Goal: Information Seeking & Learning: Check status

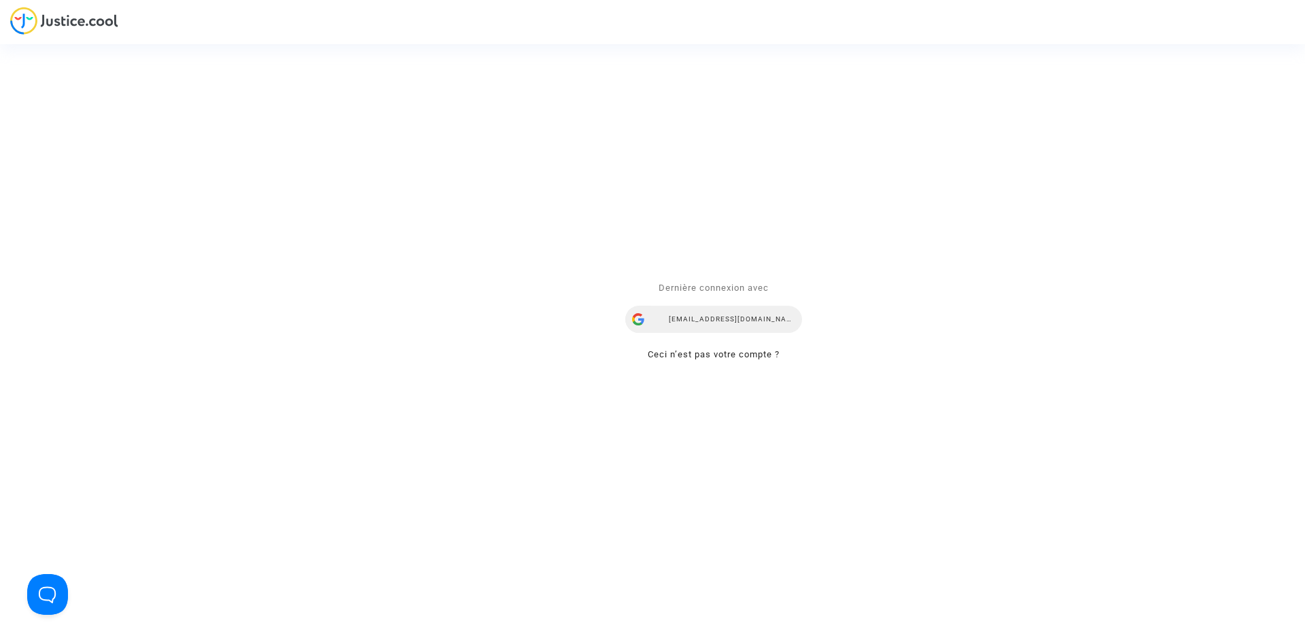
click at [750, 318] on div "snezana.radenkovic@your-ce.com" at bounding box center [713, 319] width 177 height 27
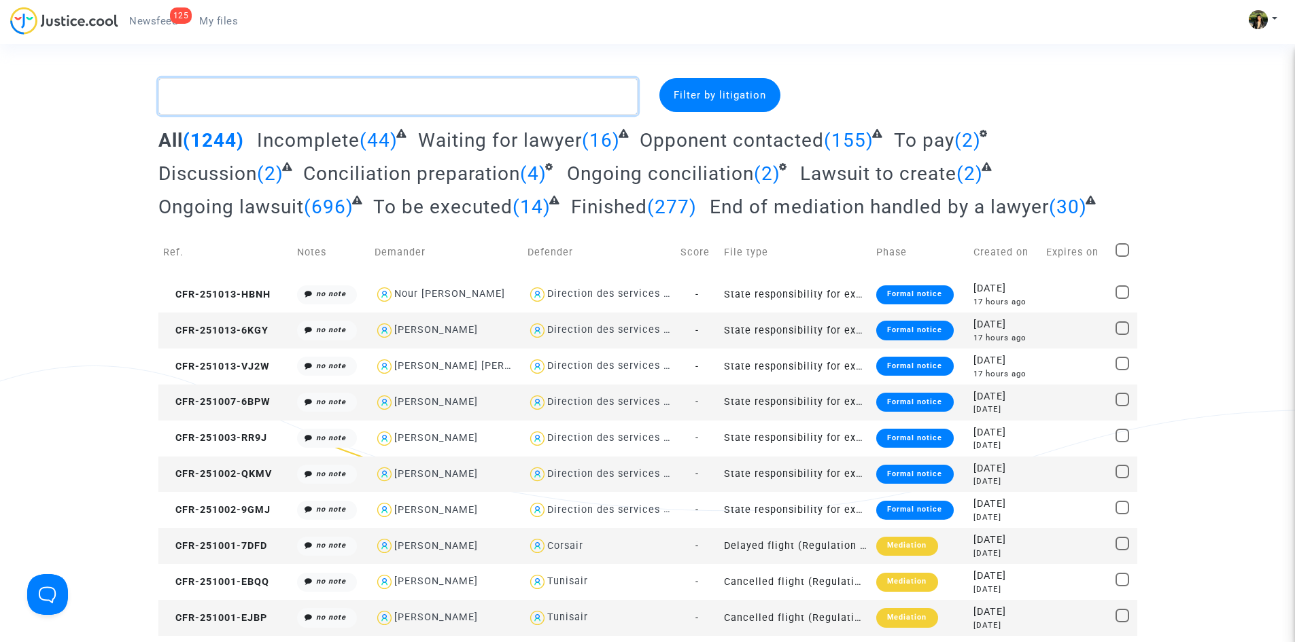
paste textarea "Gallon"
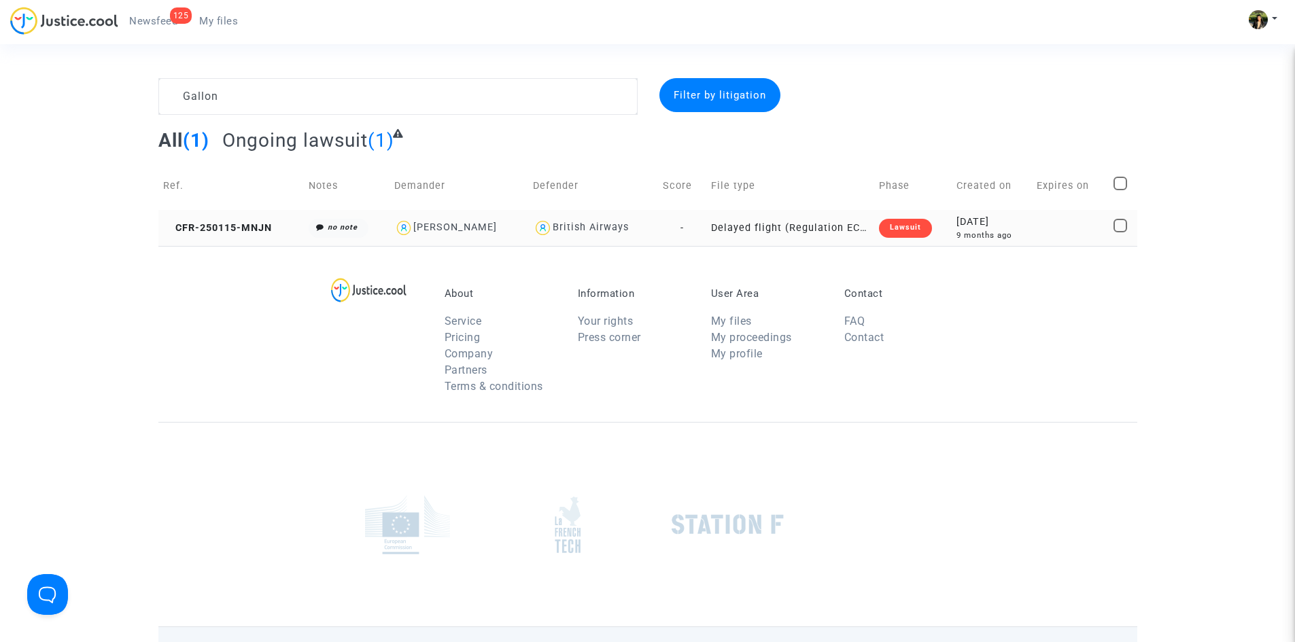
click at [844, 229] on td "Delayed flight (Regulation EC 261/2004)" at bounding box center [790, 228] width 168 height 36
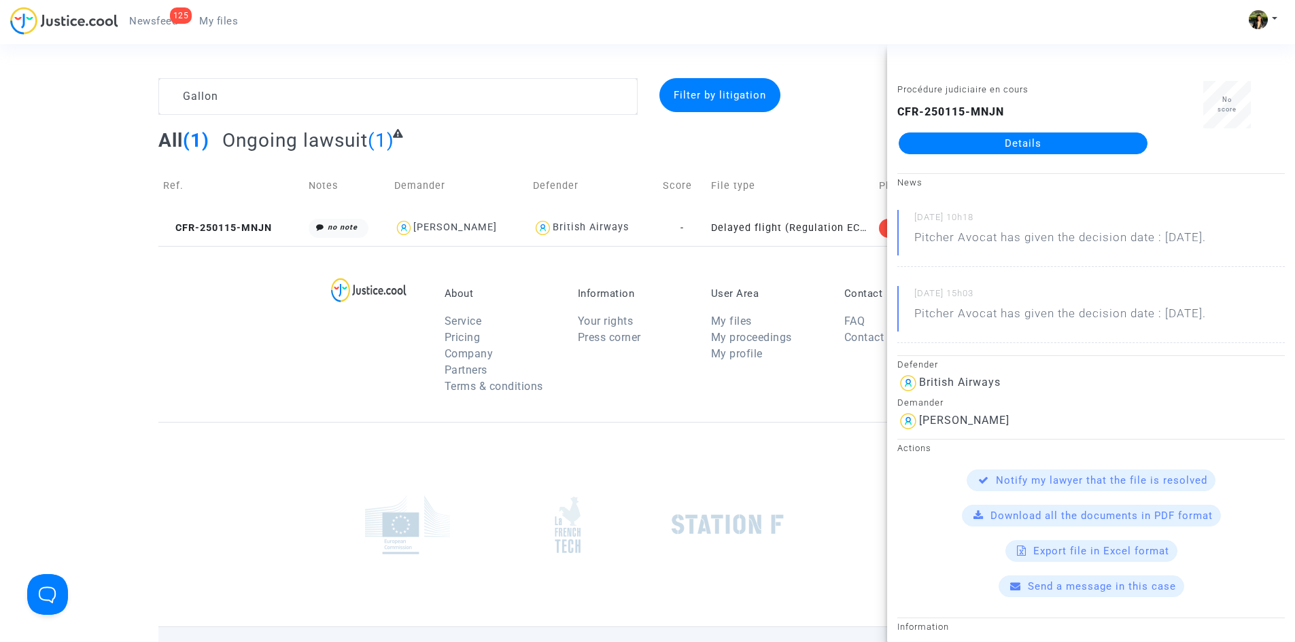
drag, startPoint x: 1248, startPoint y: 235, endPoint x: 1145, endPoint y: 240, distance: 103.4
click at [1145, 240] on div "18/09/2025 - 10h18 Pitcher Avocat has given the decision date : Oct 6th 2025." at bounding box center [1090, 238] width 387 height 57
click at [469, 105] on textarea at bounding box center [397, 96] width 479 height 37
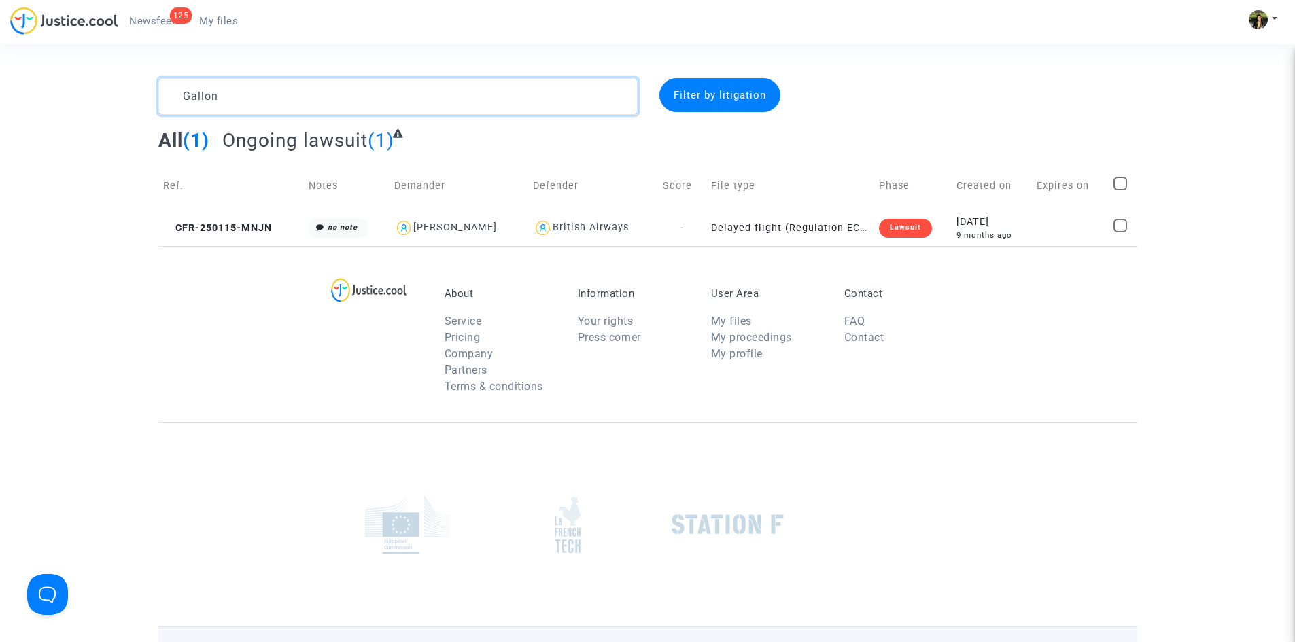
click at [469, 105] on textarea at bounding box center [397, 96] width 479 height 37
type textarea "nahm"
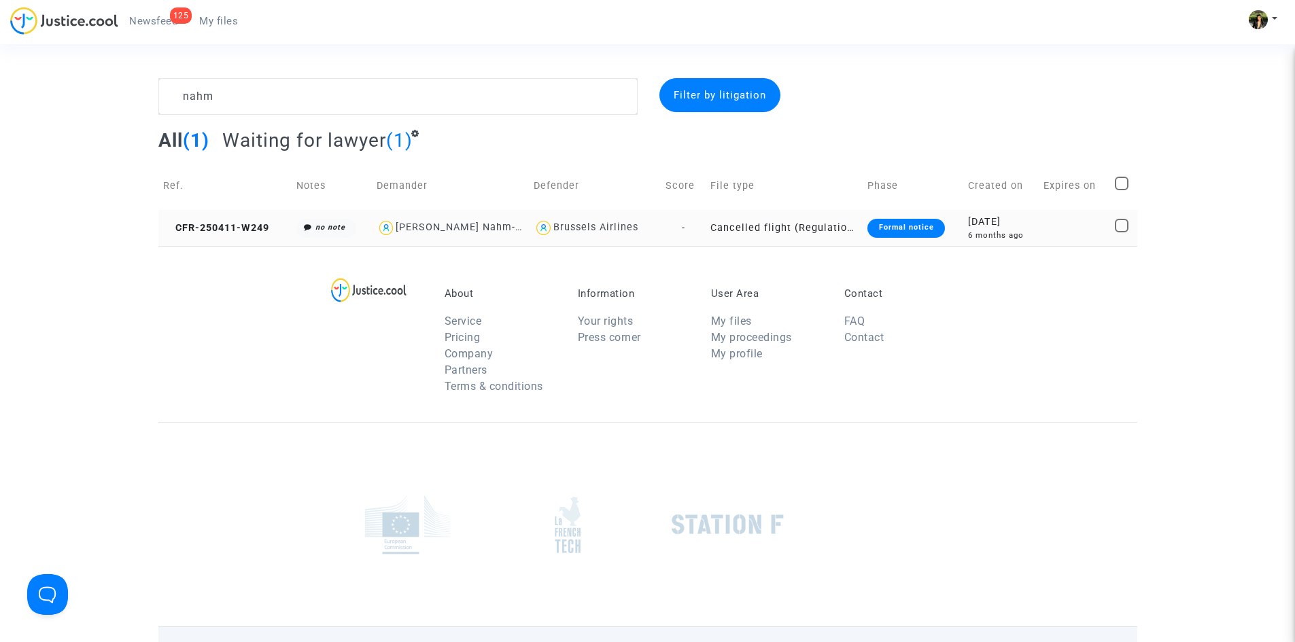
click at [833, 229] on td "Cancelled flight (Regulation EC 261/2004)" at bounding box center [784, 228] width 157 height 36
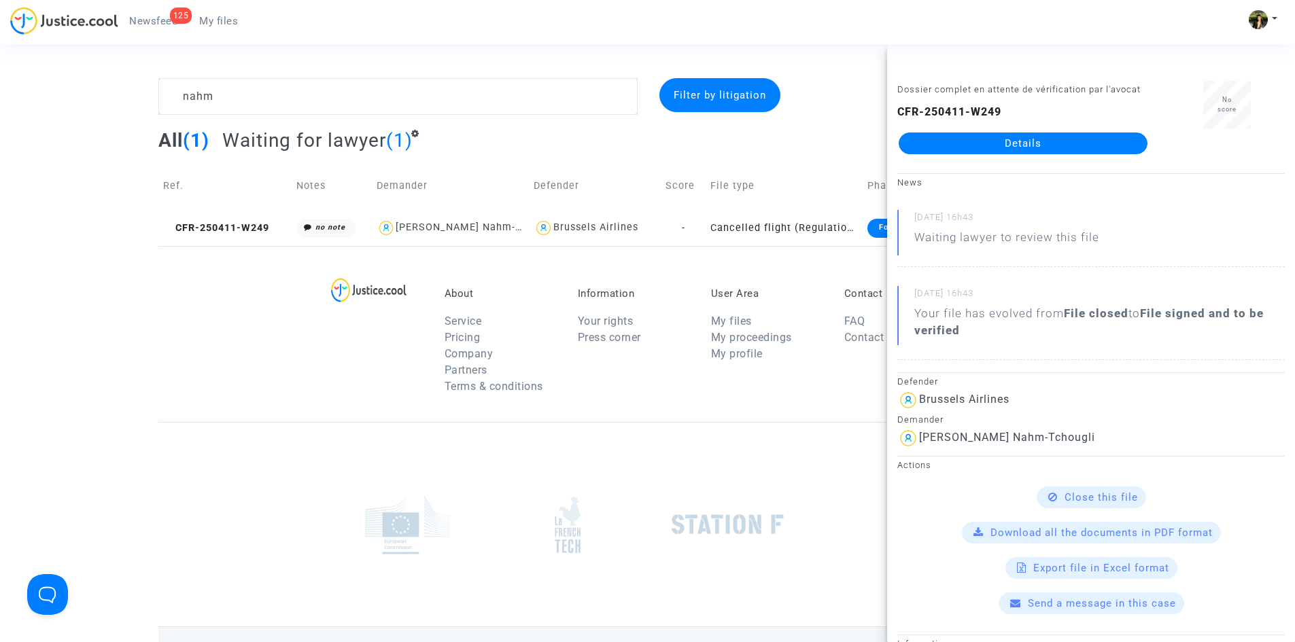
click at [1064, 143] on link "Details" at bounding box center [1023, 144] width 249 height 22
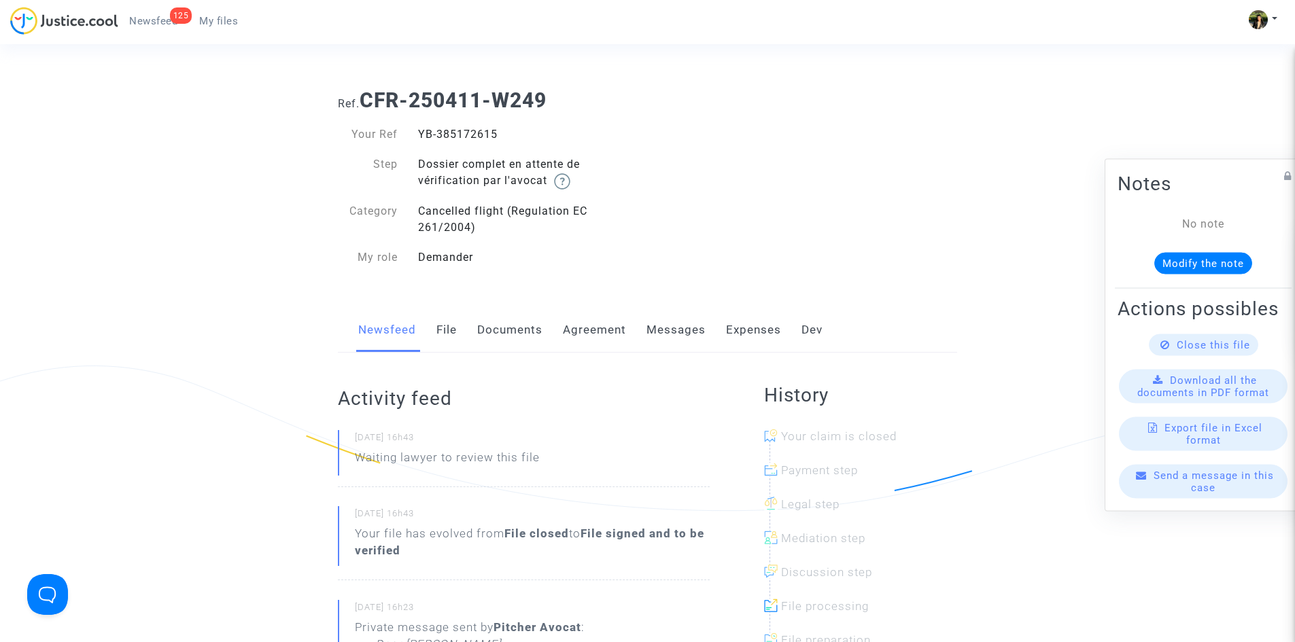
click at [147, 25] on span "Newsfeed" at bounding box center [153, 21] width 48 height 12
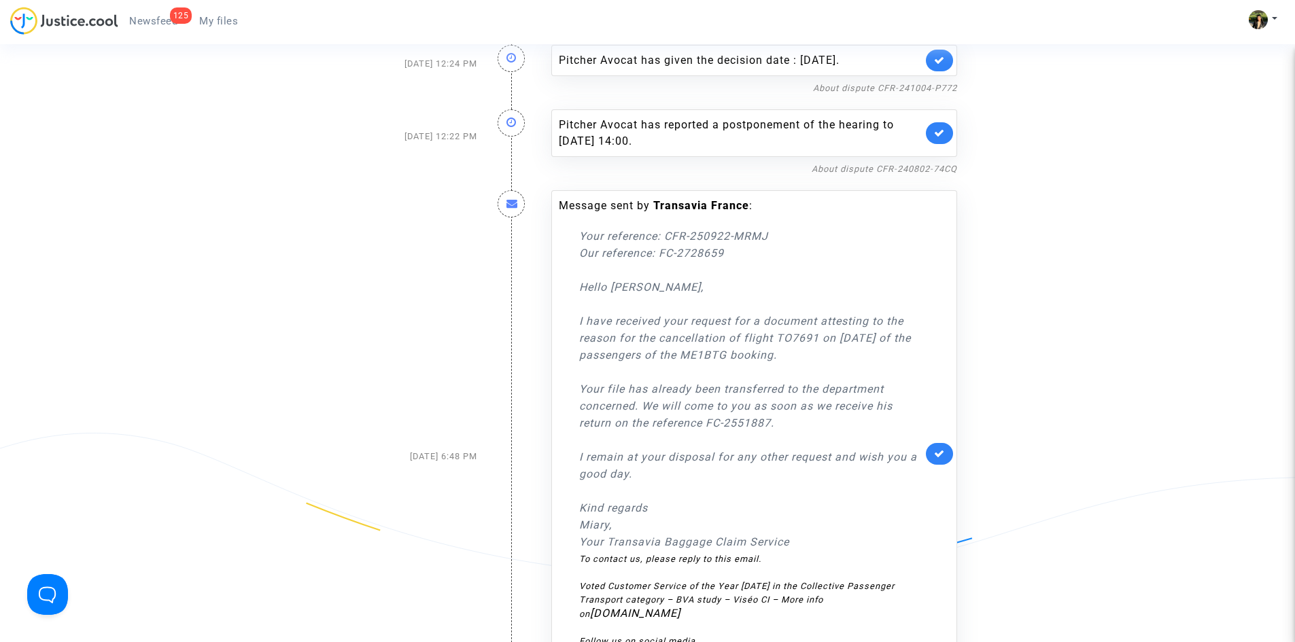
scroll to position [680, 0]
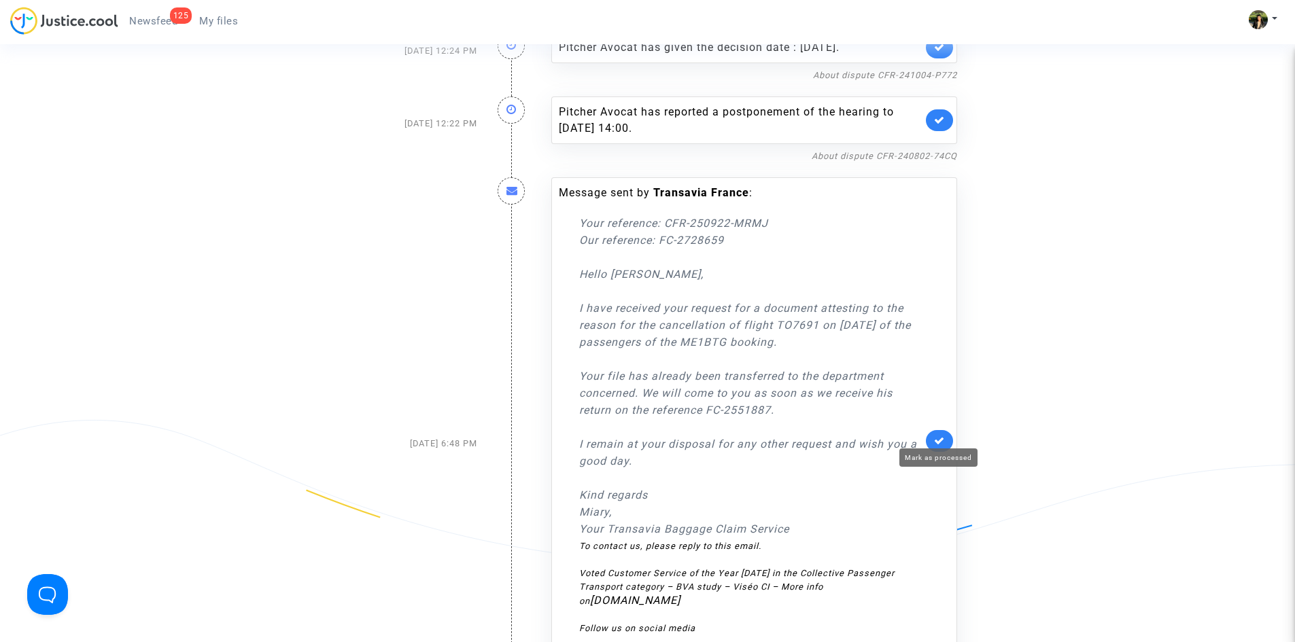
click at [937, 438] on icon at bounding box center [939, 441] width 11 height 10
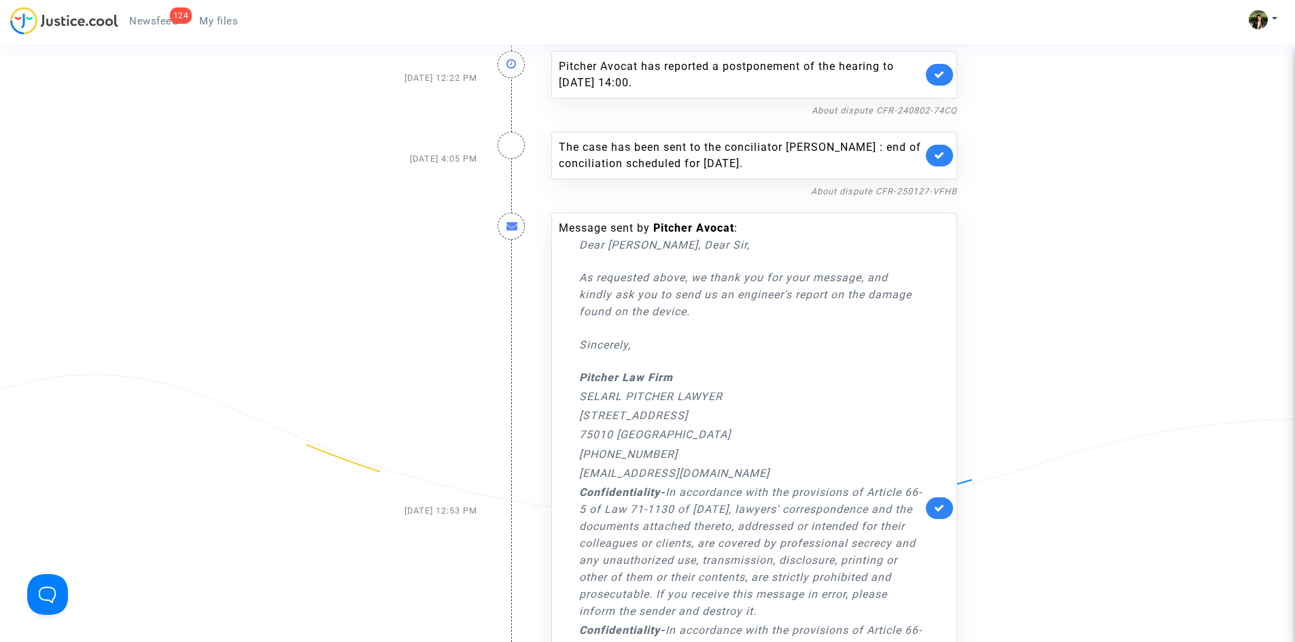
scroll to position [748, 0]
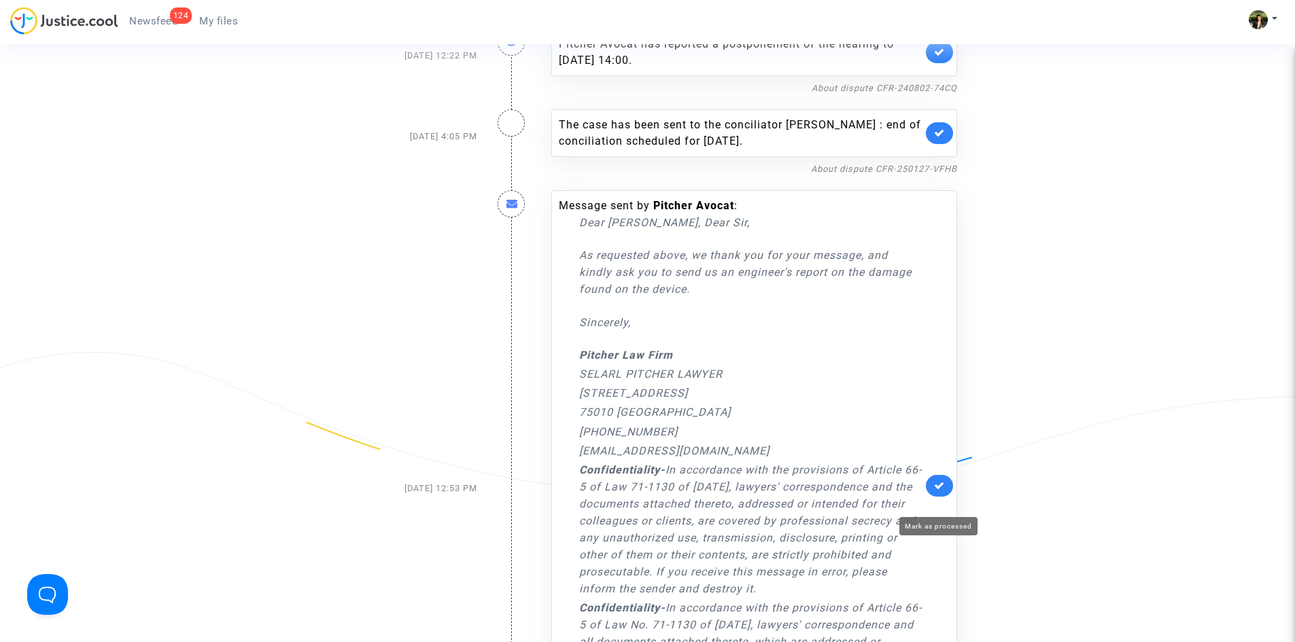
click at [938, 491] on icon at bounding box center [939, 486] width 11 height 10
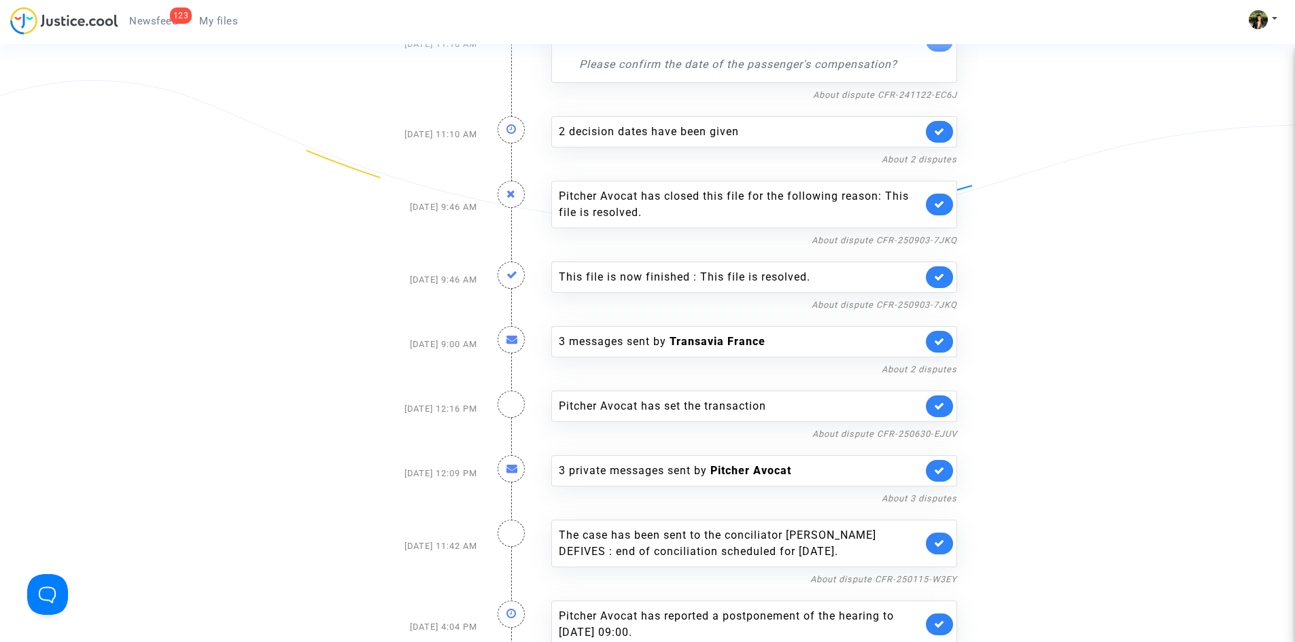
scroll to position [1088, 0]
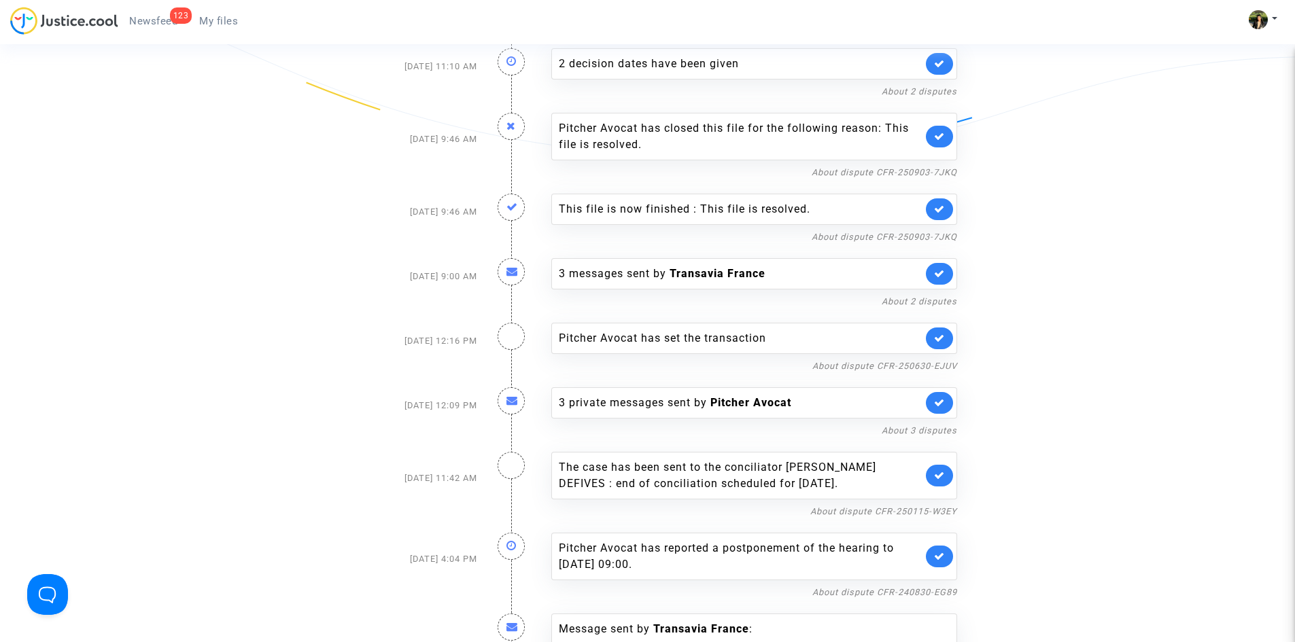
click at [947, 207] on link at bounding box center [939, 209] width 27 height 22
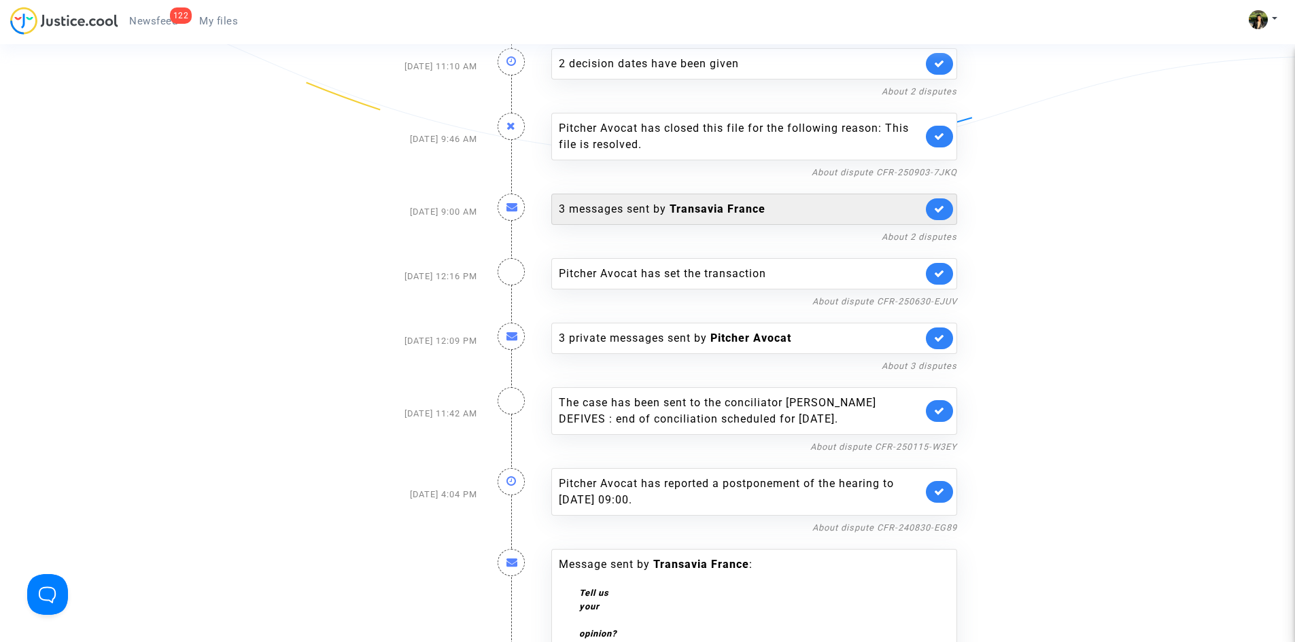
click at [948, 207] on link at bounding box center [939, 209] width 27 height 22
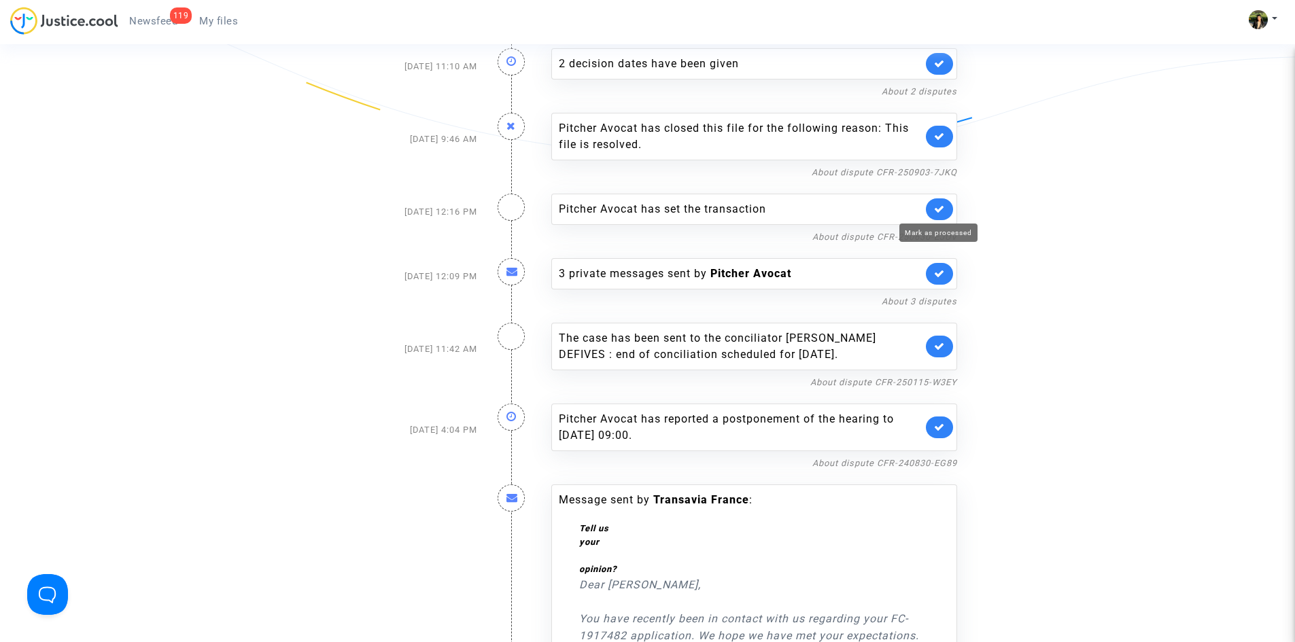
click at [934, 211] on icon at bounding box center [939, 209] width 11 height 10
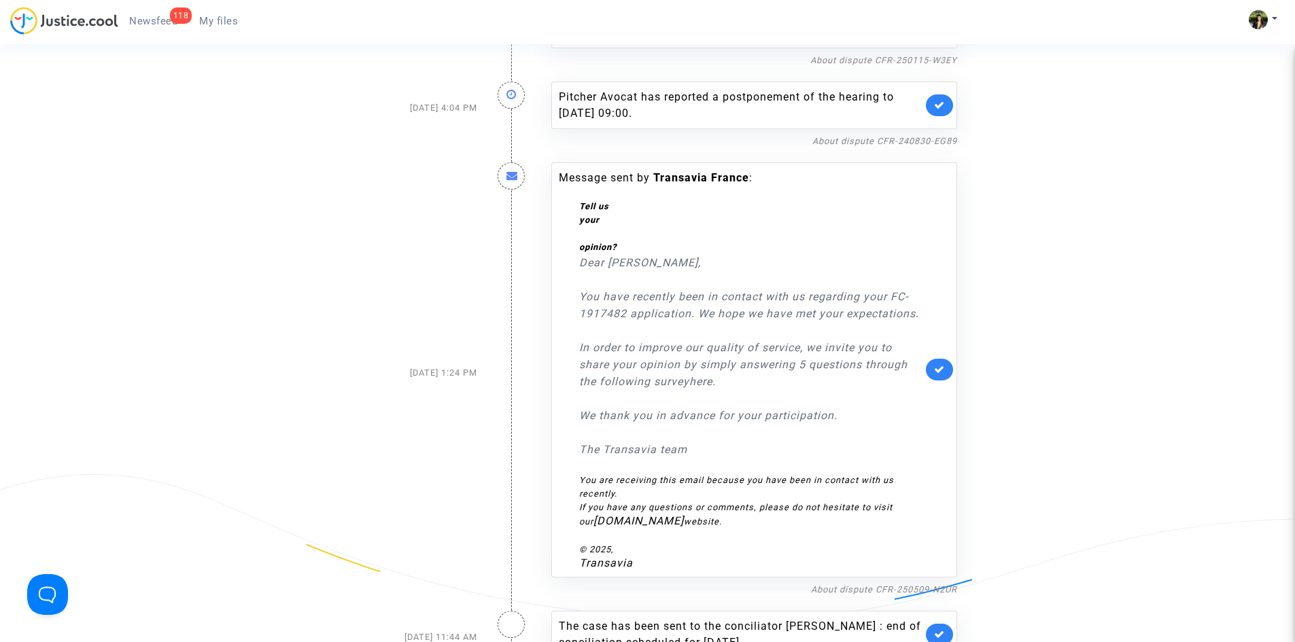
scroll to position [1360, 0]
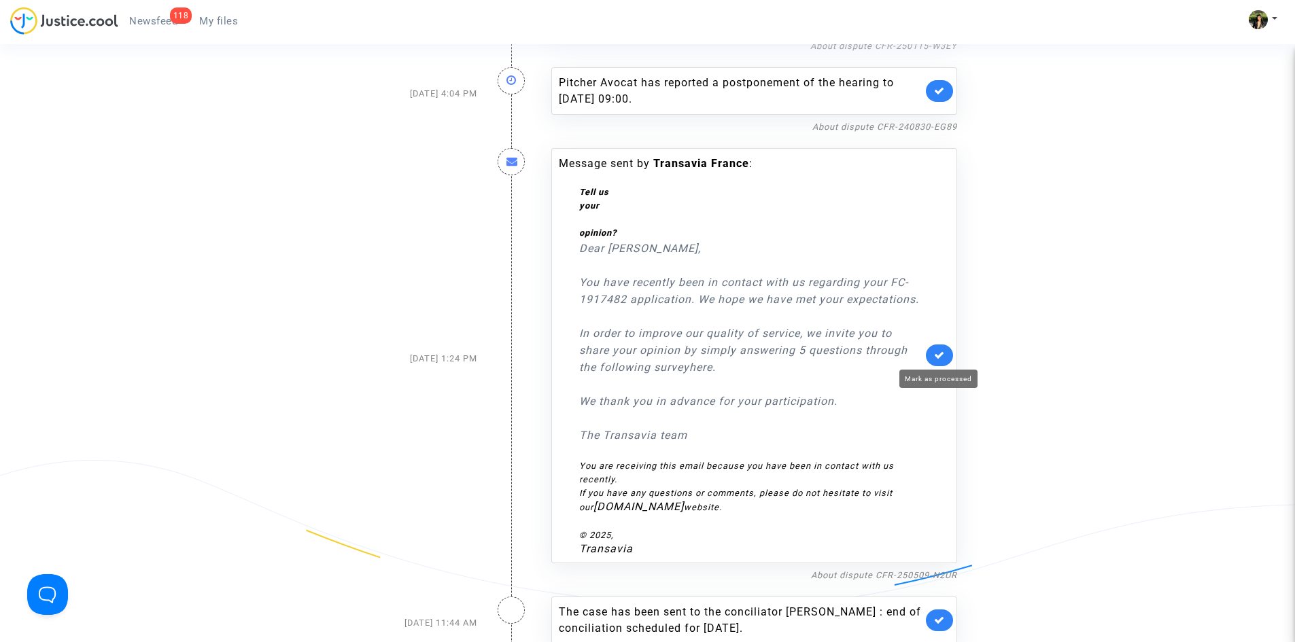
click at [941, 361] on link at bounding box center [939, 356] width 27 height 22
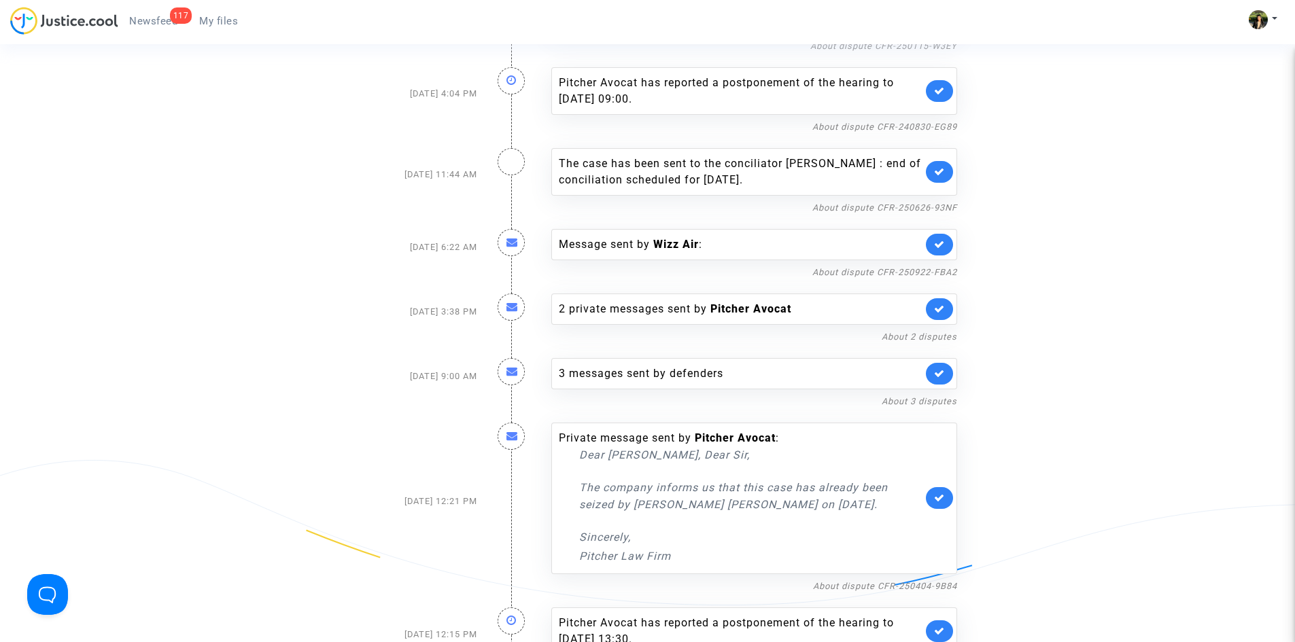
click at [933, 242] on link at bounding box center [939, 245] width 27 height 22
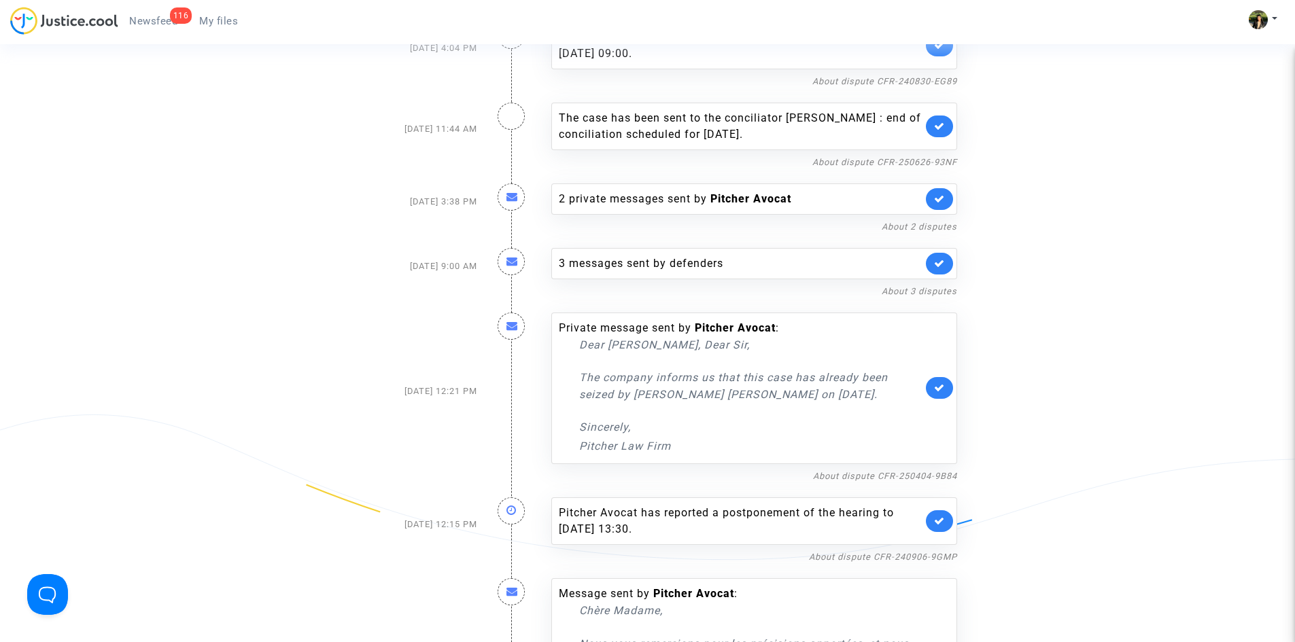
scroll to position [1428, 0]
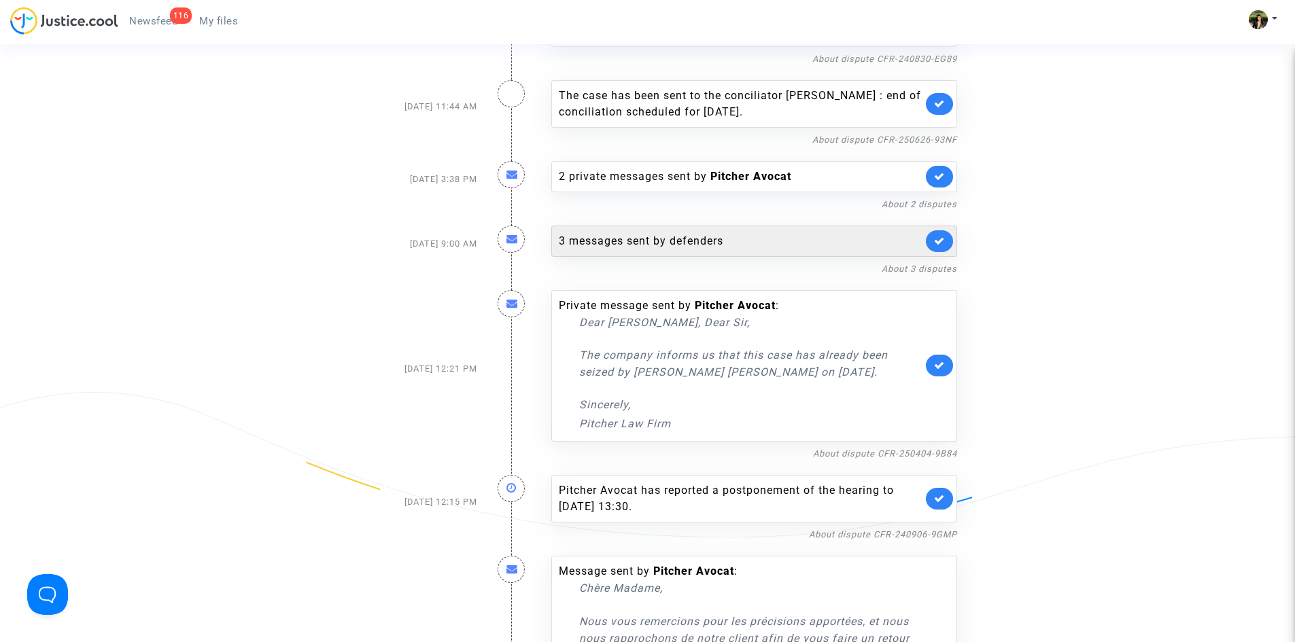
click at [929, 243] on link at bounding box center [939, 241] width 27 height 22
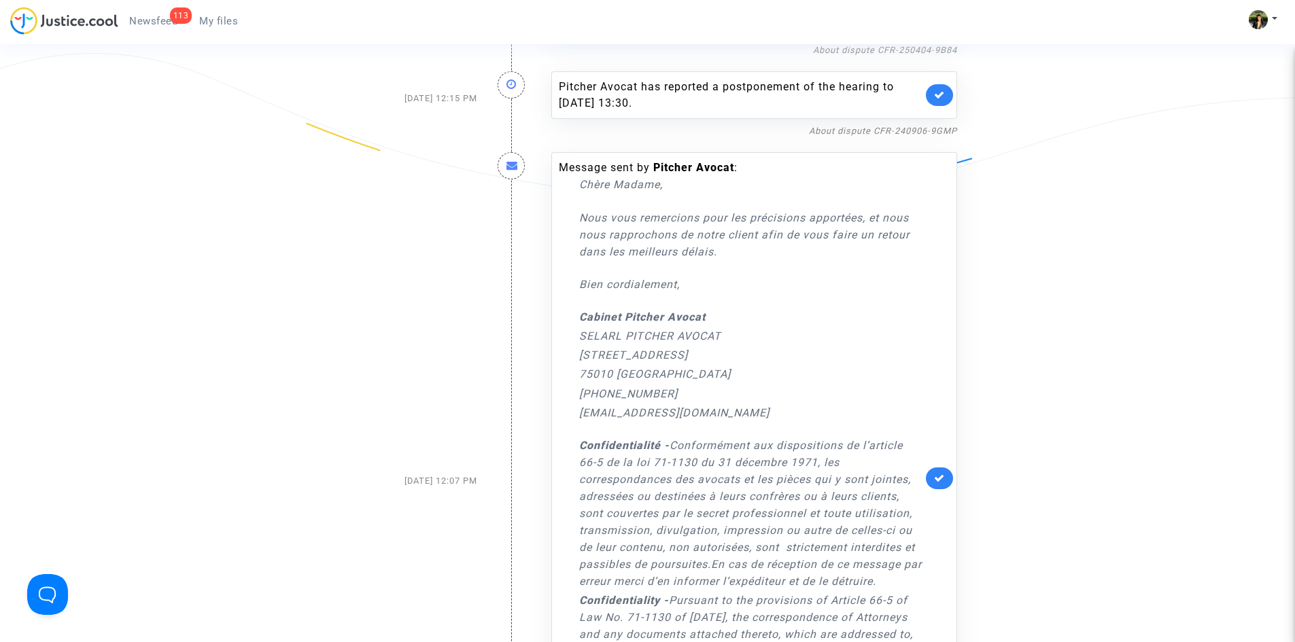
scroll to position [1767, 0]
click at [940, 472] on icon at bounding box center [939, 477] width 11 height 10
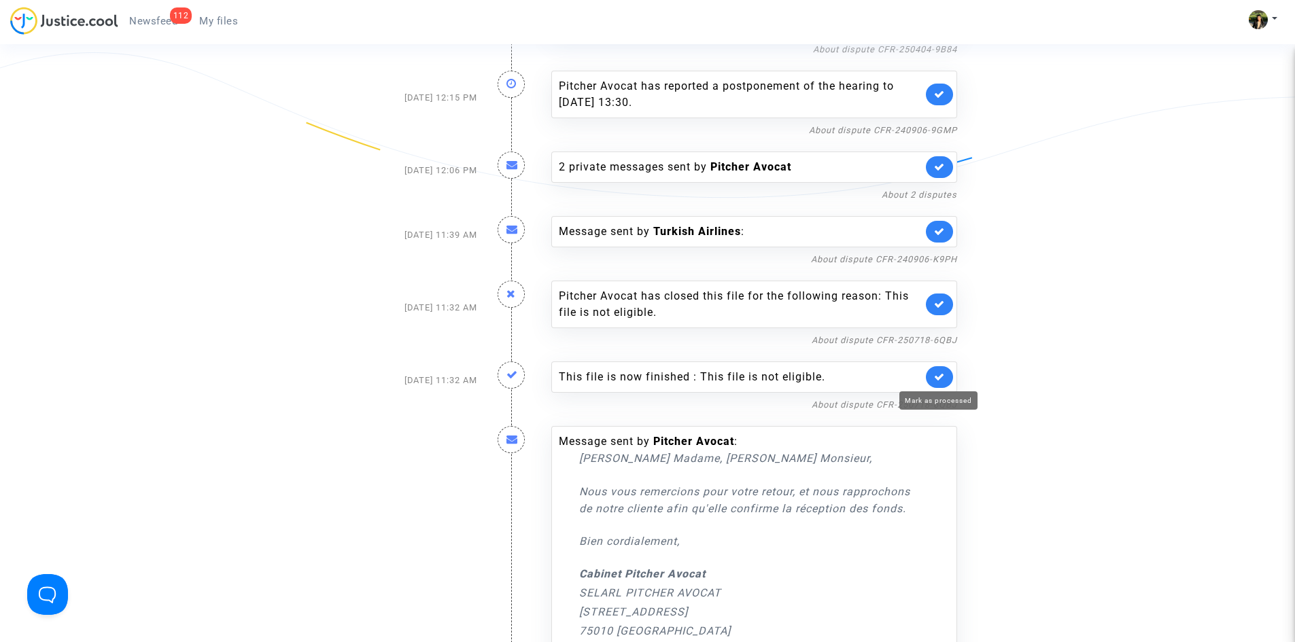
click at [944, 376] on icon at bounding box center [939, 377] width 11 height 10
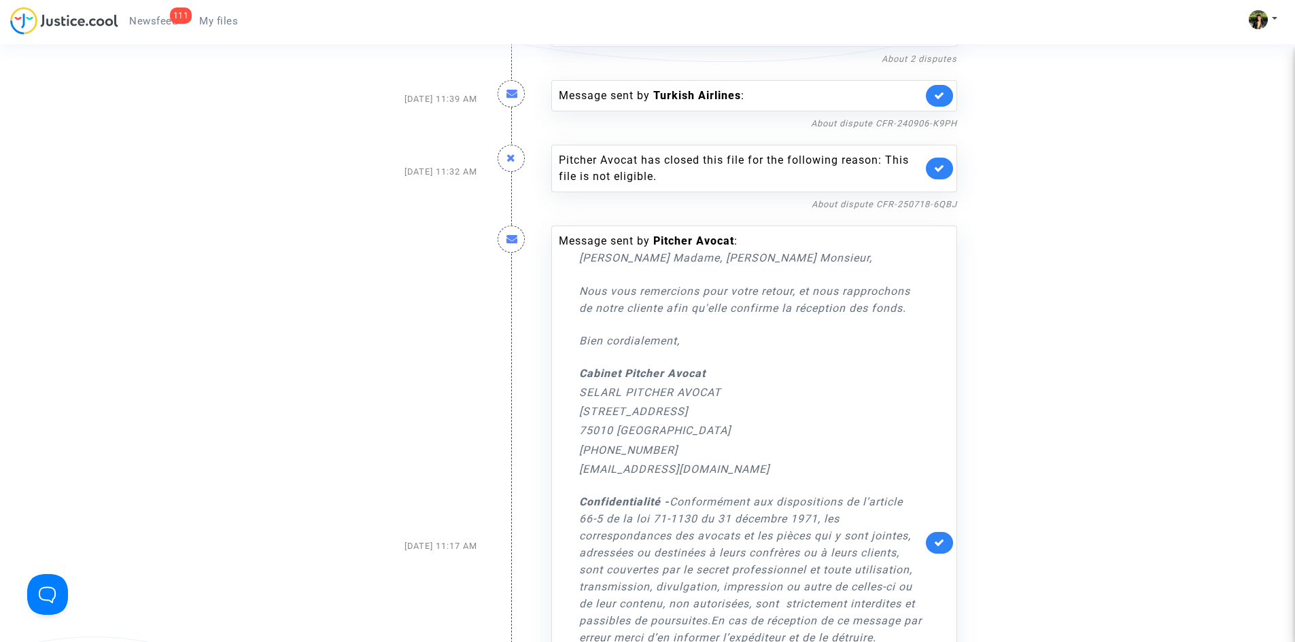
scroll to position [1971, 0]
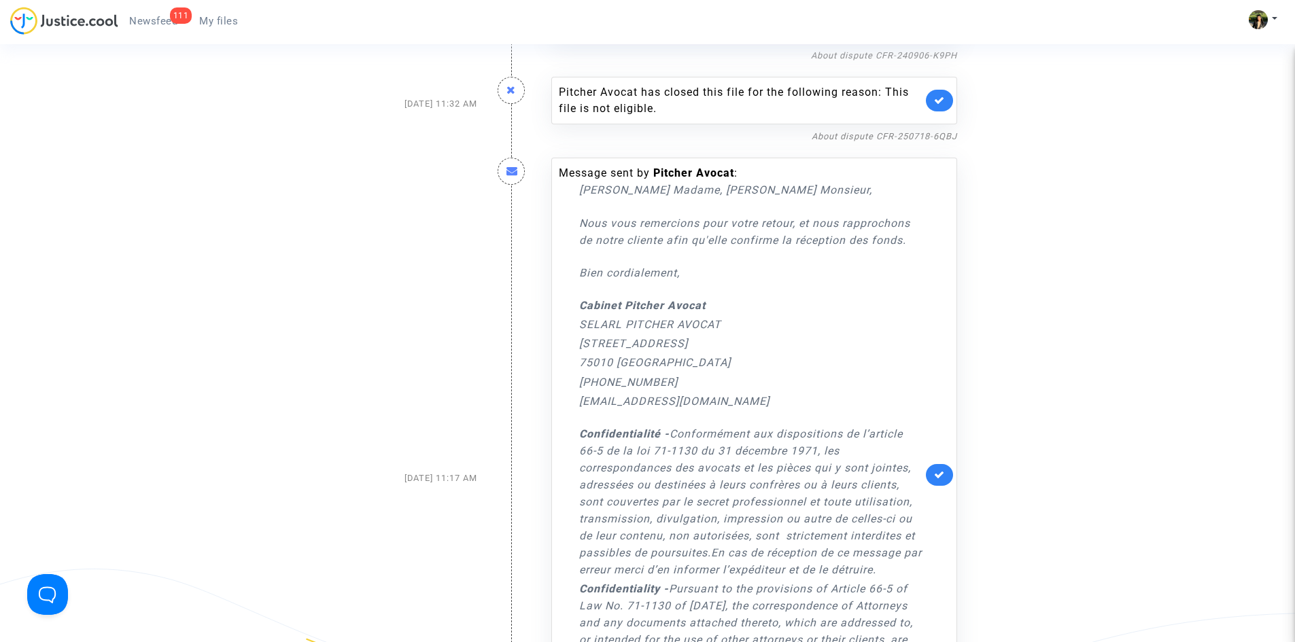
click at [946, 473] on link at bounding box center [939, 475] width 27 height 22
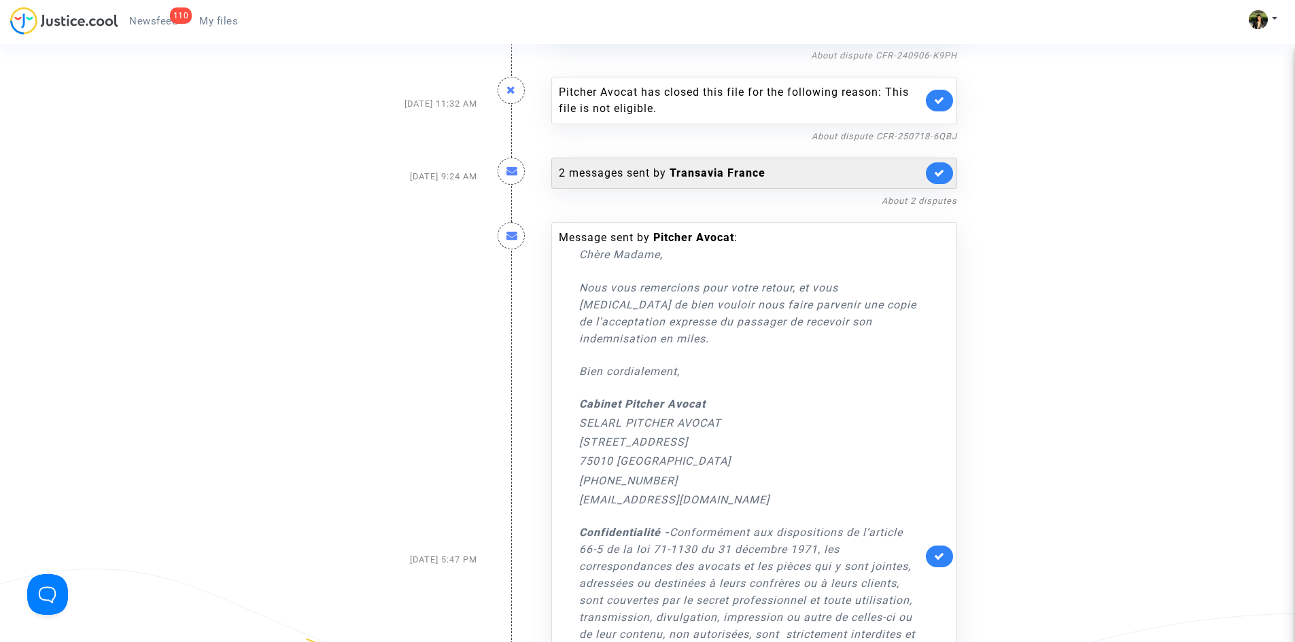
click at [946, 171] on link at bounding box center [939, 173] width 27 height 22
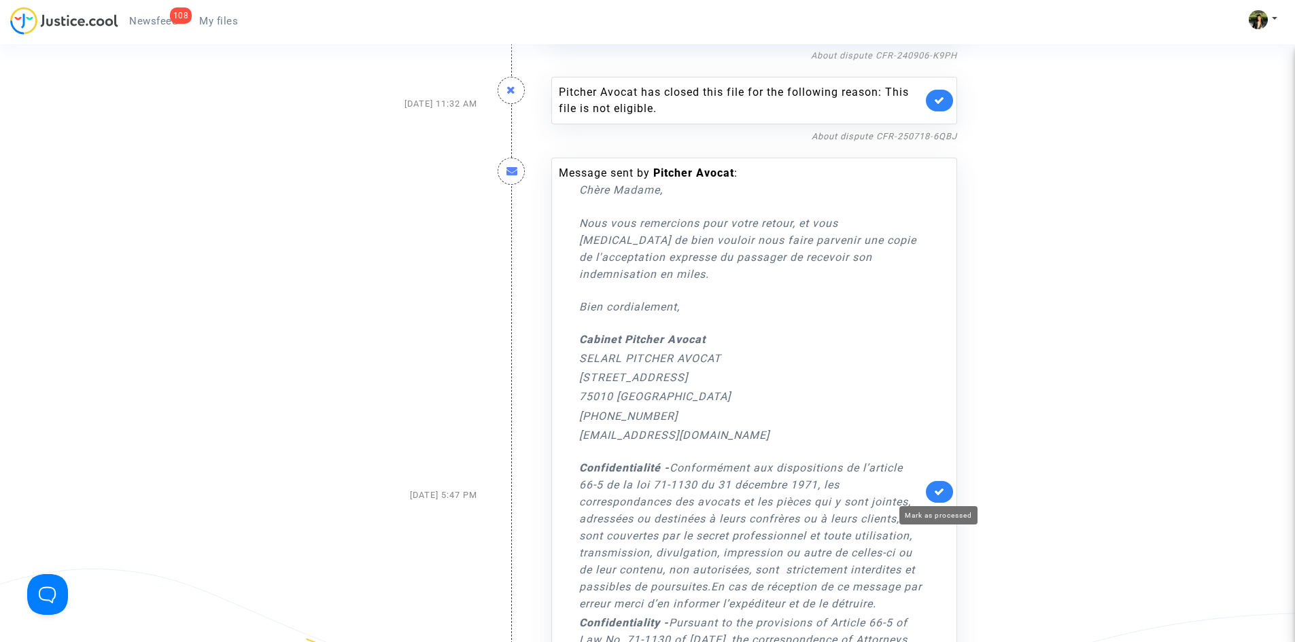
click at [943, 489] on icon at bounding box center [939, 492] width 11 height 10
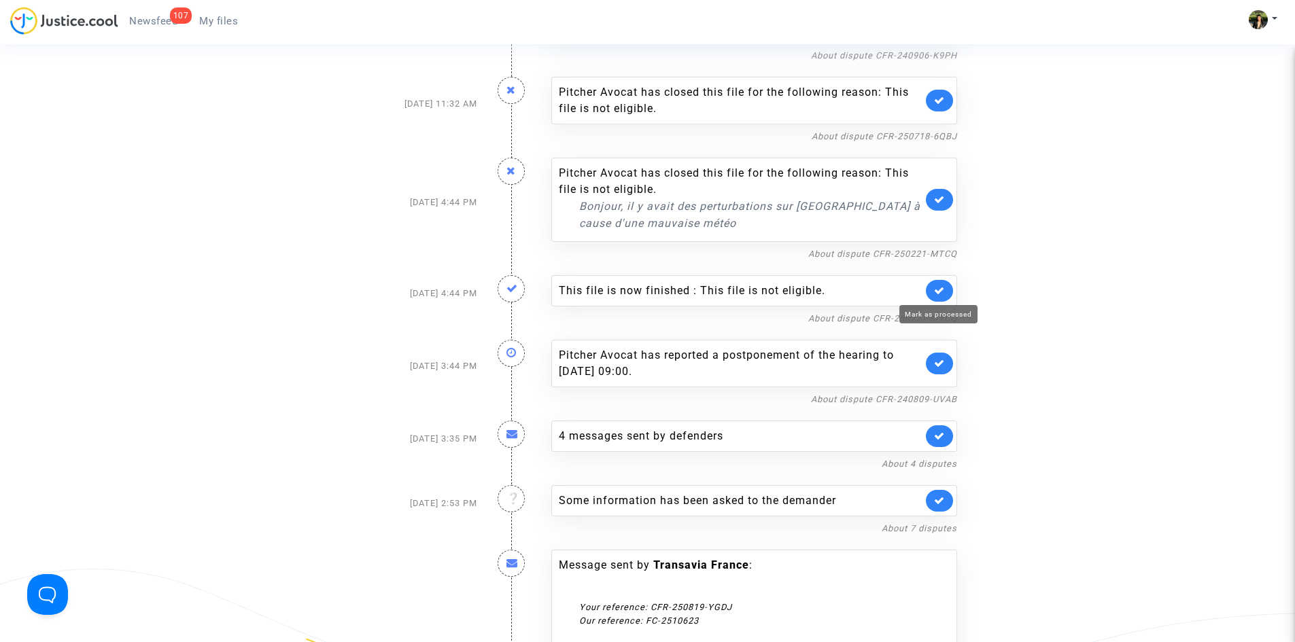
click at [937, 290] on icon at bounding box center [939, 291] width 11 height 10
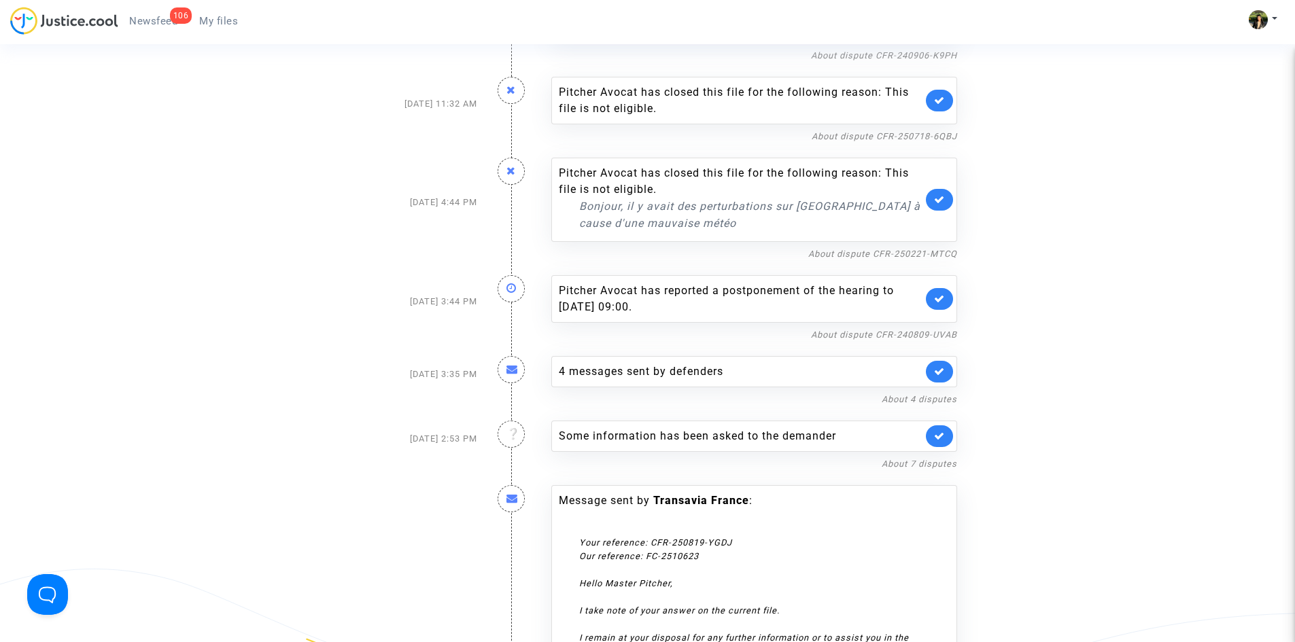
scroll to position [2039, 0]
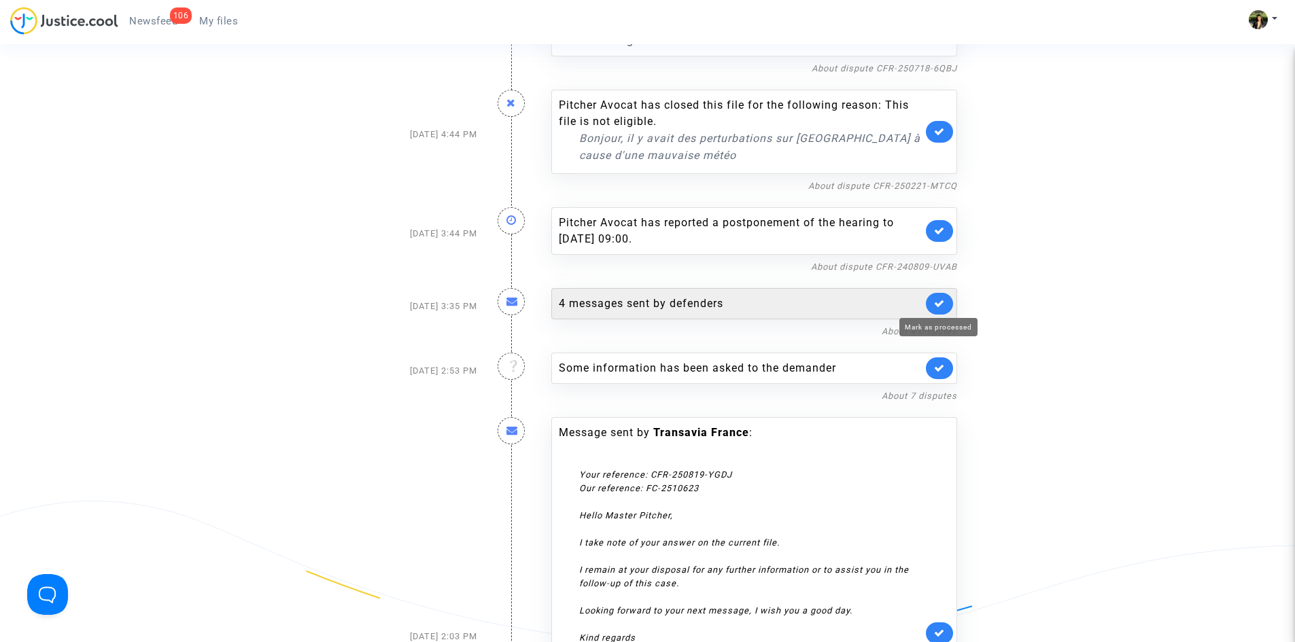
click at [940, 301] on icon at bounding box center [939, 303] width 11 height 10
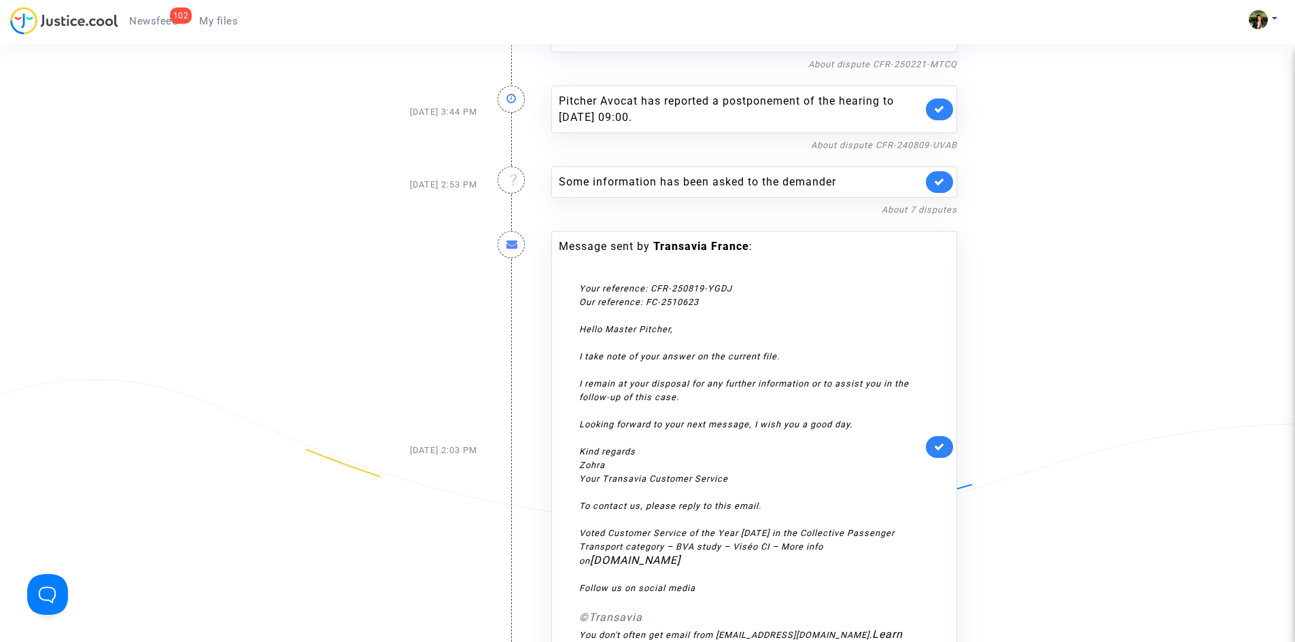
scroll to position [2175, 0]
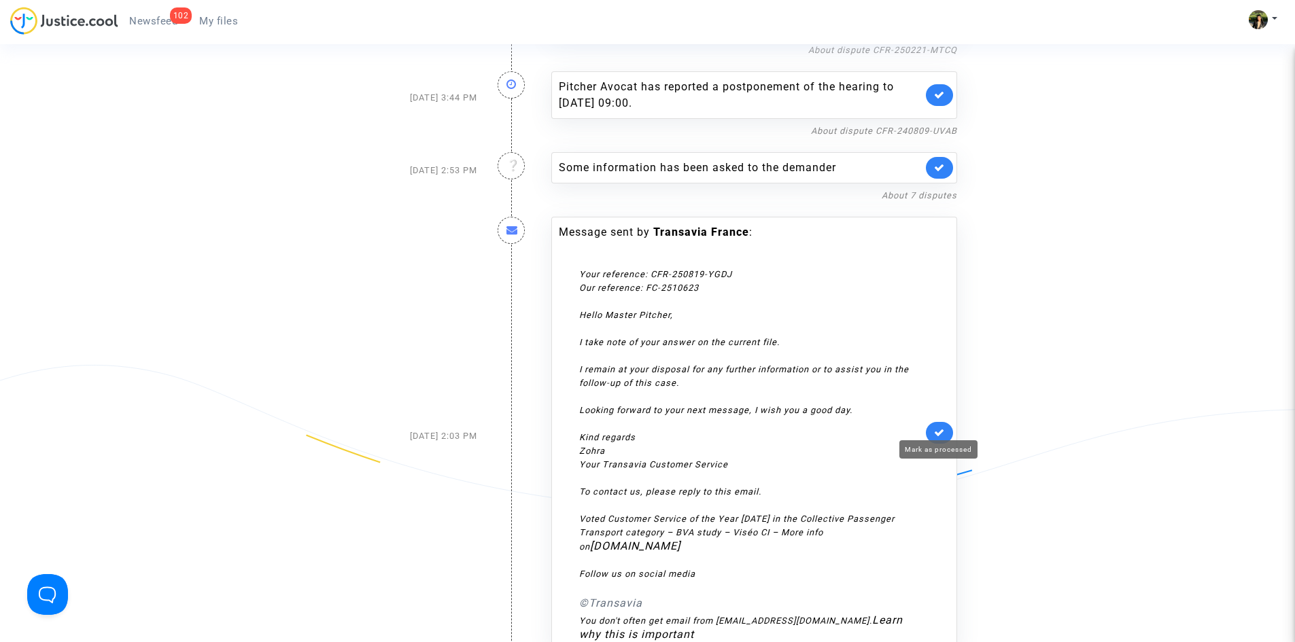
click at [942, 428] on icon at bounding box center [939, 433] width 11 height 10
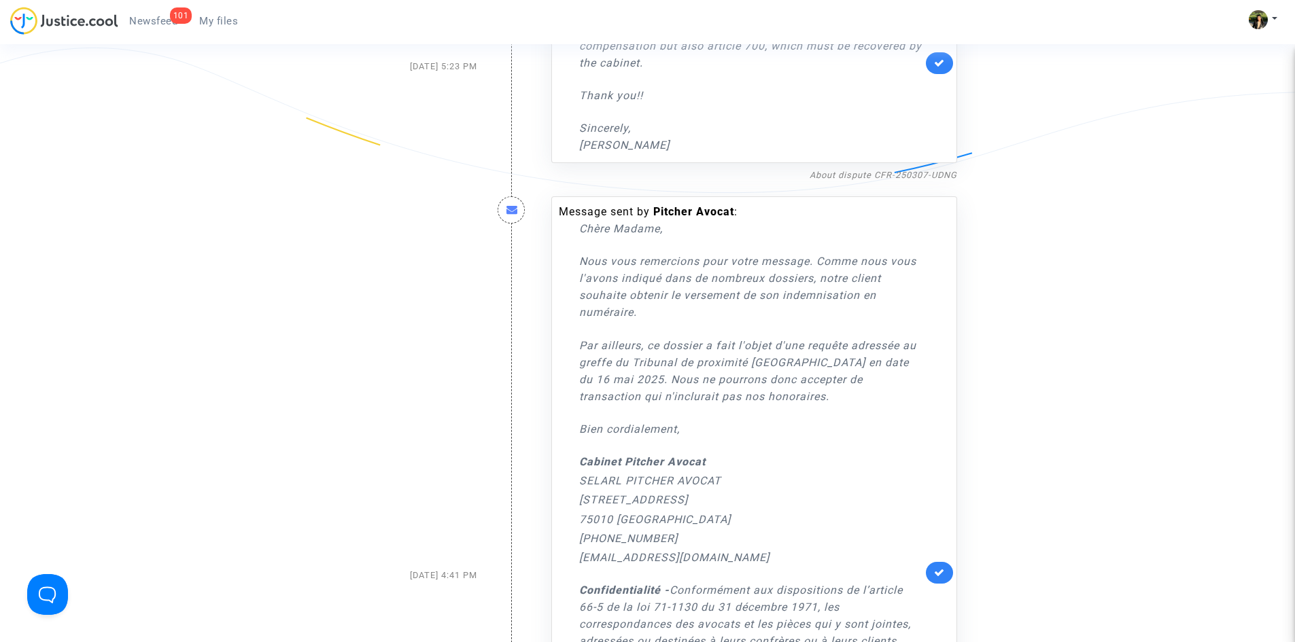
scroll to position [2515, 0]
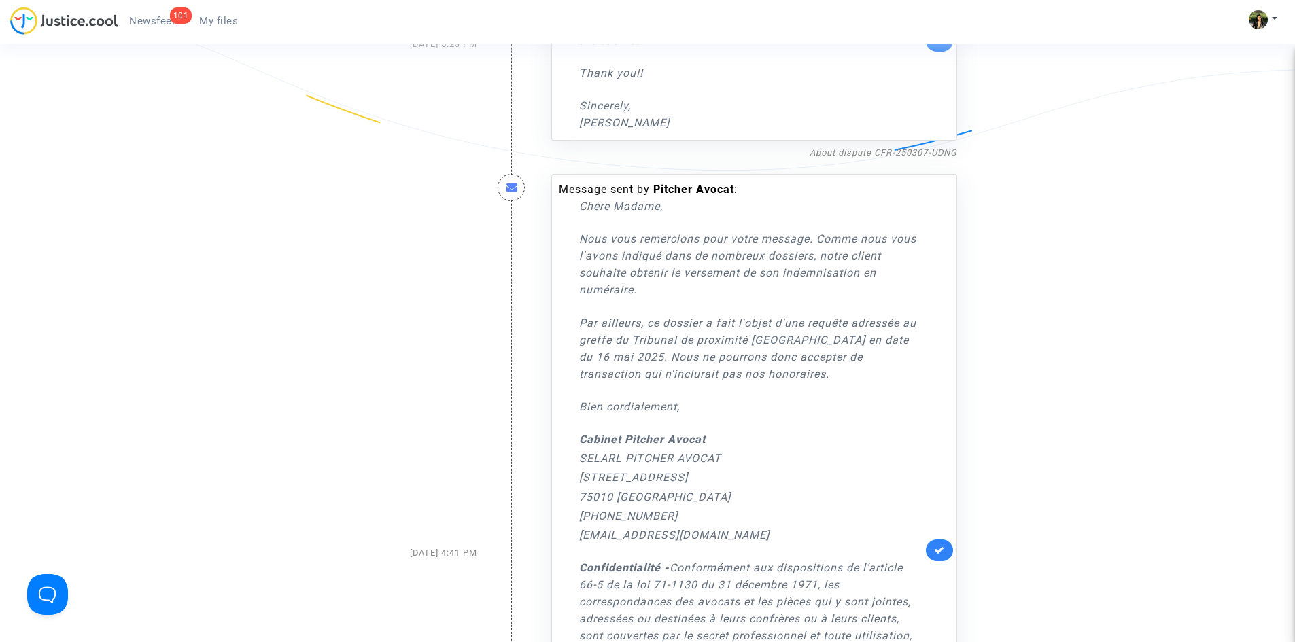
click at [945, 554] on link at bounding box center [939, 551] width 27 height 22
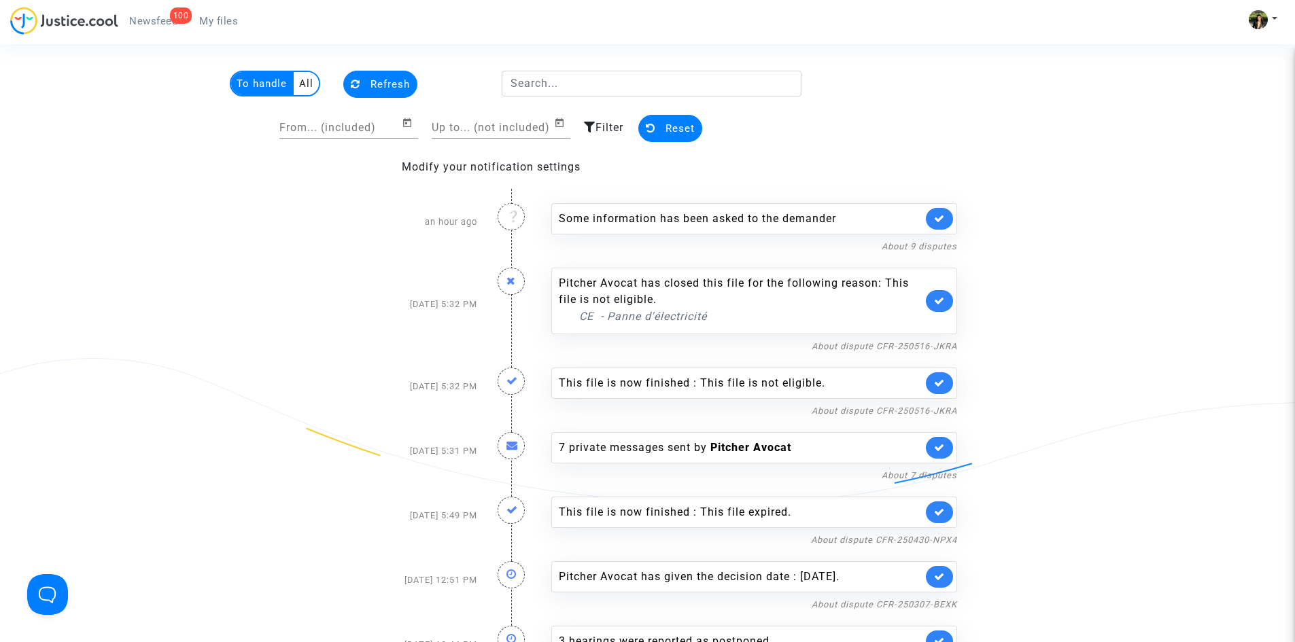
scroll to position [0, 0]
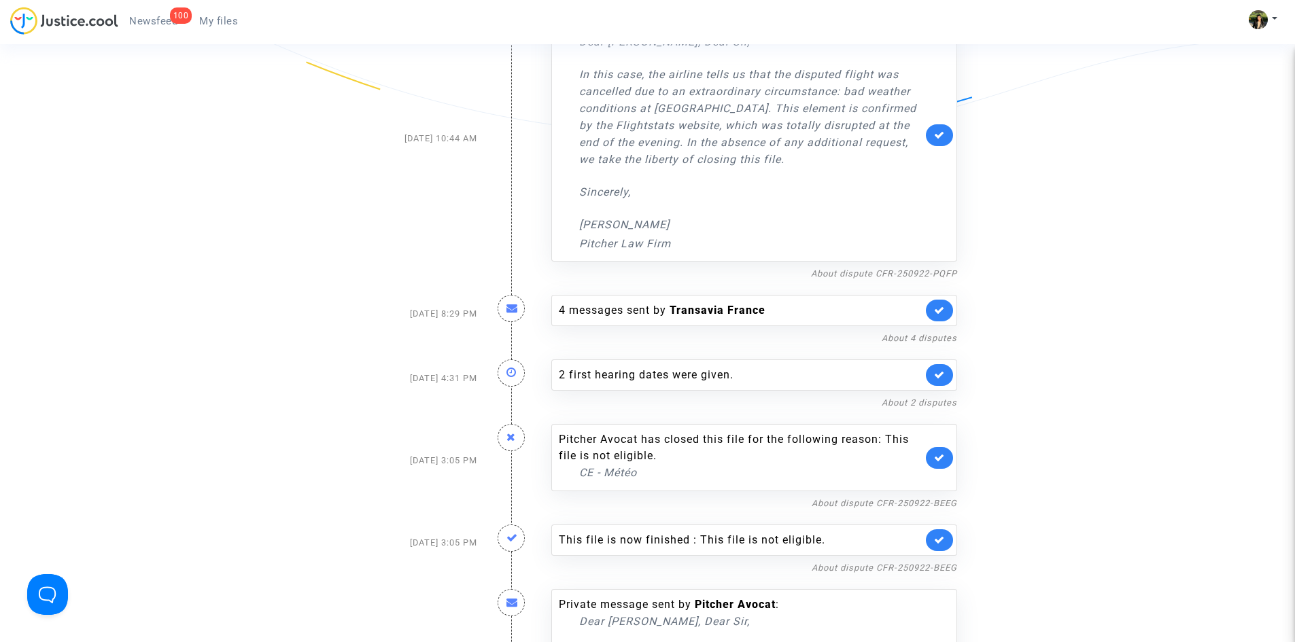
scroll to position [3201, 0]
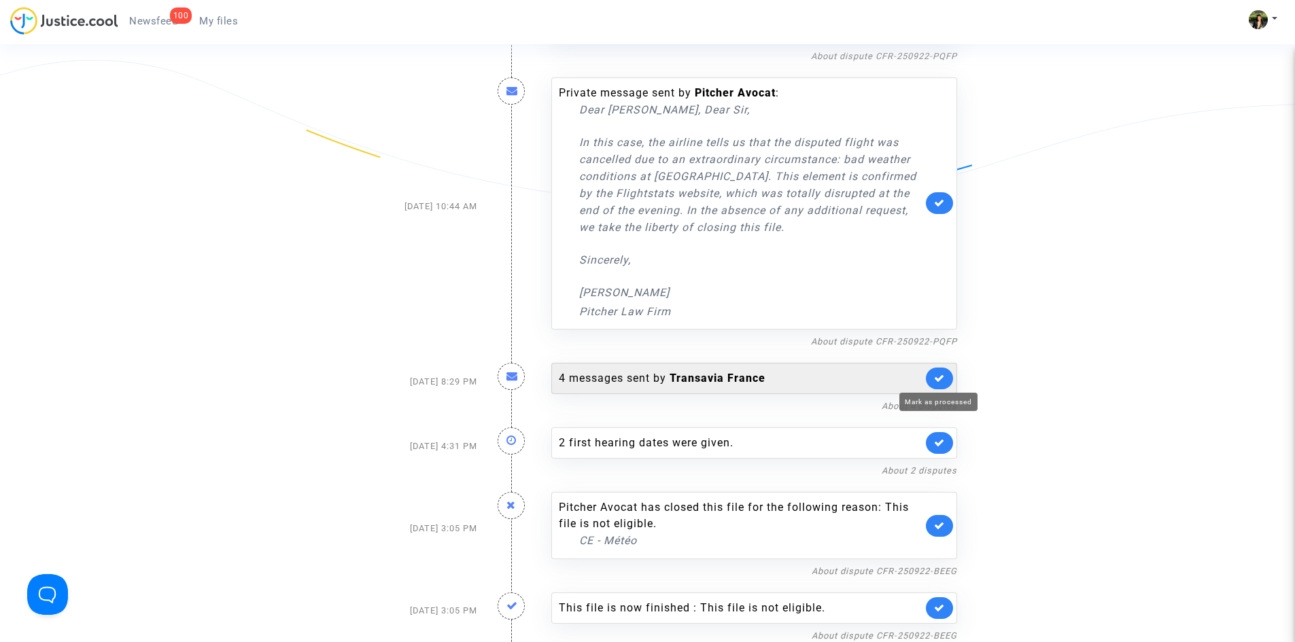
click at [939, 379] on icon at bounding box center [939, 378] width 11 height 10
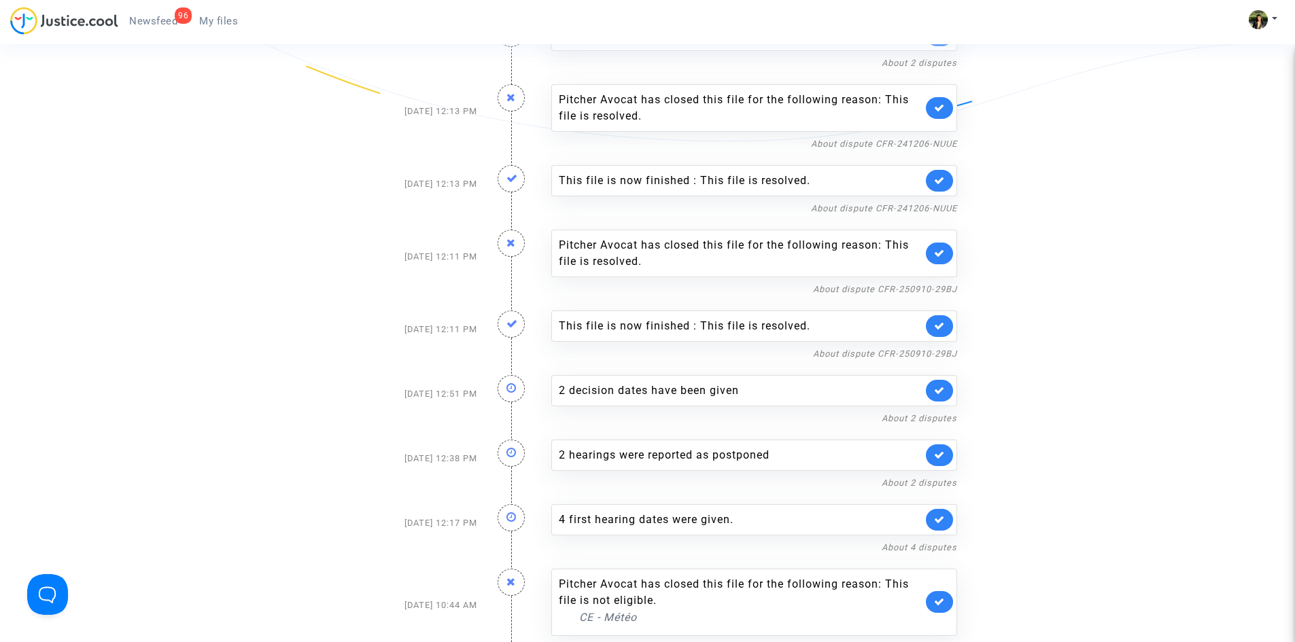
scroll to position [2521, 0]
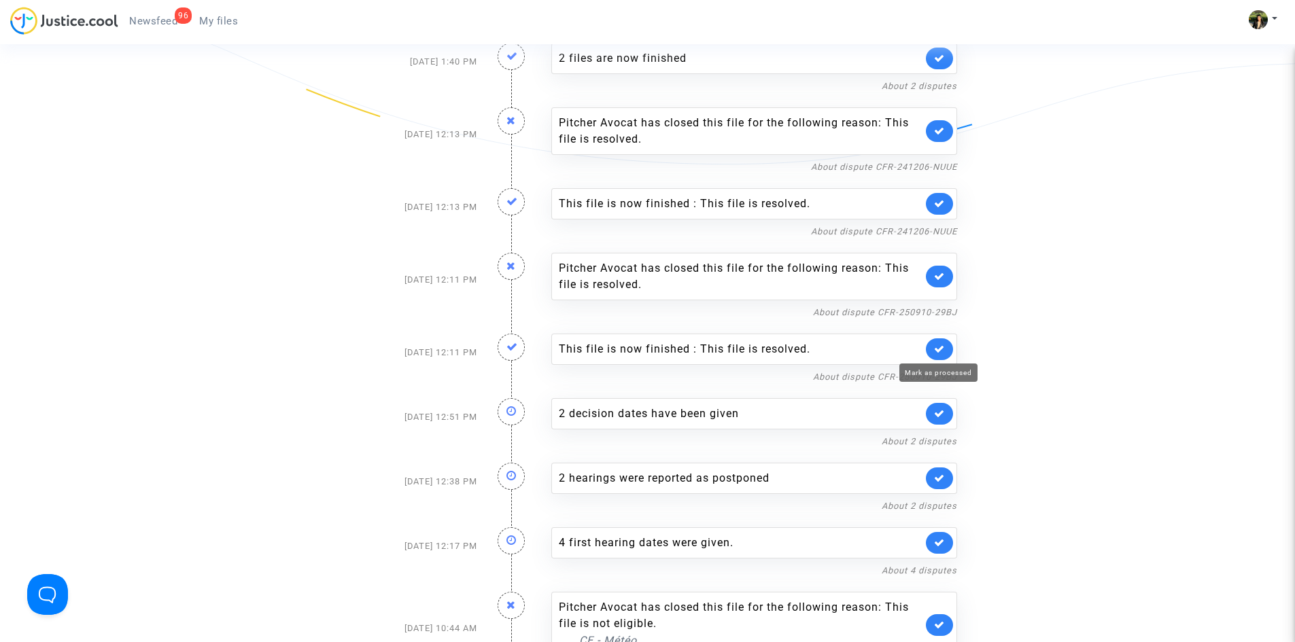
click at [937, 345] on icon at bounding box center [939, 349] width 11 height 10
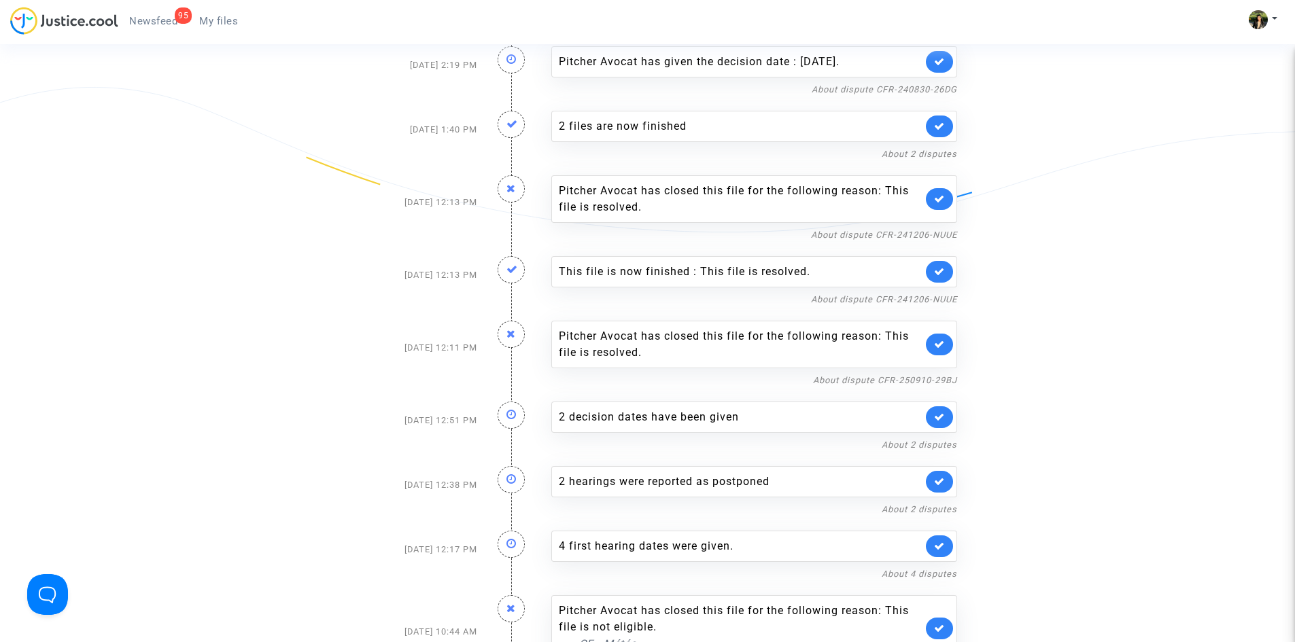
scroll to position [2385, 0]
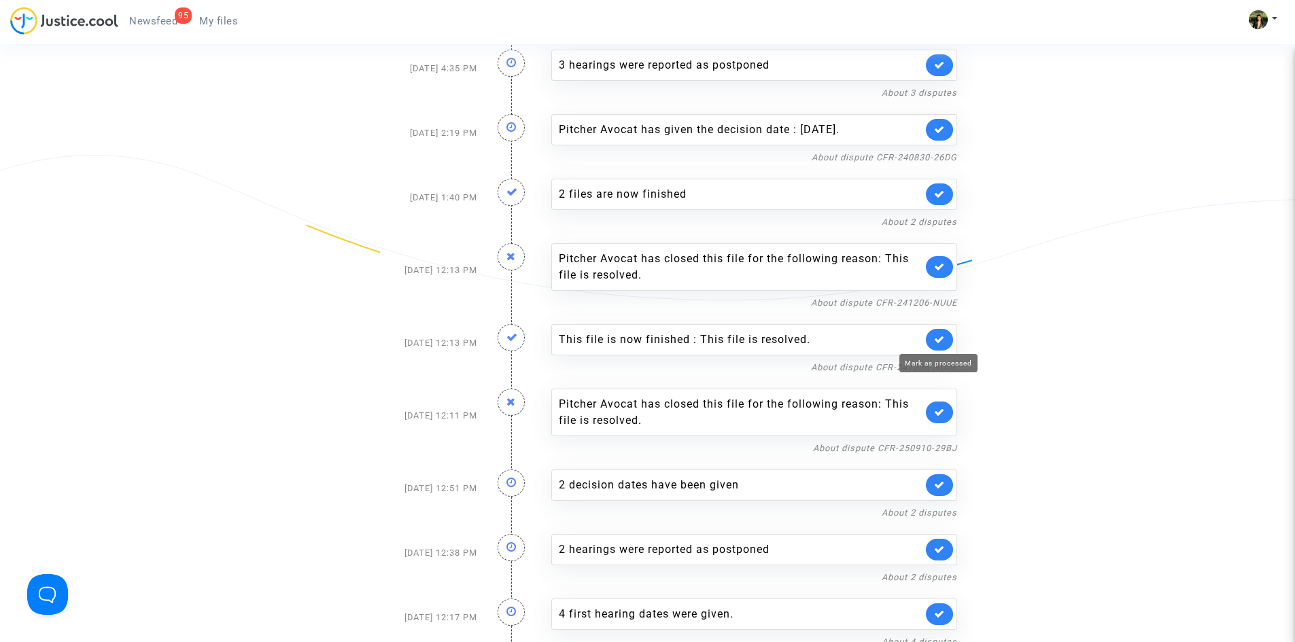
click at [939, 339] on icon at bounding box center [939, 339] width 11 height 10
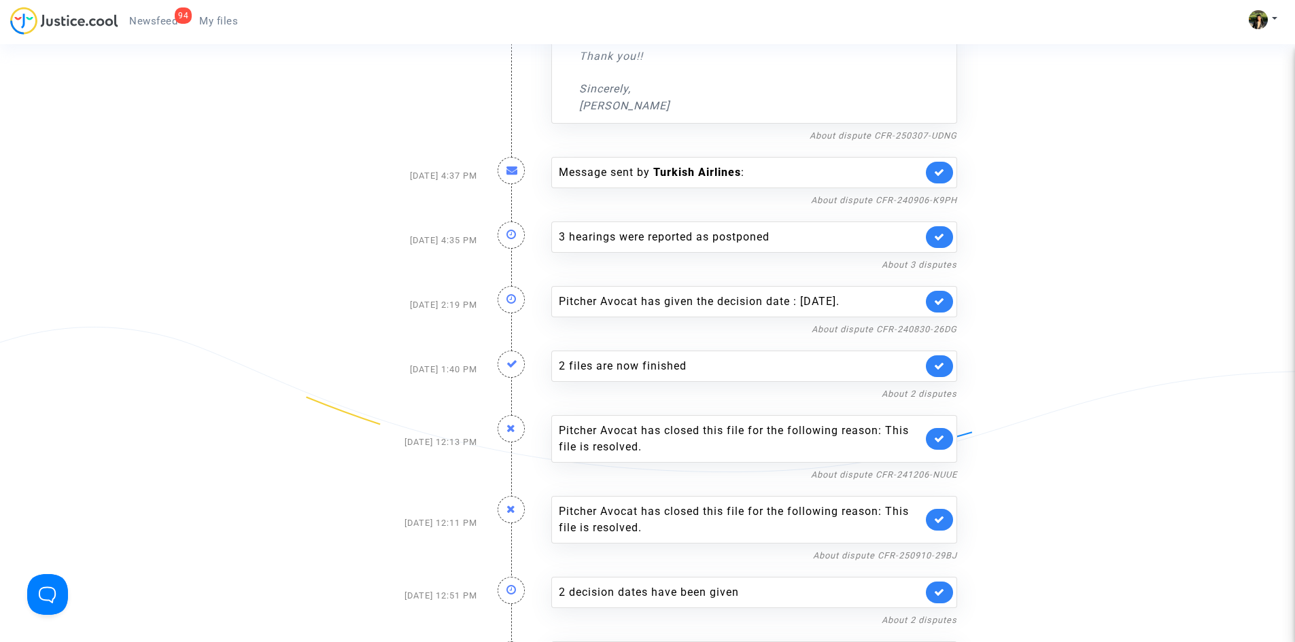
scroll to position [2181, 0]
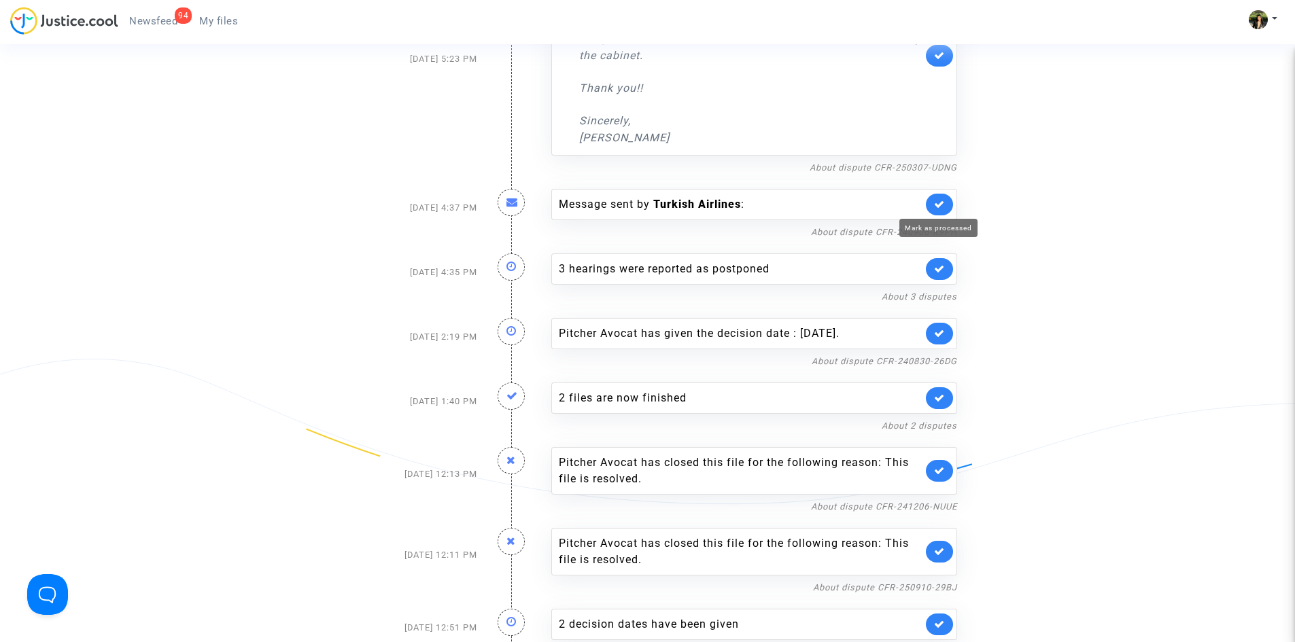
click at [939, 207] on icon at bounding box center [939, 204] width 11 height 10
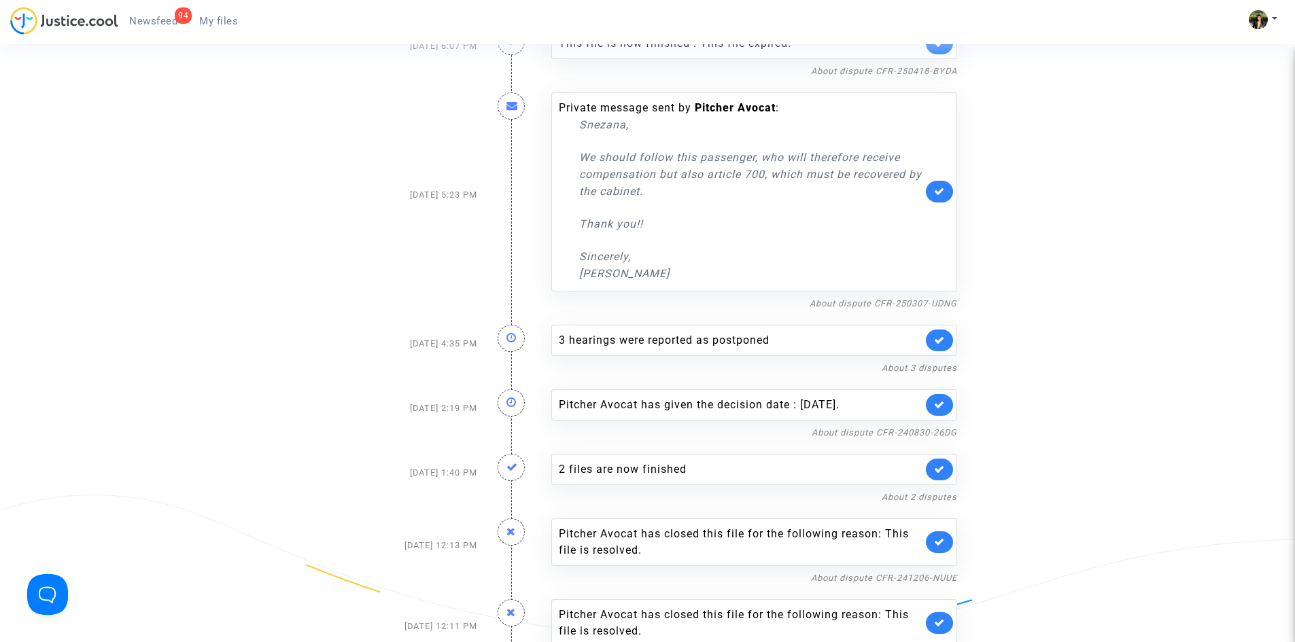
scroll to position [1977, 0]
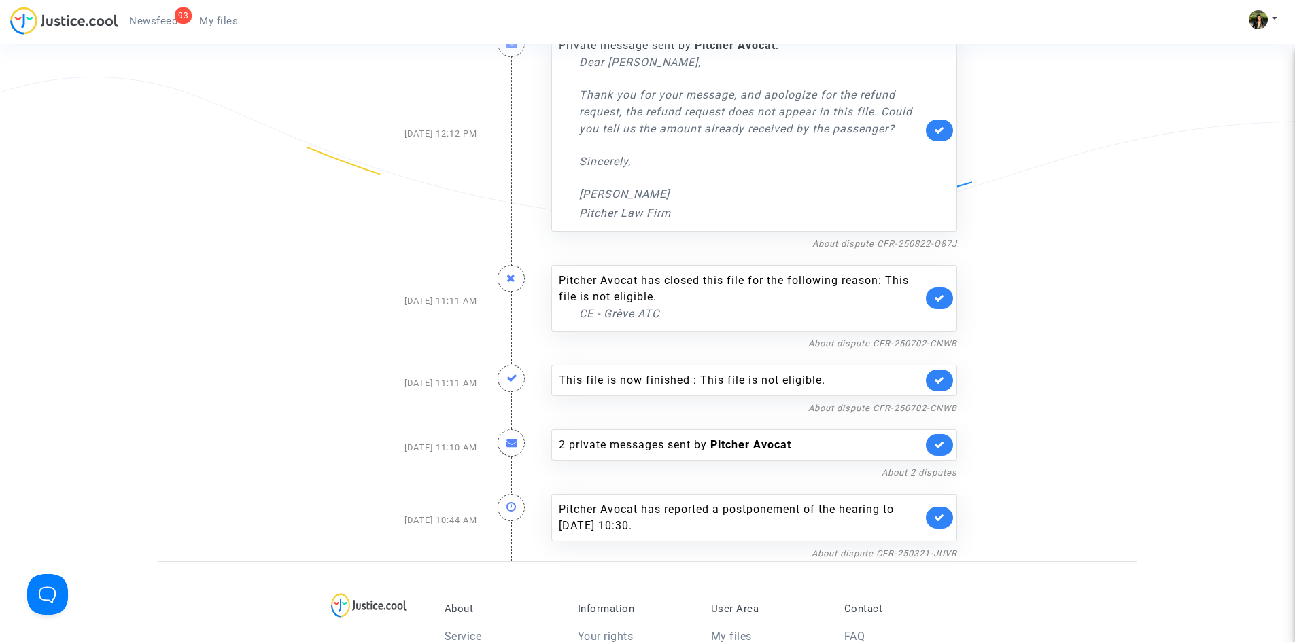
scroll to position [3881, 0]
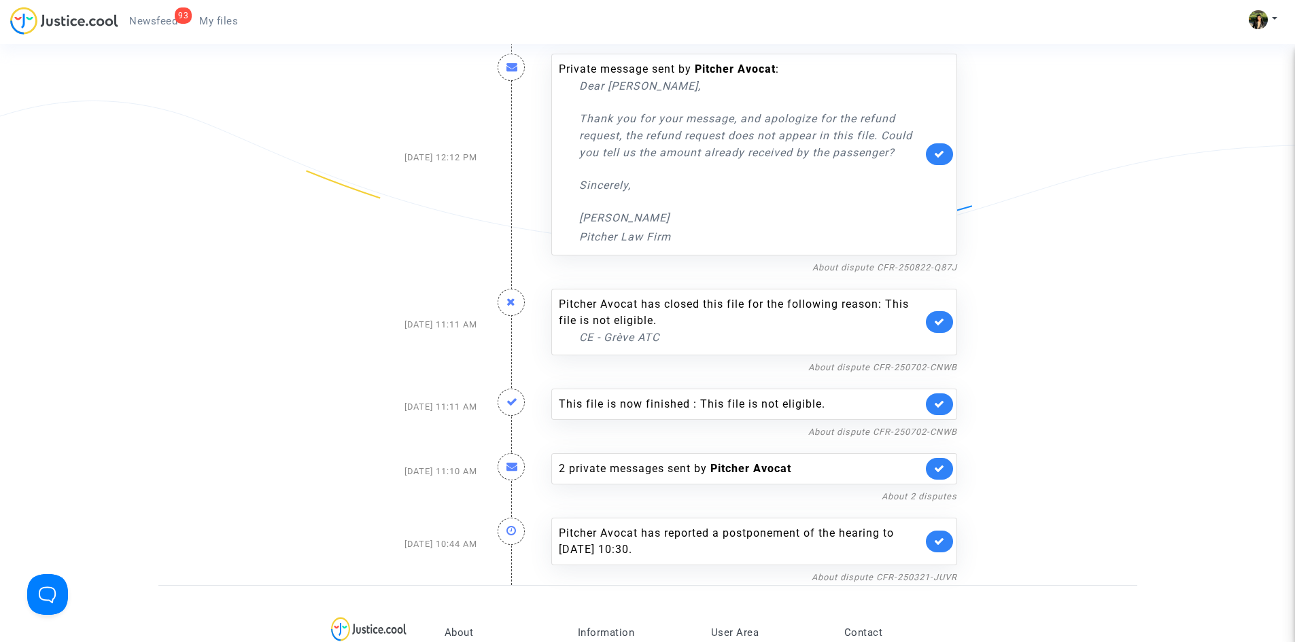
click at [222, 26] on span "My files" at bounding box center [218, 21] width 39 height 12
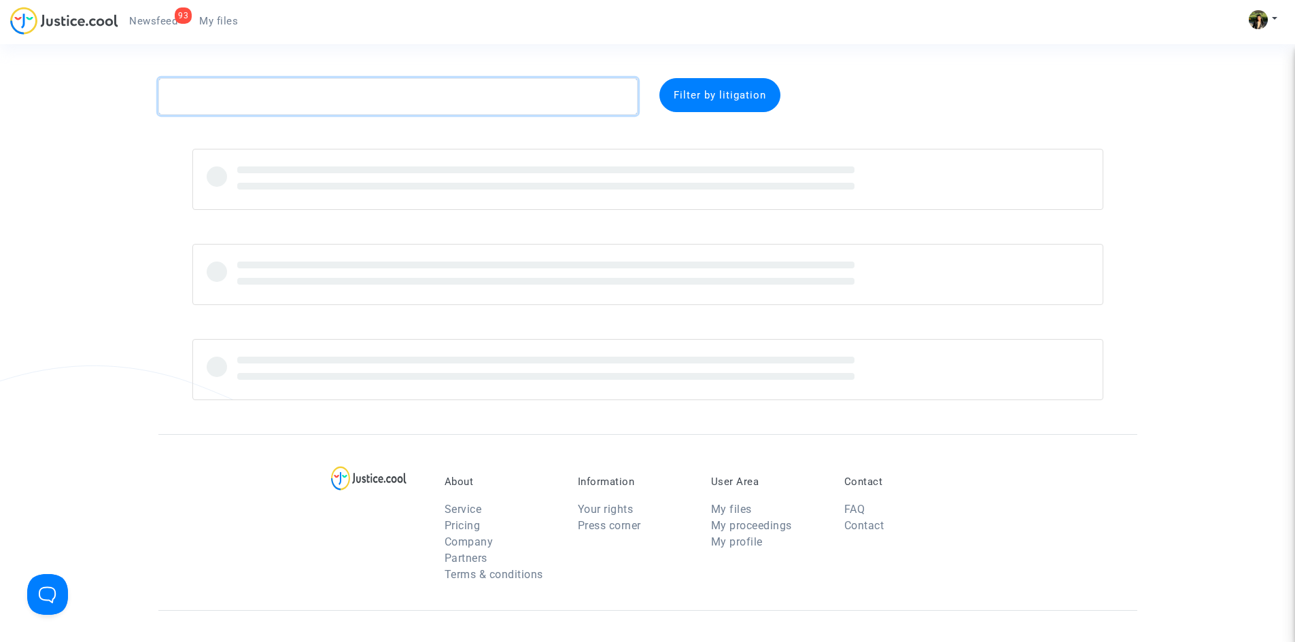
click at [327, 102] on textarea at bounding box center [397, 96] width 479 height 37
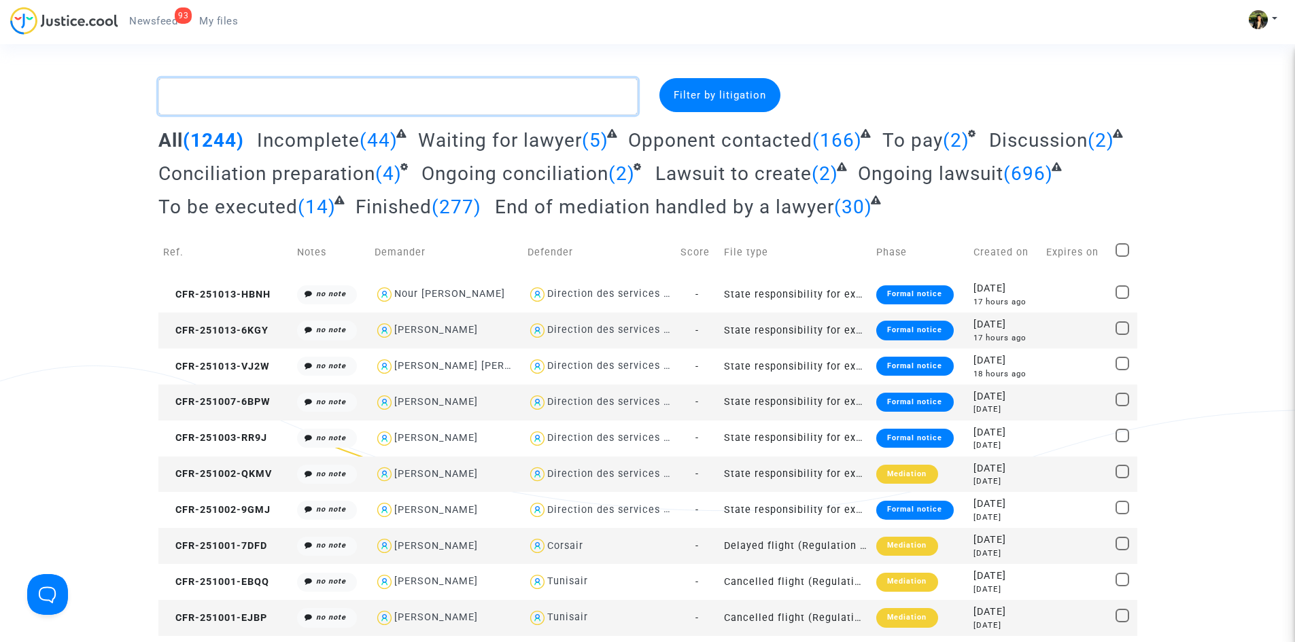
paste textarea "Grédy"
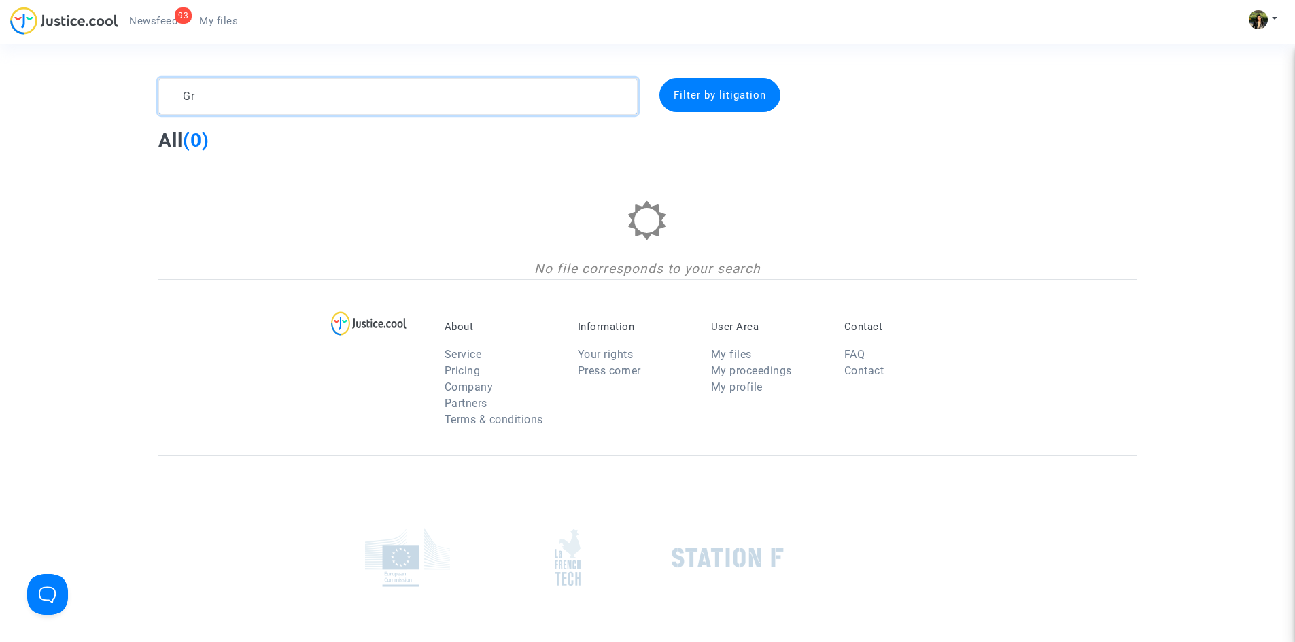
type textarea "G"
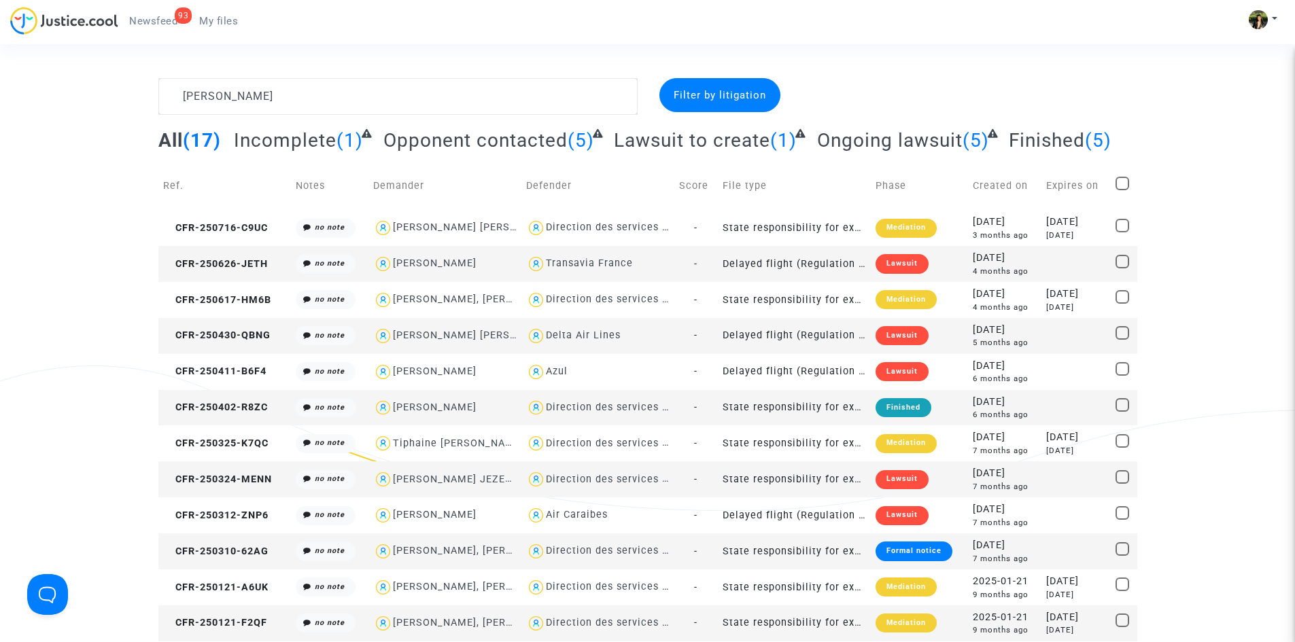
click at [642, 265] on div "Transavia France" at bounding box center [597, 264] width 143 height 20
type textarea "jeanne @"Transavia France""
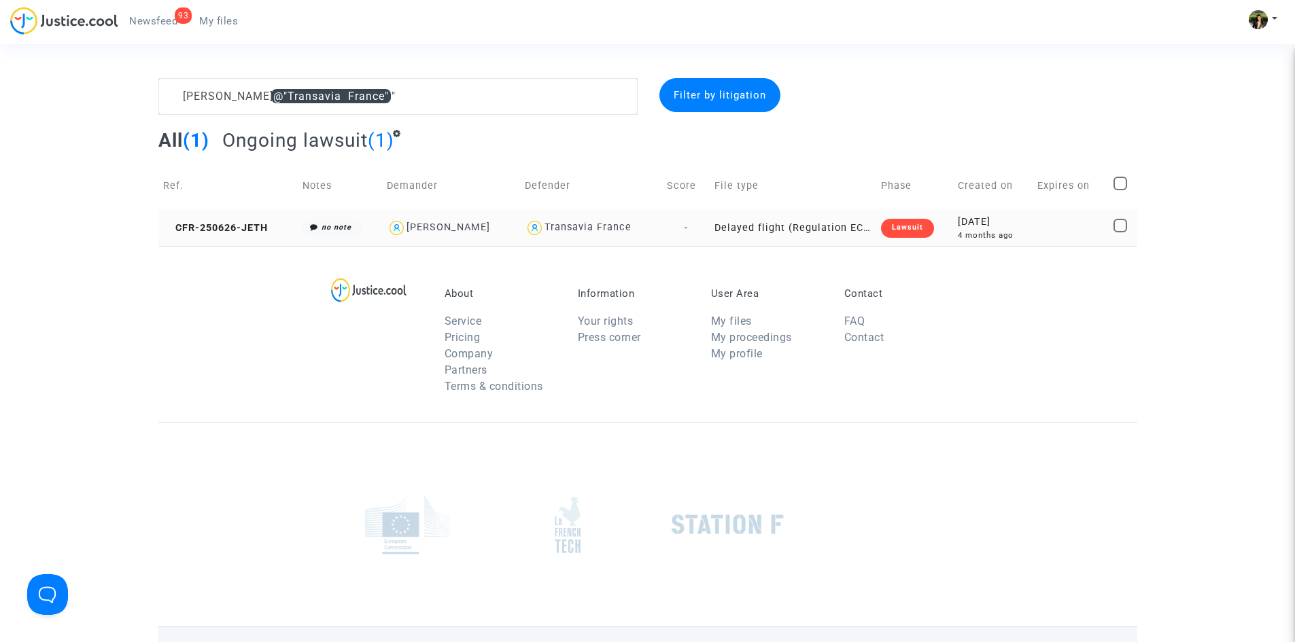
click at [729, 236] on td "Delayed flight (Regulation EC 261/2004)" at bounding box center [793, 228] width 167 height 36
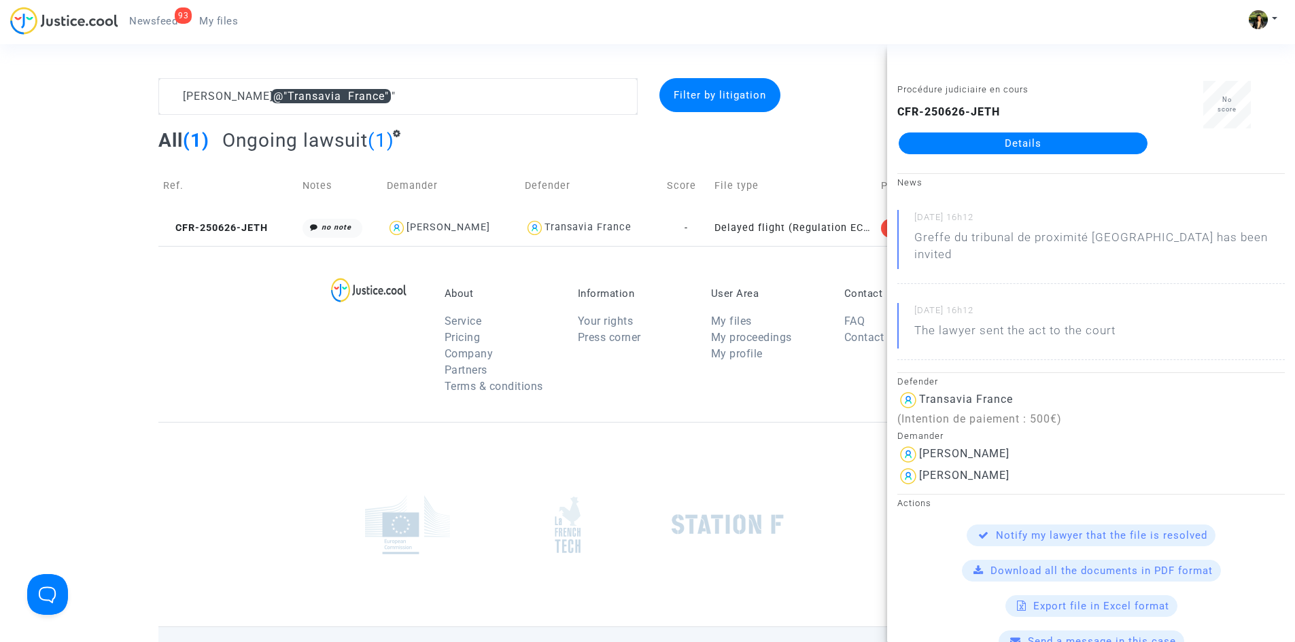
click at [1034, 144] on link "Details" at bounding box center [1023, 144] width 249 height 22
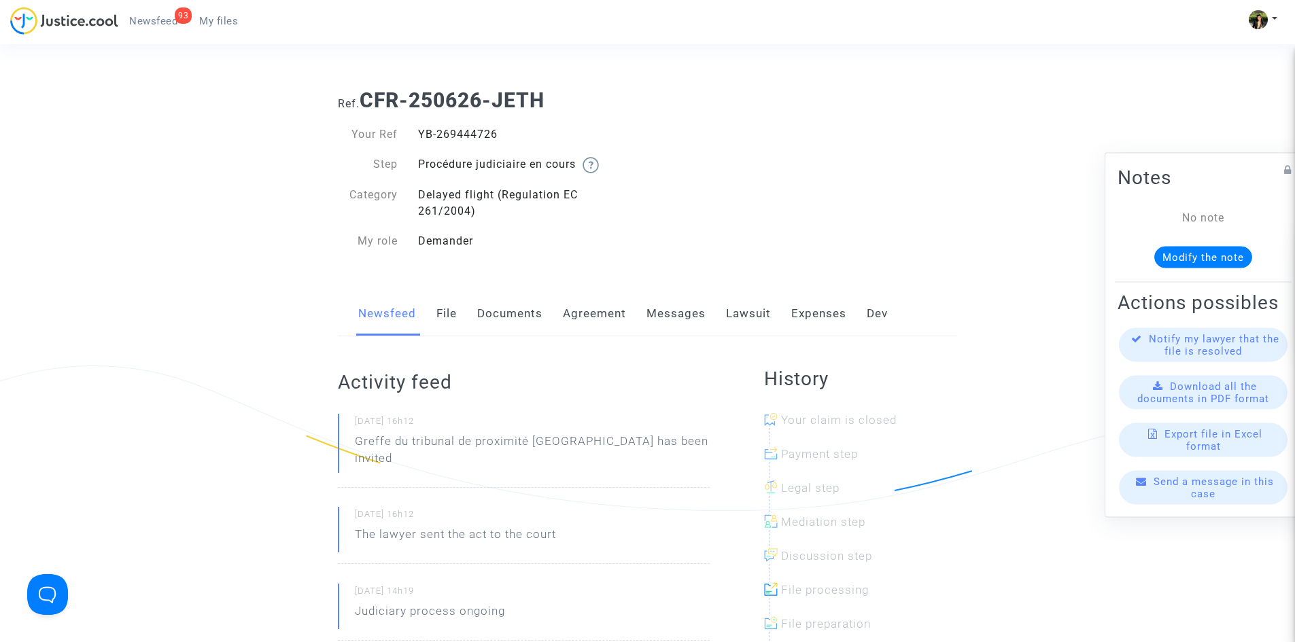
click at [672, 309] on link "Messages" at bounding box center [675, 314] width 59 height 45
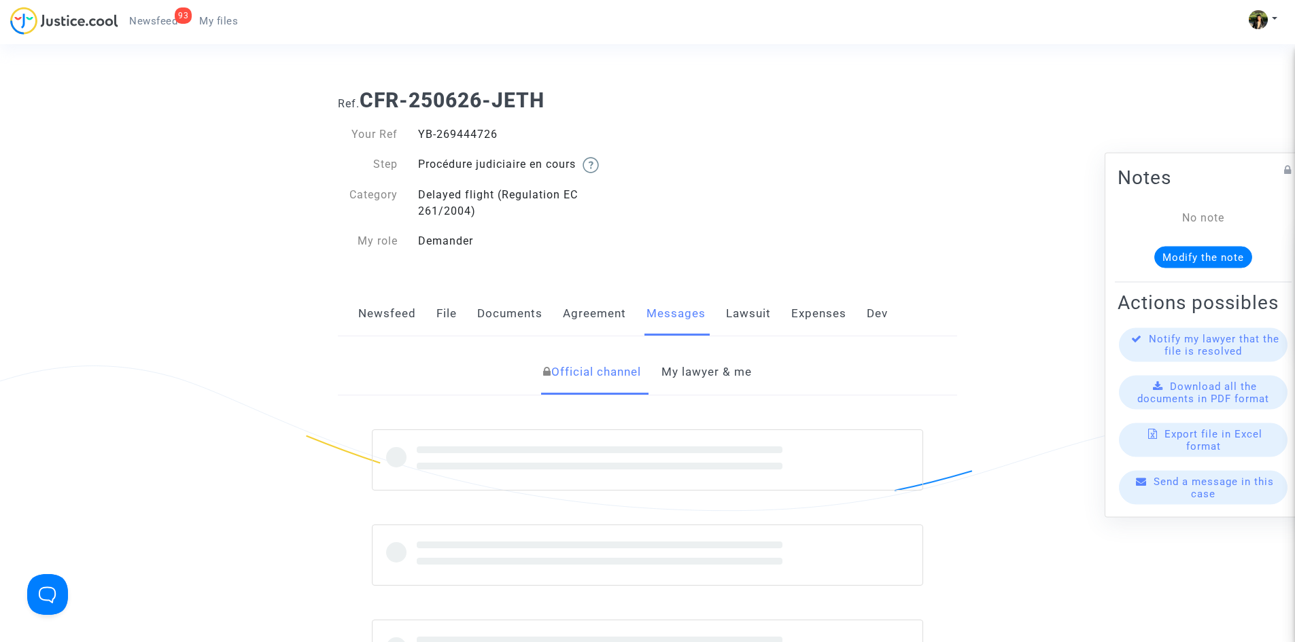
click at [696, 373] on link "My lawyer & me" at bounding box center [706, 372] width 90 height 45
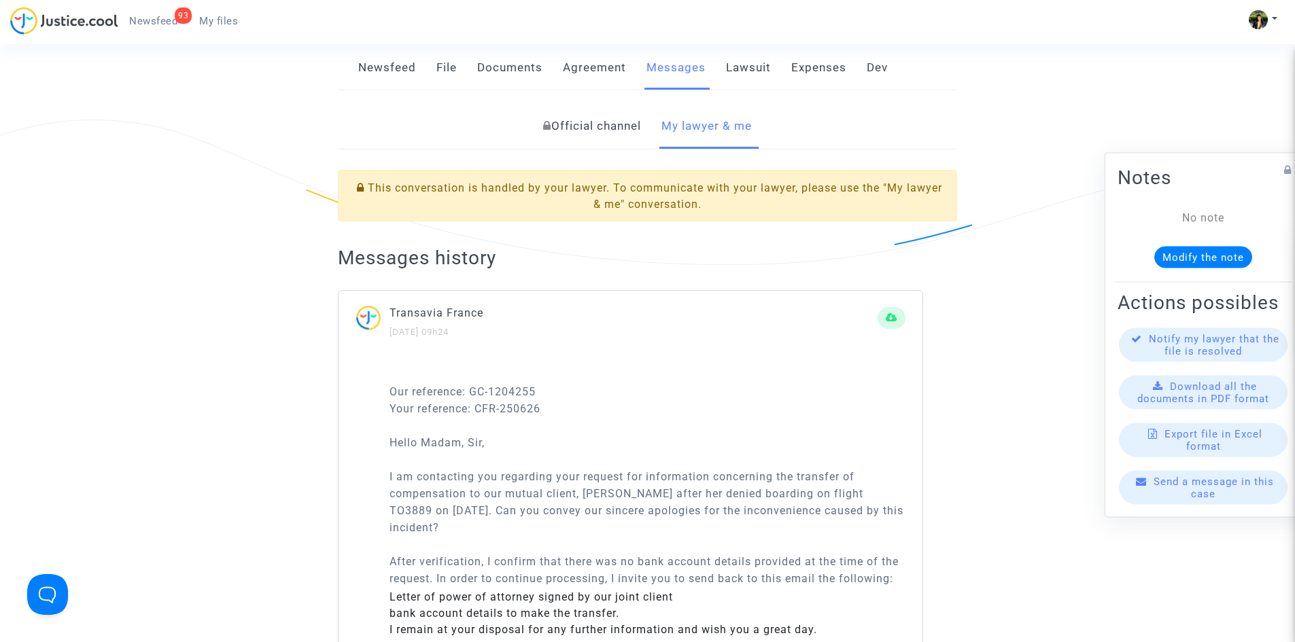
scroll to position [272, 0]
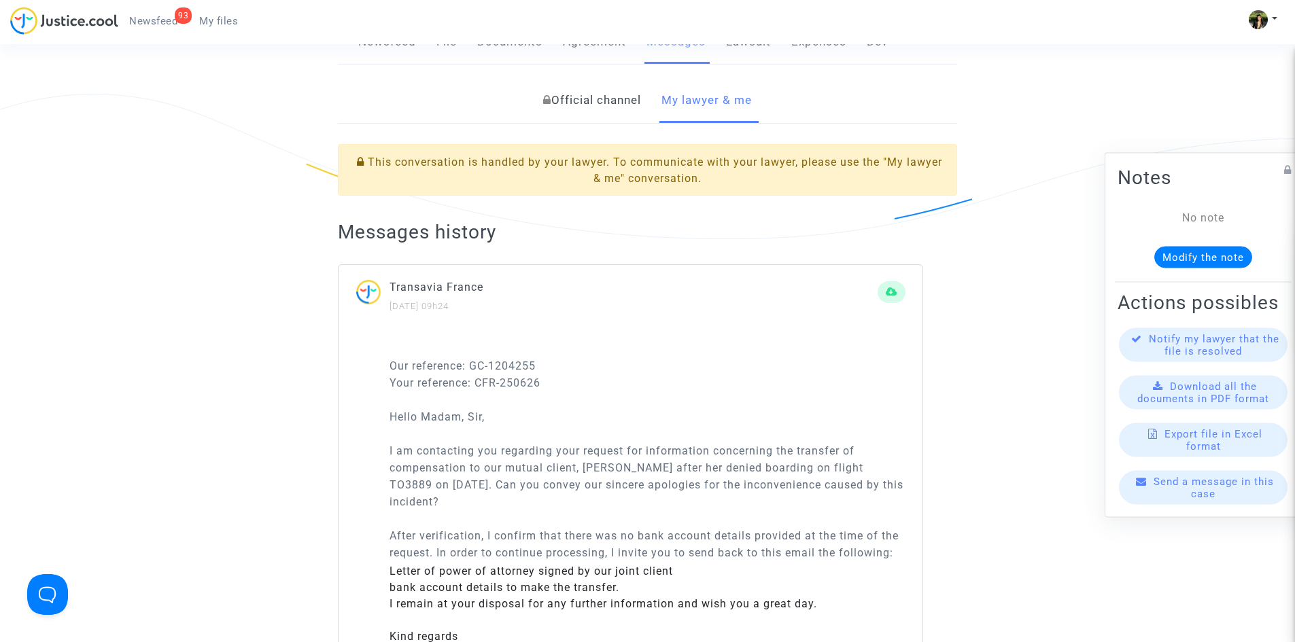
click at [728, 98] on link "My lawyer & me" at bounding box center [706, 100] width 90 height 45
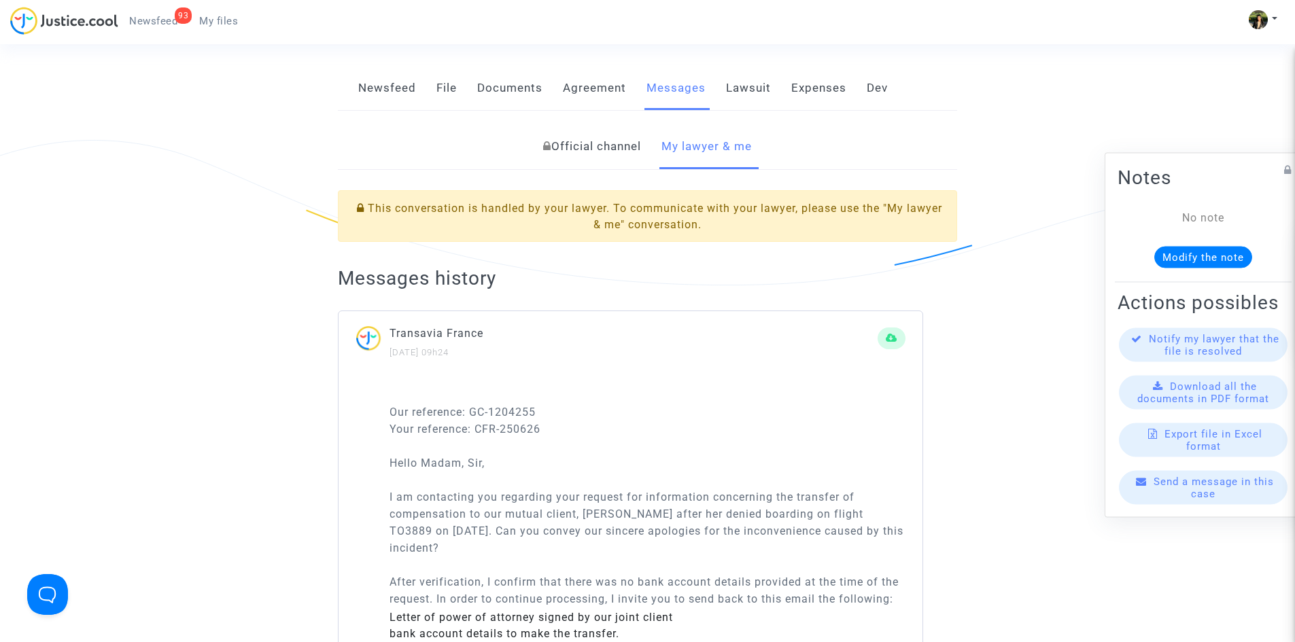
scroll to position [204, 0]
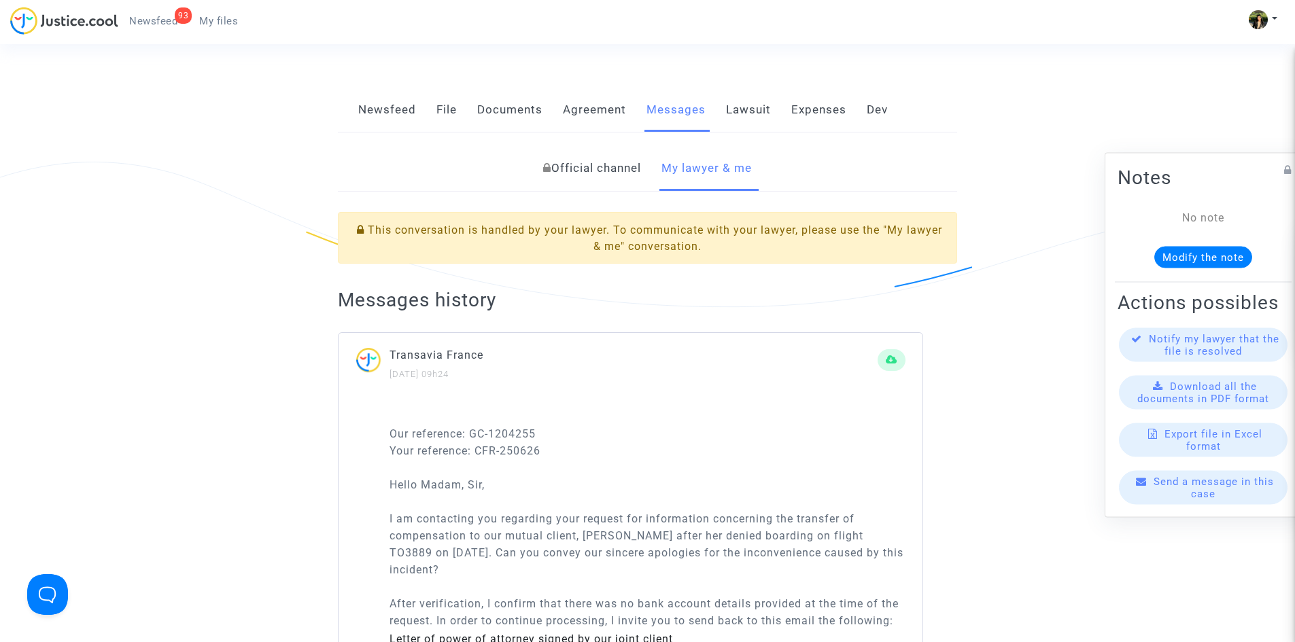
click at [611, 177] on link "Official channel" at bounding box center [592, 168] width 98 height 45
click at [701, 171] on link "My lawyer & me" at bounding box center [706, 168] width 90 height 45
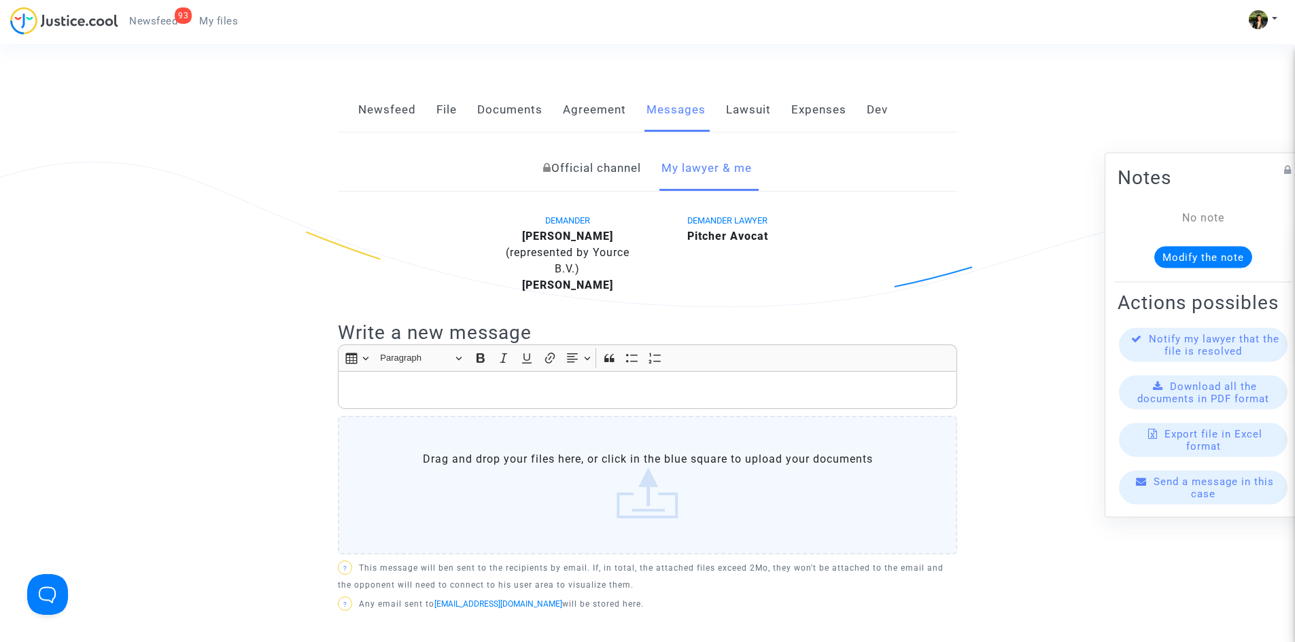
click at [519, 393] on p "Rich Text Editor, main" at bounding box center [647, 390] width 605 height 17
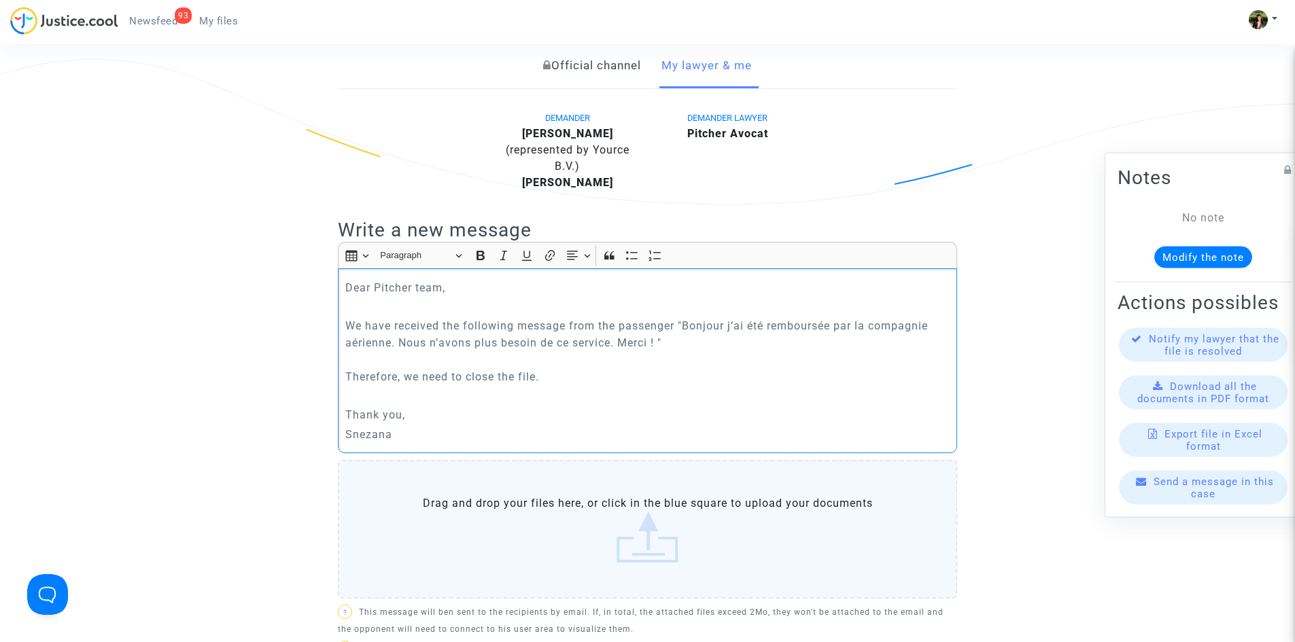
scroll to position [476, 0]
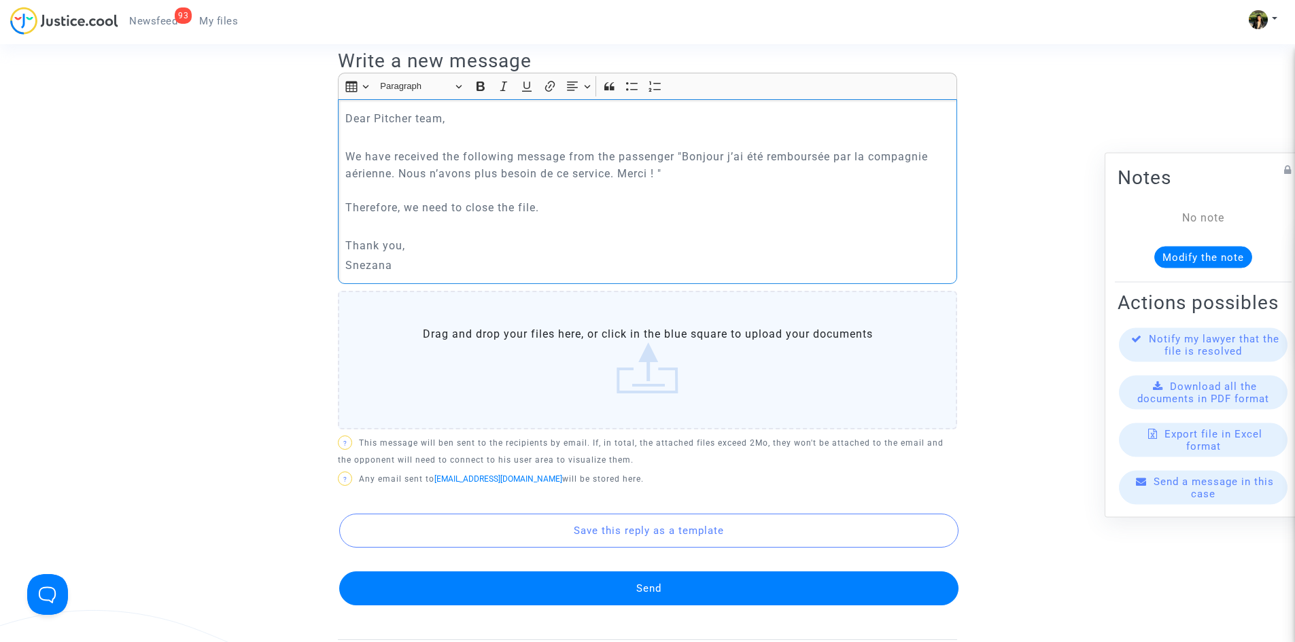
click at [665, 583] on button "Send" at bounding box center [648, 589] width 619 height 34
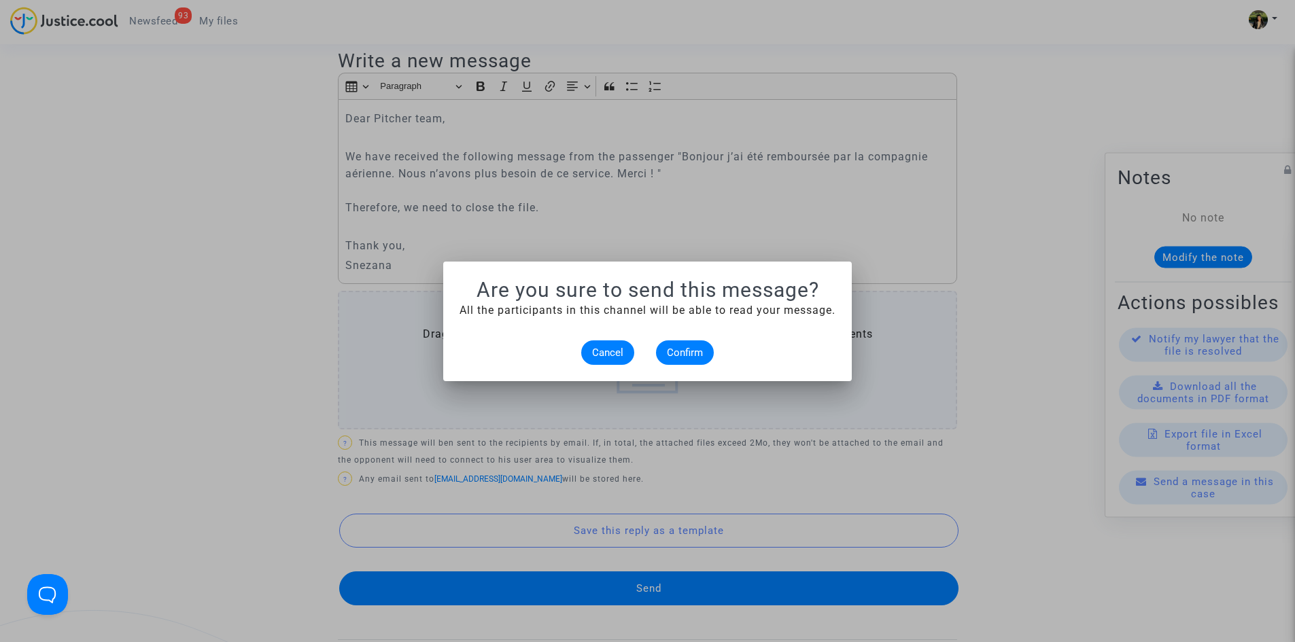
scroll to position [0, 0]
click at [682, 345] on button "Confirm" at bounding box center [685, 353] width 58 height 24
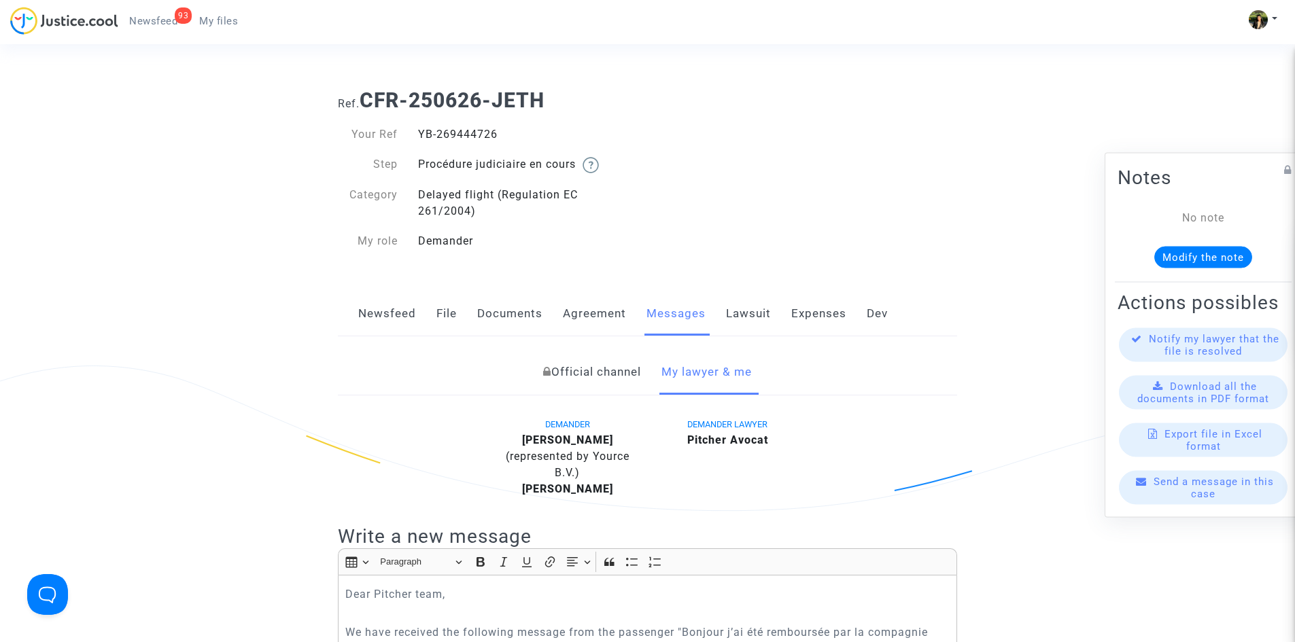
scroll to position [476, 0]
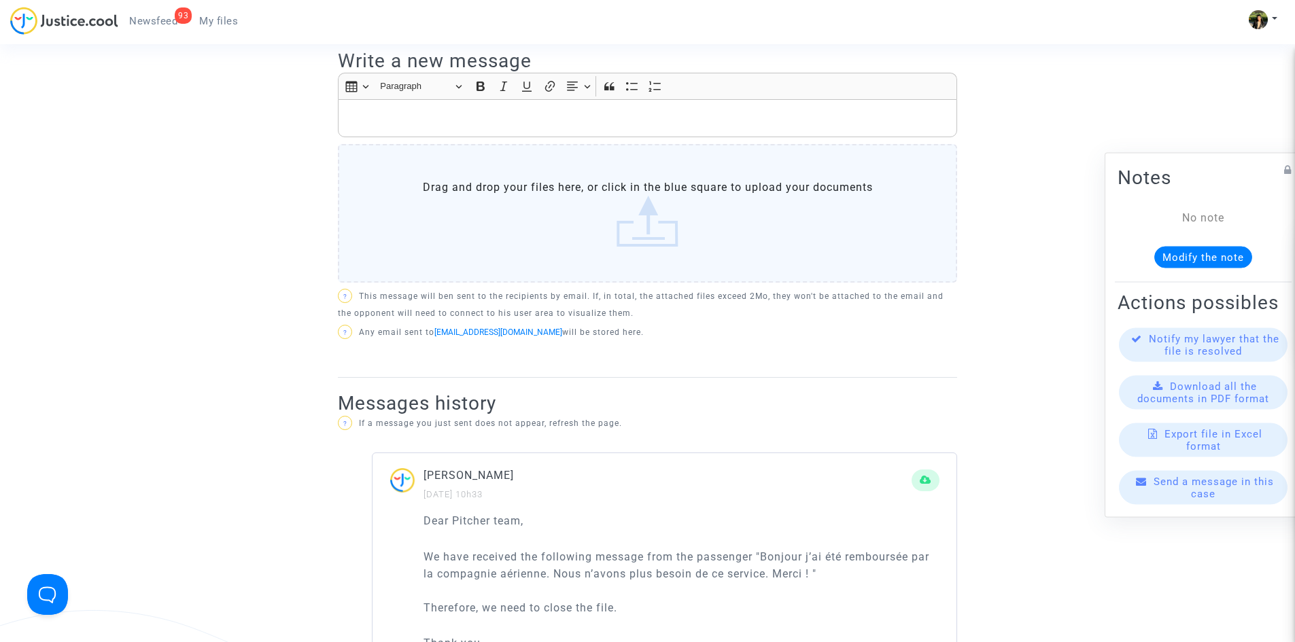
click at [228, 27] on span "My files" at bounding box center [218, 21] width 39 height 12
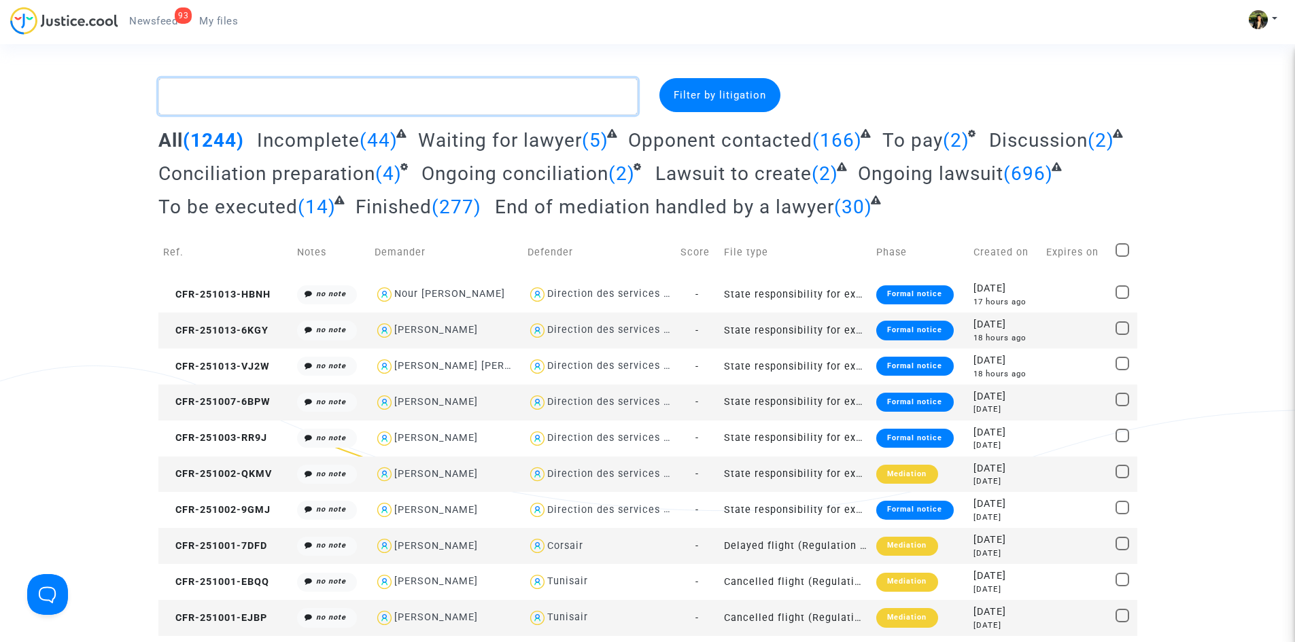
paste textarea "LEJEUNE"
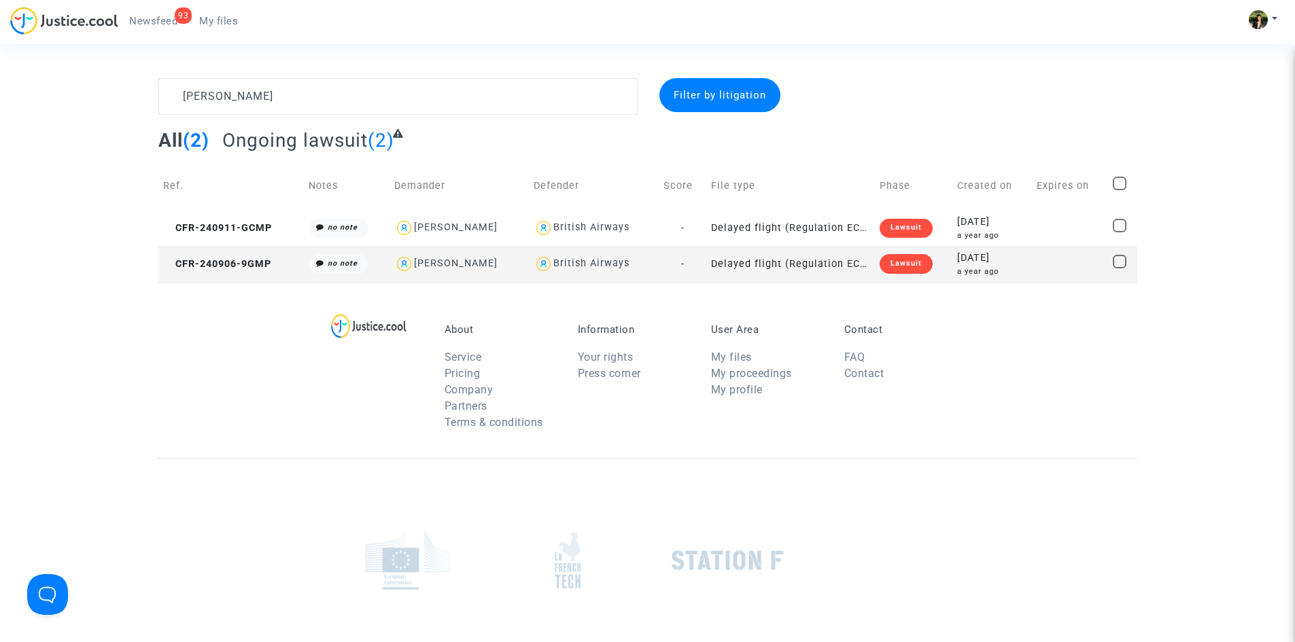
click at [773, 260] on td "Delayed flight (Regulation EC 261/2004)" at bounding box center [790, 264] width 168 height 36
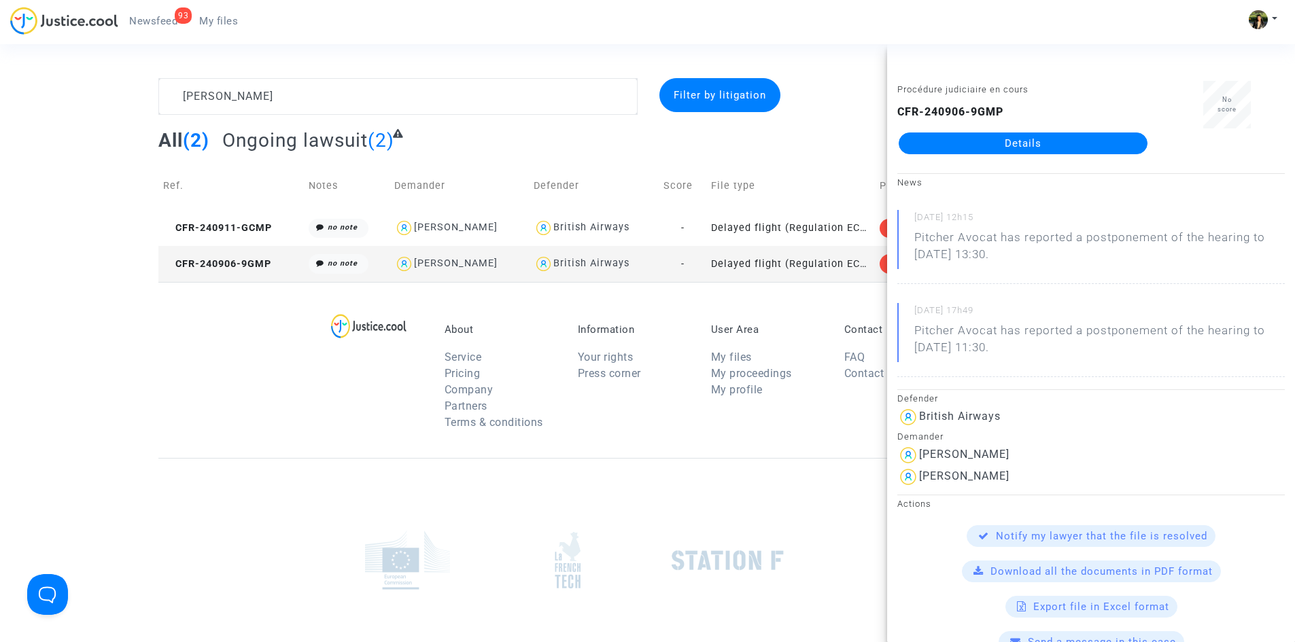
drag, startPoint x: 1065, startPoint y: 252, endPoint x: 915, endPoint y: 238, distance: 150.2
click at [915, 238] on p "Pitcher Avocat has reported a postponement of the hearing to Jan 12th 2026 at 1…" at bounding box center [1099, 249] width 370 height 41
copy p "Pitcher Avocat has reported a postponement of the hearing to Jan 12th 2026 at 1…"
click at [342, 85] on textarea at bounding box center [397, 96] width 479 height 37
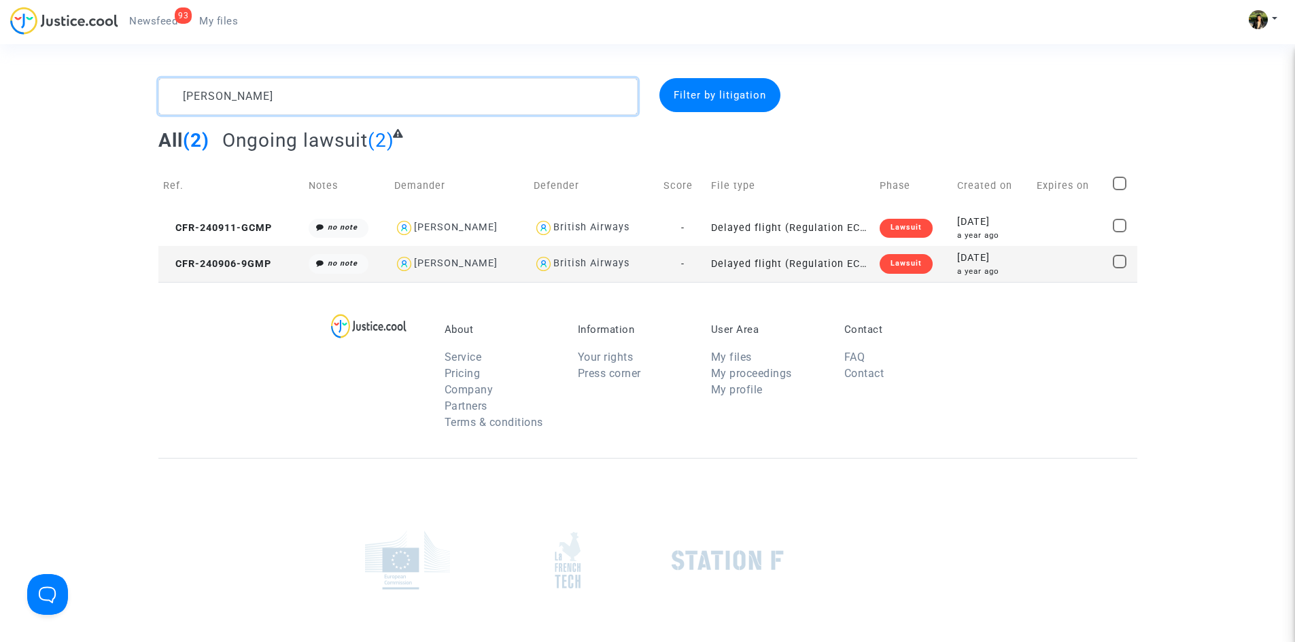
paste textarea "Maupetit"
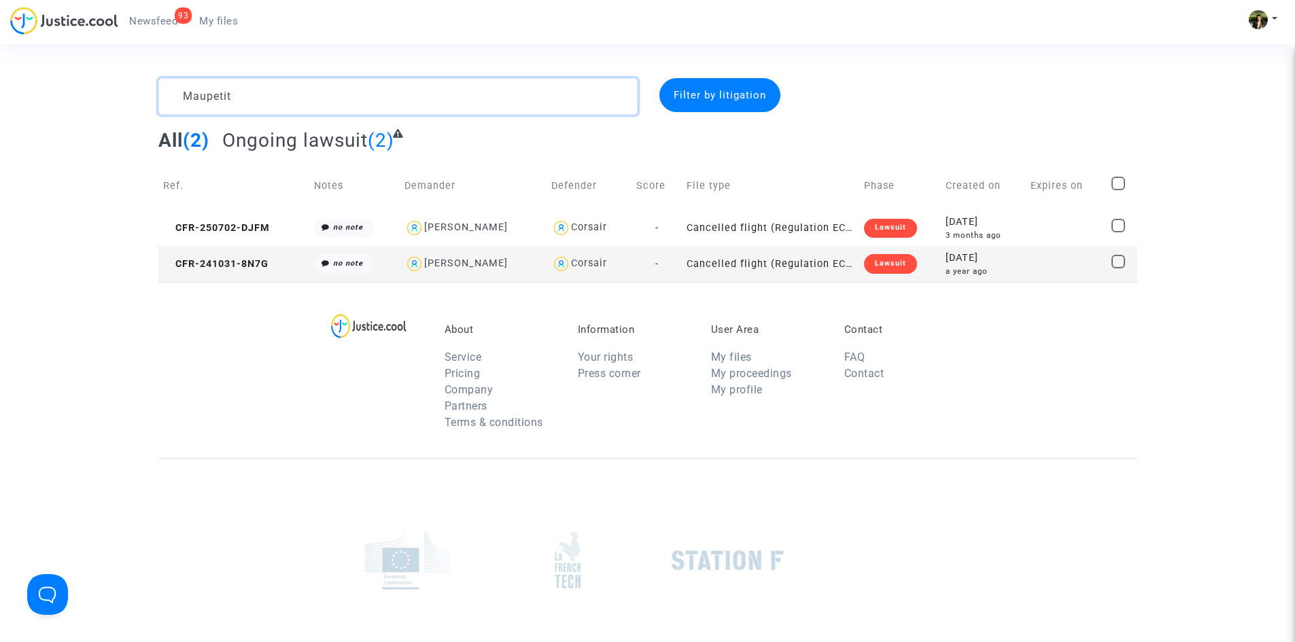
type textarea "Maupetit"
click at [810, 269] on td "Cancelled flight (Regulation EC 261/2004)" at bounding box center [770, 264] width 177 height 36
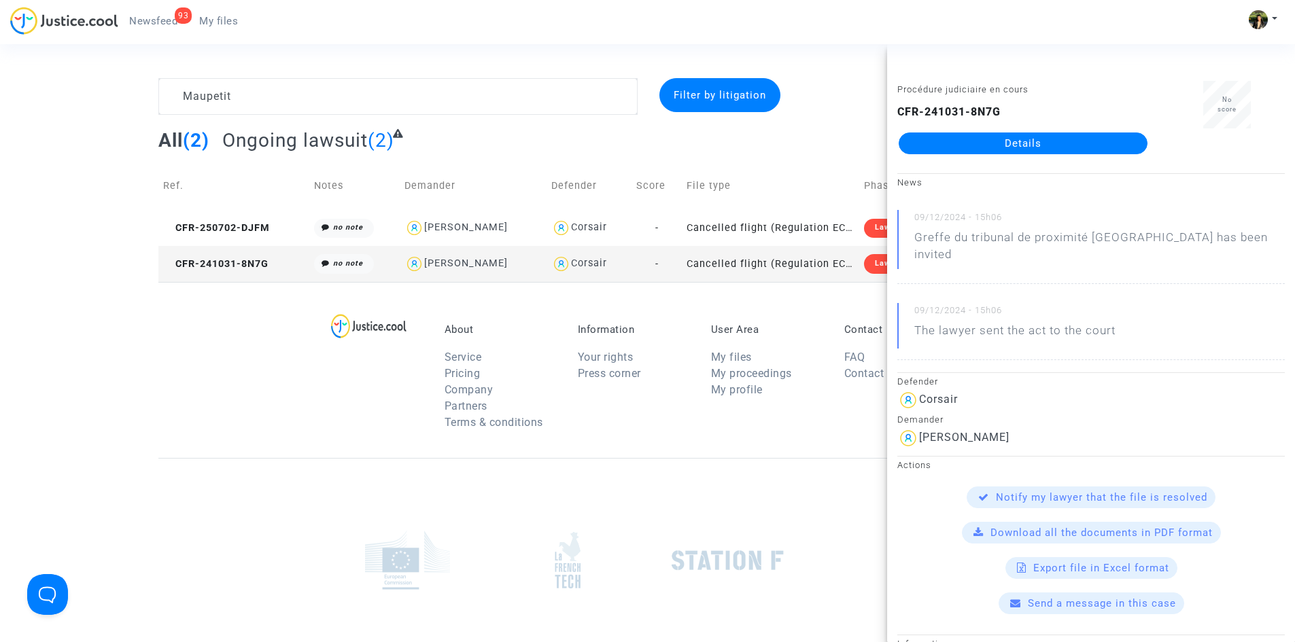
click at [1050, 139] on link "Details" at bounding box center [1023, 144] width 249 height 22
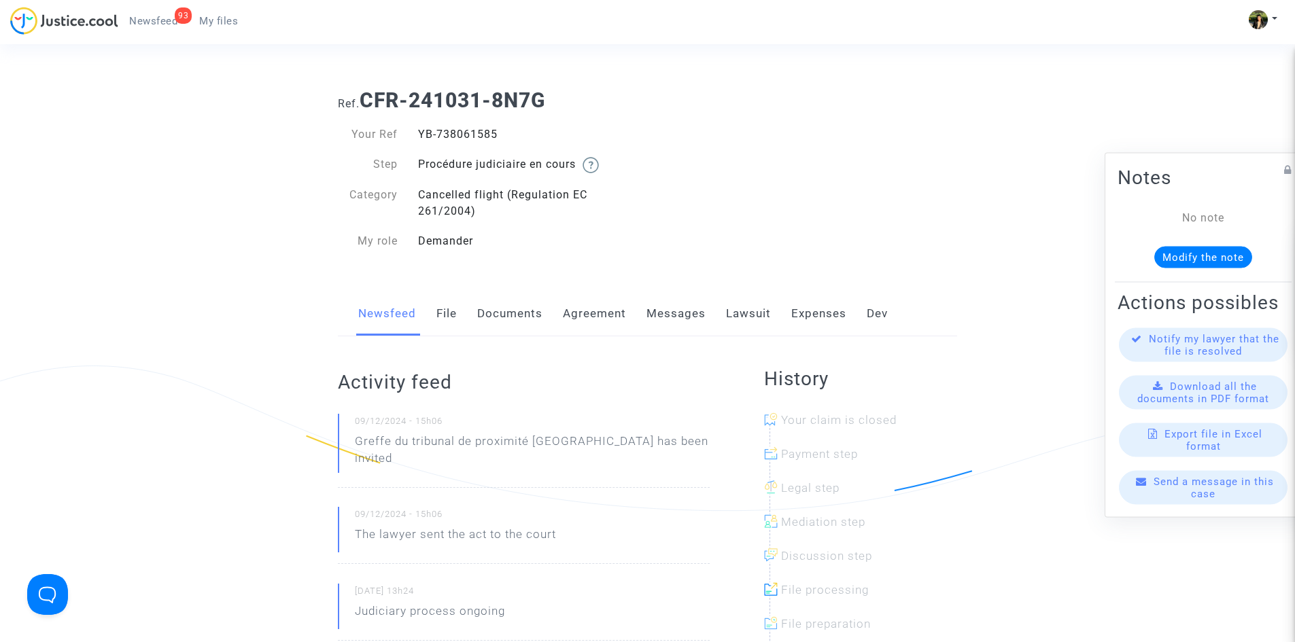
click at [692, 316] on link "Messages" at bounding box center [675, 314] width 59 height 45
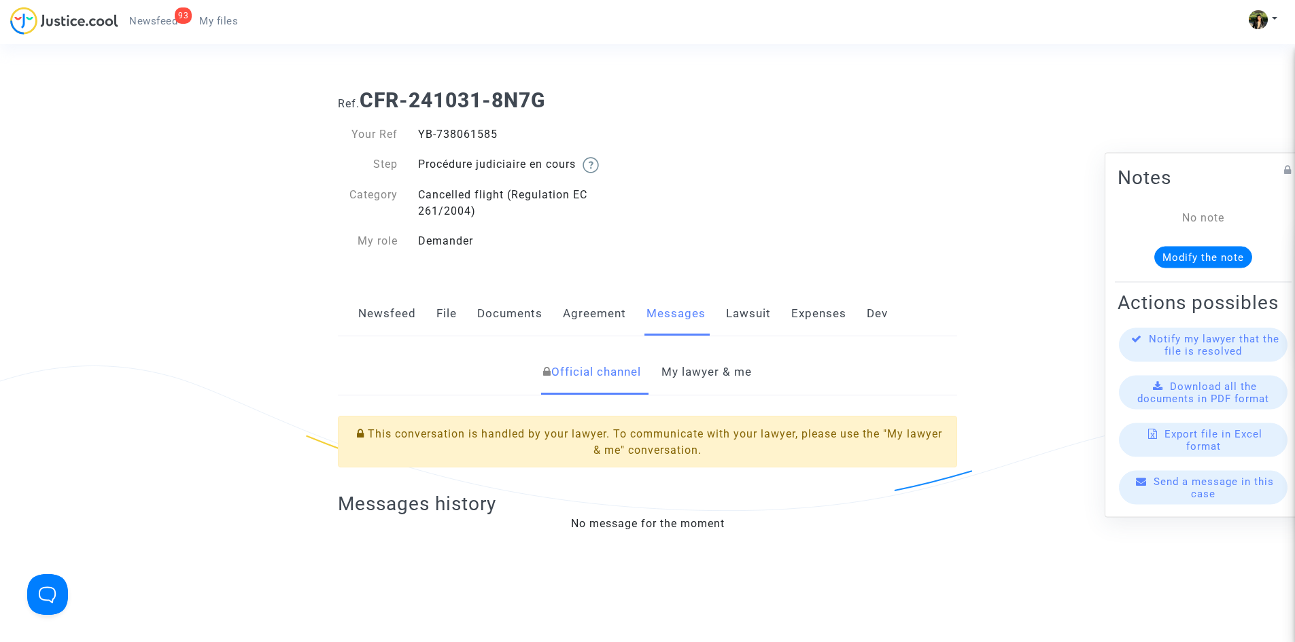
click at [698, 380] on link "My lawyer & me" at bounding box center [706, 372] width 90 height 45
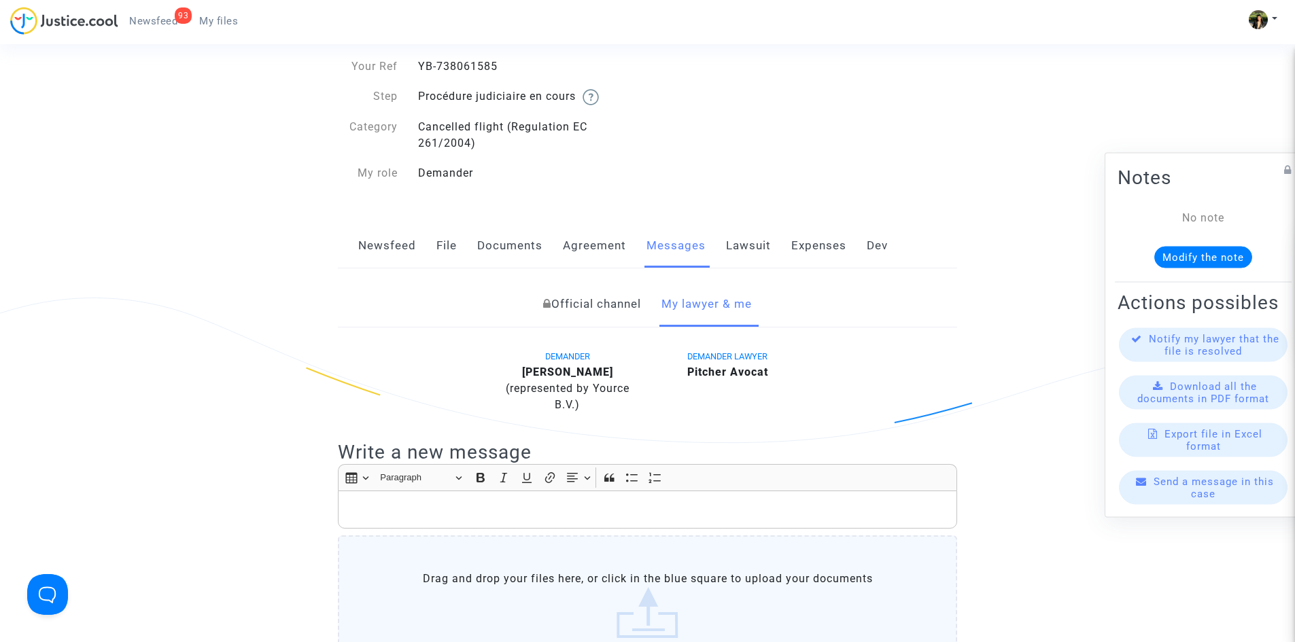
scroll to position [204, 0]
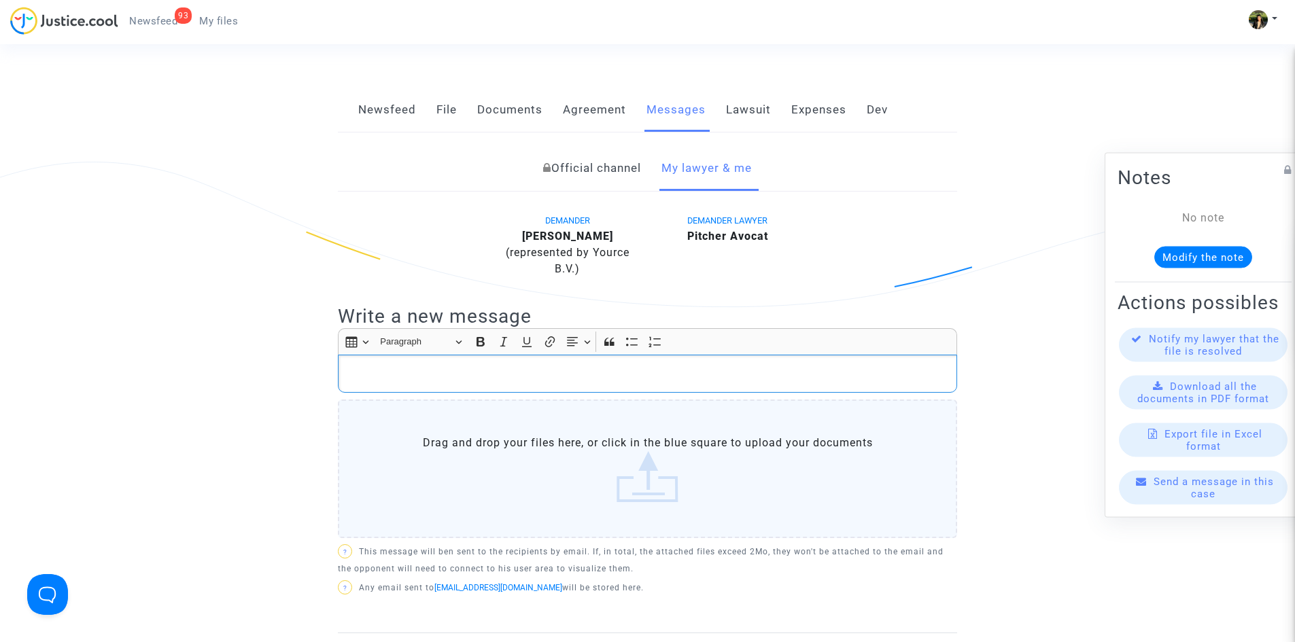
click at [441, 385] on div "Rich Text Editor, main" at bounding box center [647, 374] width 619 height 38
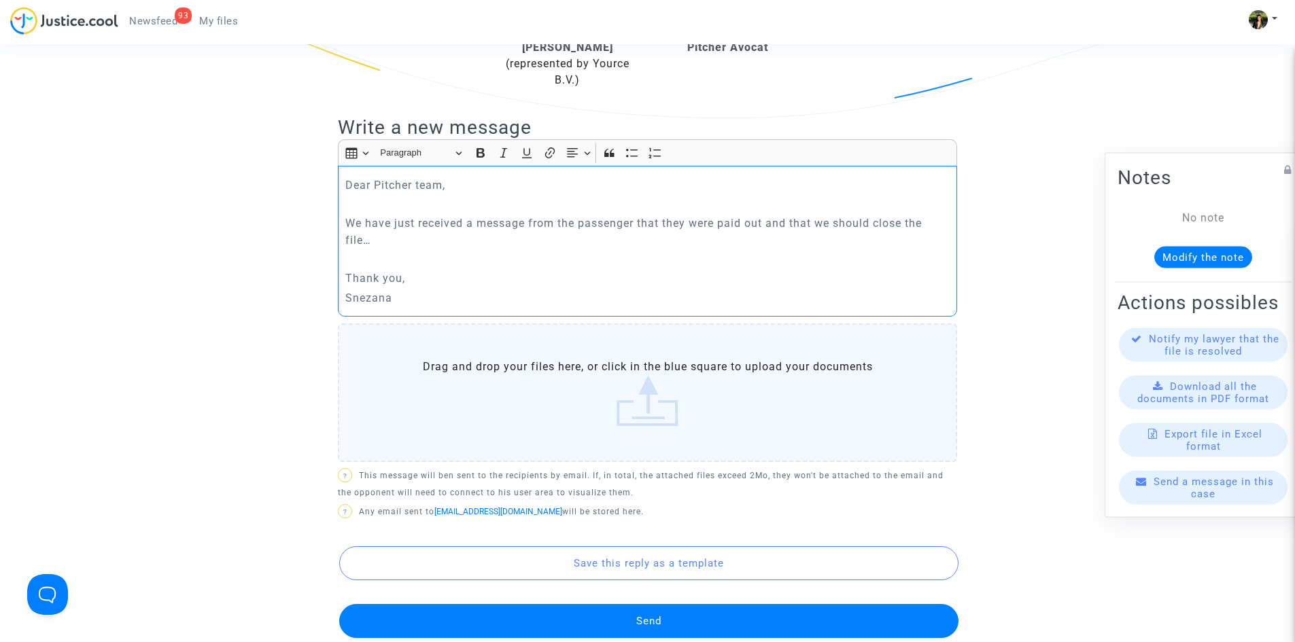
scroll to position [476, 0]
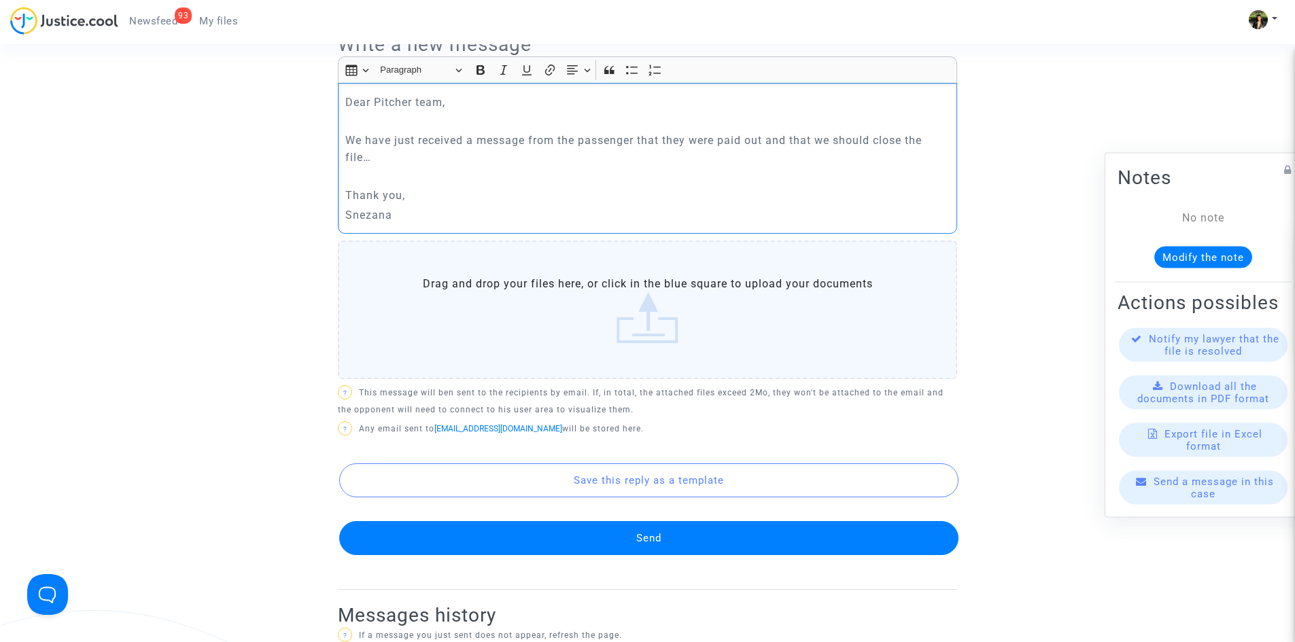
click at [663, 546] on button "Send" at bounding box center [648, 538] width 619 height 34
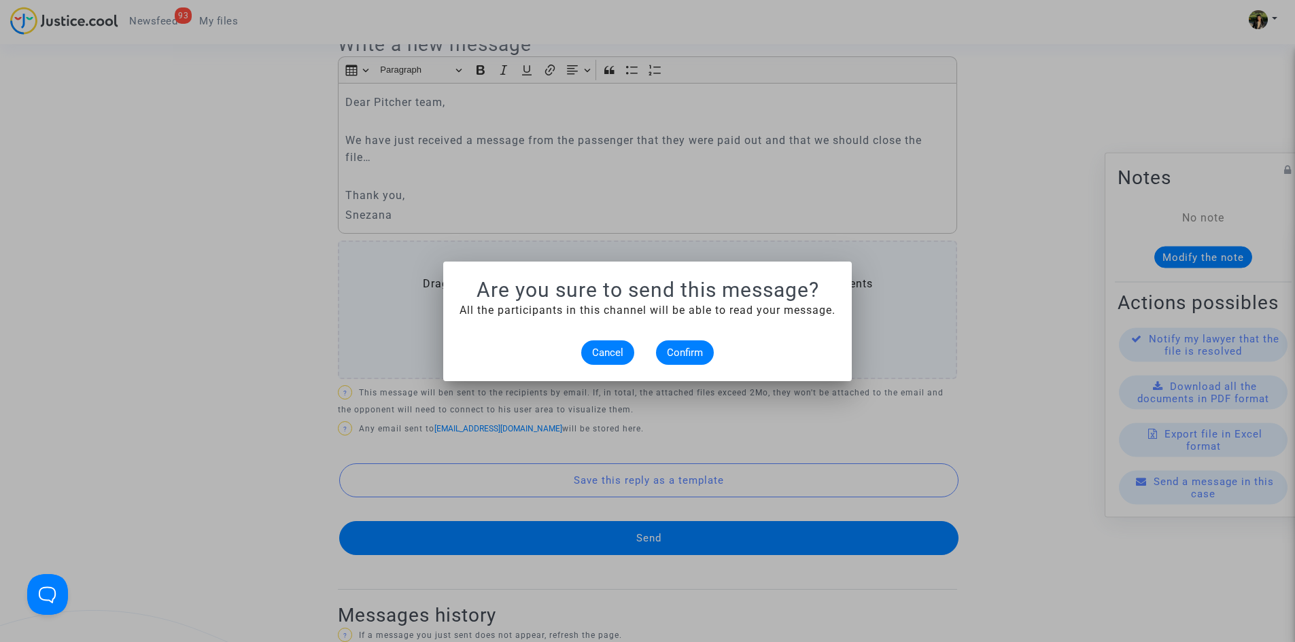
scroll to position [0, 0]
click at [689, 351] on span "Confirm" at bounding box center [685, 353] width 36 height 12
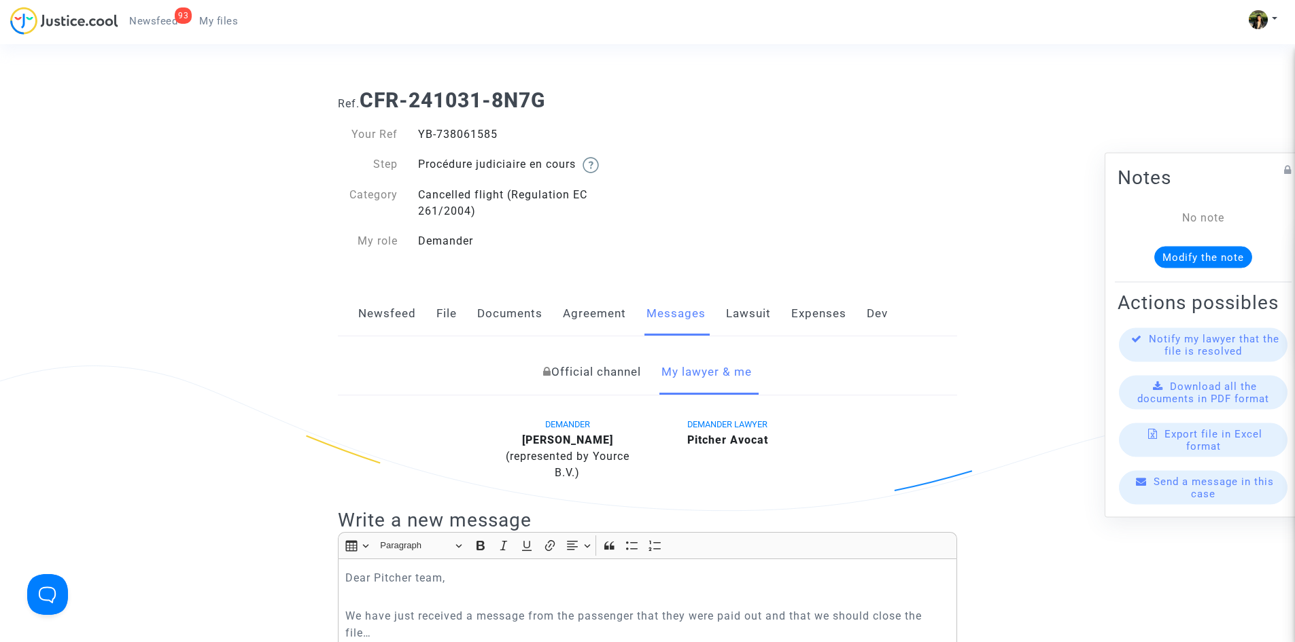
scroll to position [476, 0]
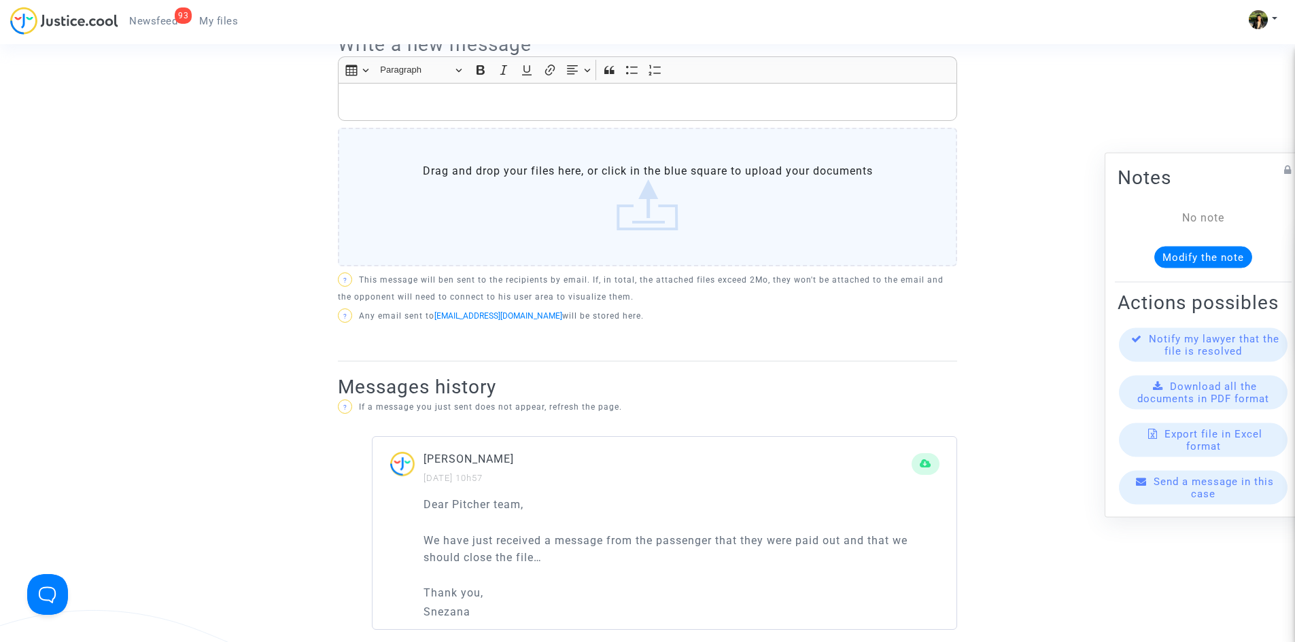
click at [211, 21] on span "My files" at bounding box center [218, 21] width 39 height 12
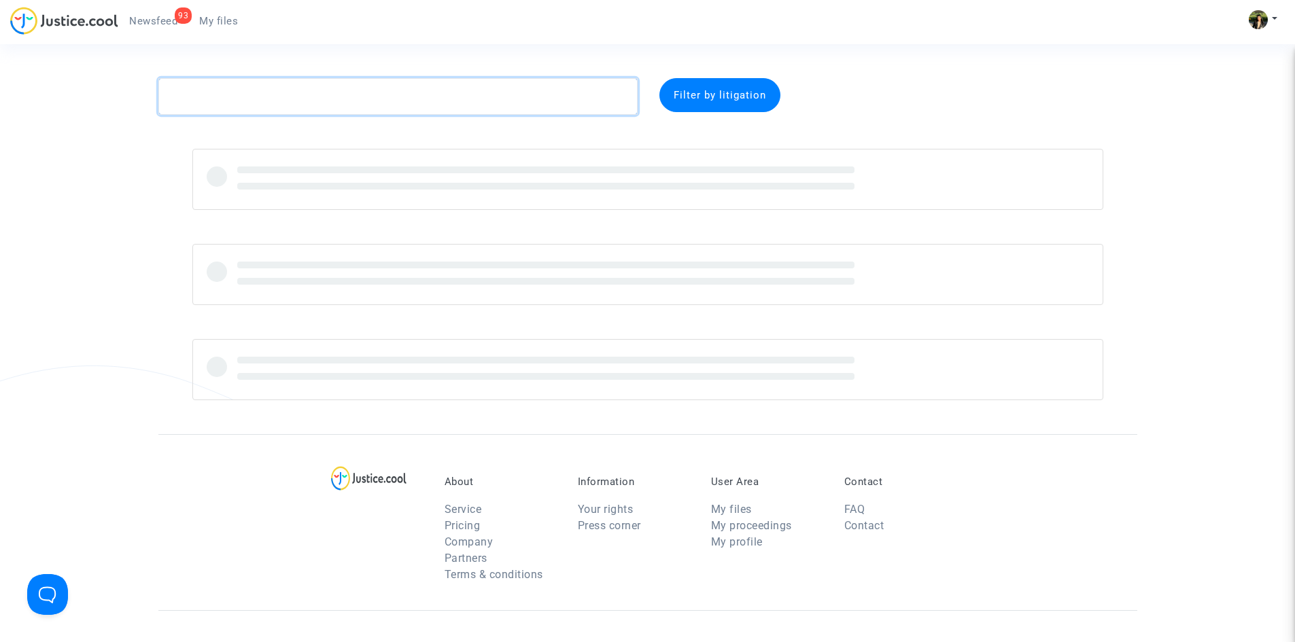
click at [380, 91] on textarea at bounding box center [397, 96] width 479 height 37
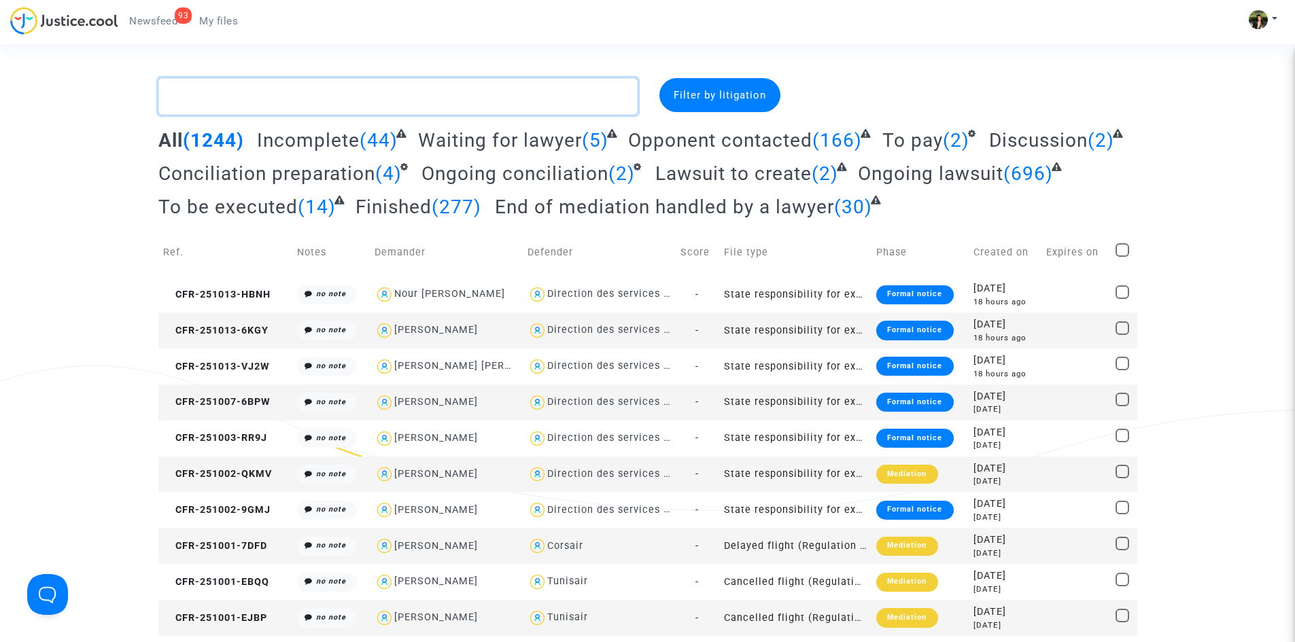
paste textarea "Veneau"
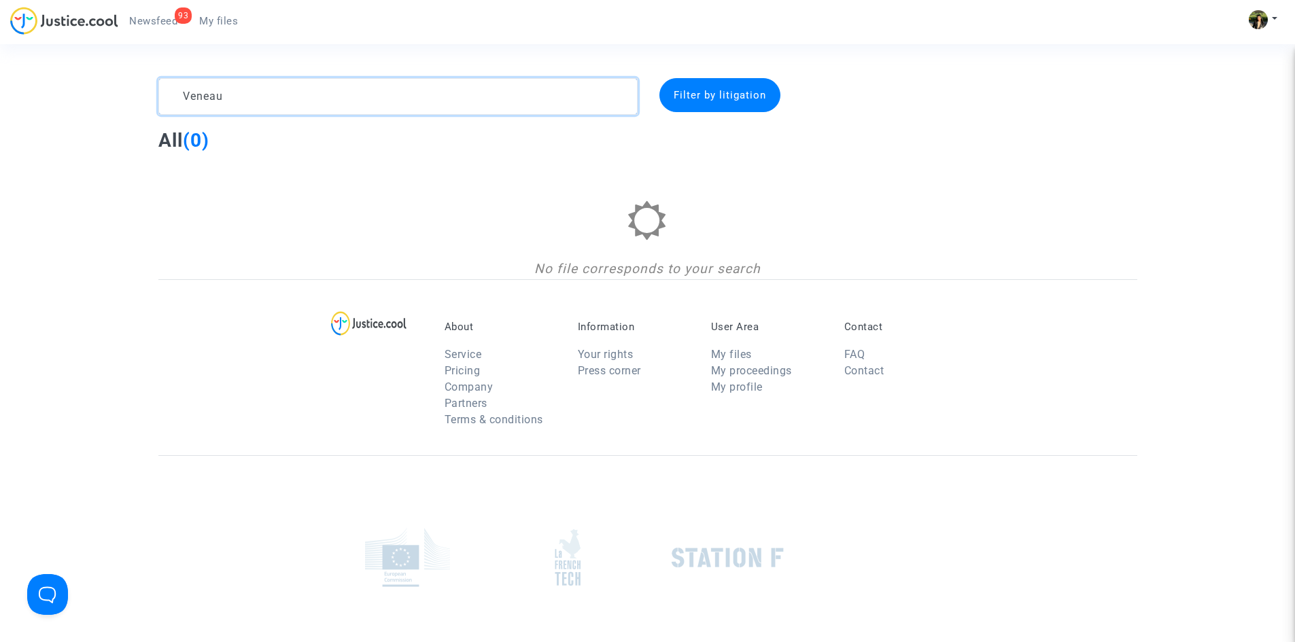
click at [400, 105] on textarea at bounding box center [397, 96] width 479 height 37
paste textarea "Marsac"
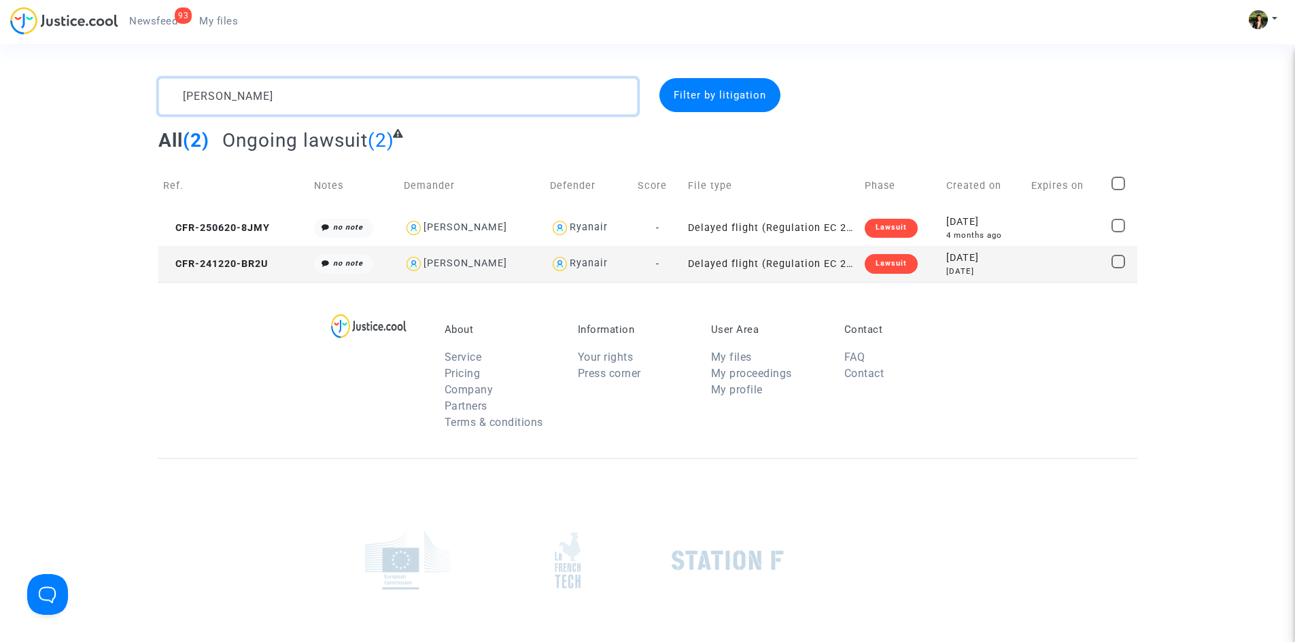
type textarea "Marsac"
click at [770, 264] on td "Delayed flight (Regulation EC 261/2004)" at bounding box center [771, 264] width 177 height 36
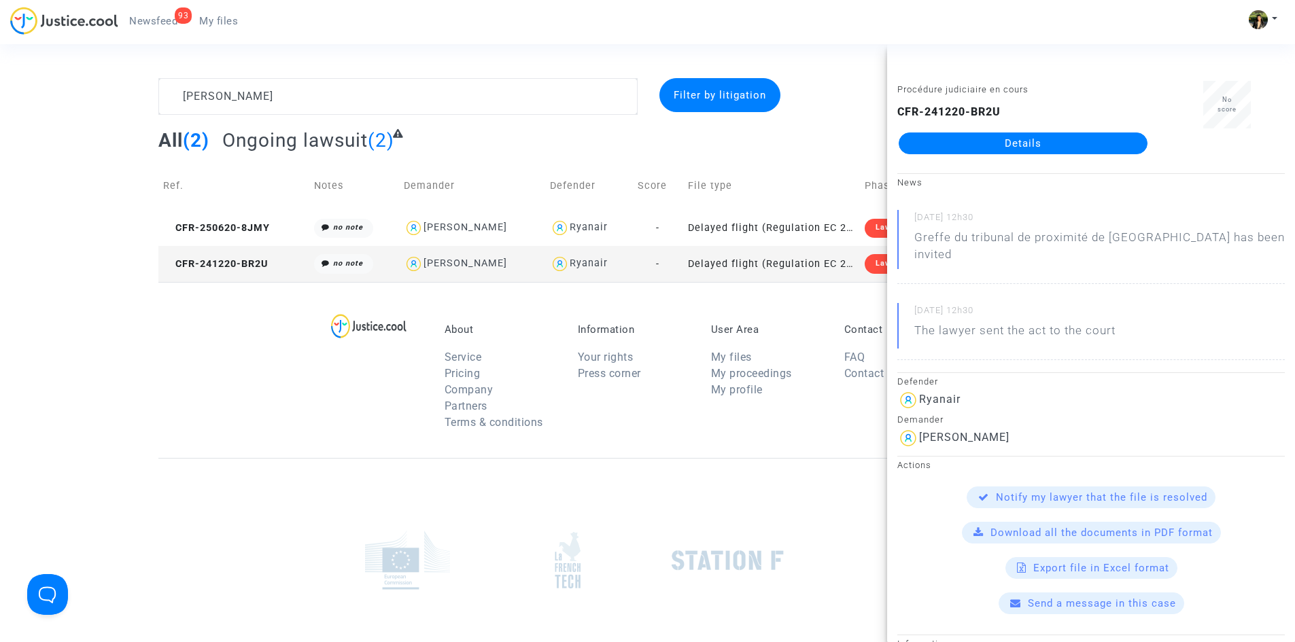
click at [1029, 147] on link "Details" at bounding box center [1023, 144] width 249 height 22
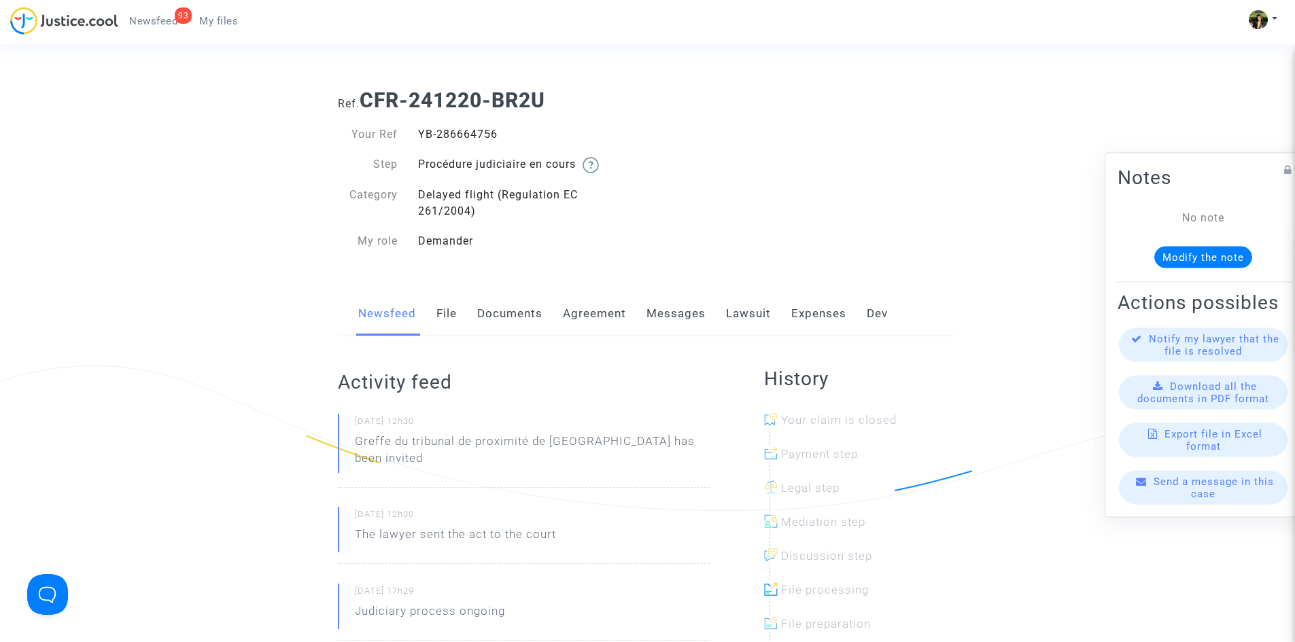
click at [156, 17] on span "Newsfeed" at bounding box center [153, 21] width 48 height 12
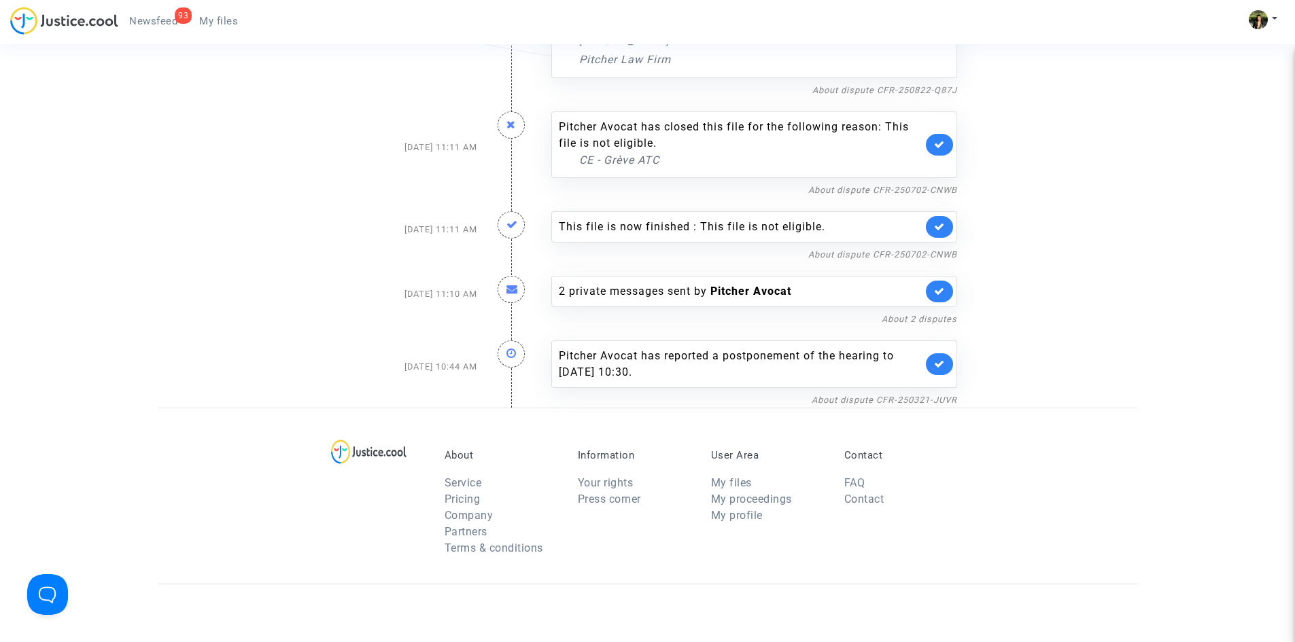
scroll to position [4056, 0]
click at [866, 402] on link "About dispute CFR-250321-JUVR" at bounding box center [884, 402] width 145 height 10
click at [935, 364] on icon at bounding box center [939, 366] width 11 height 10
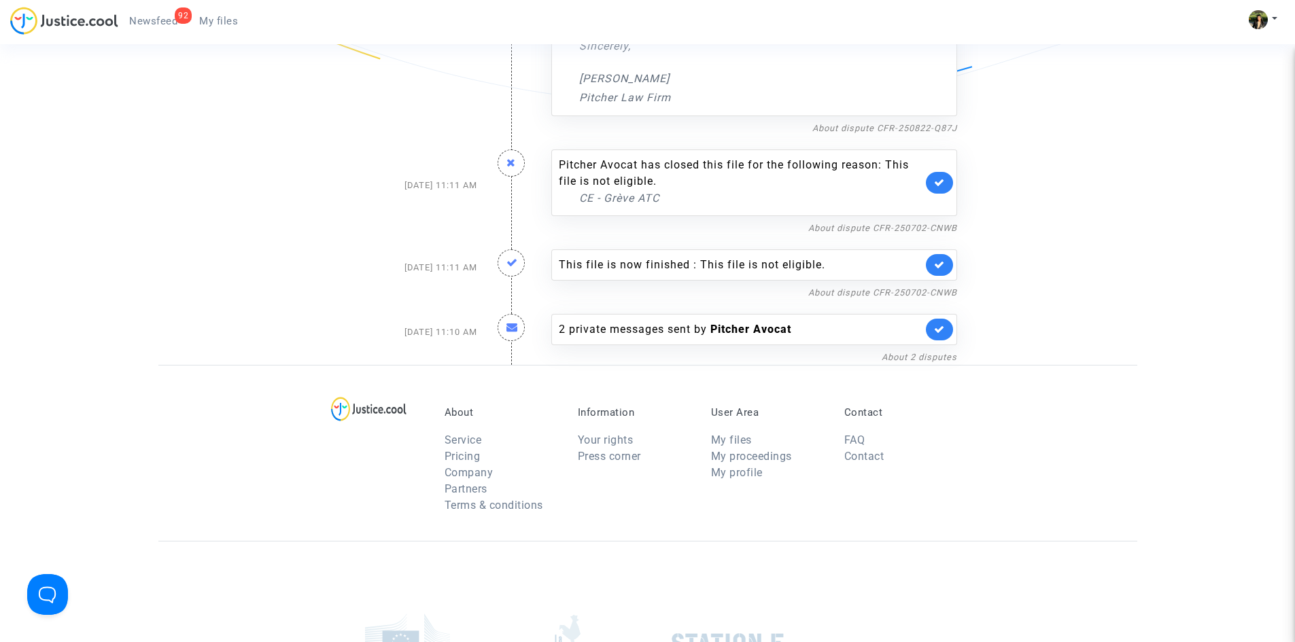
scroll to position [3988, 0]
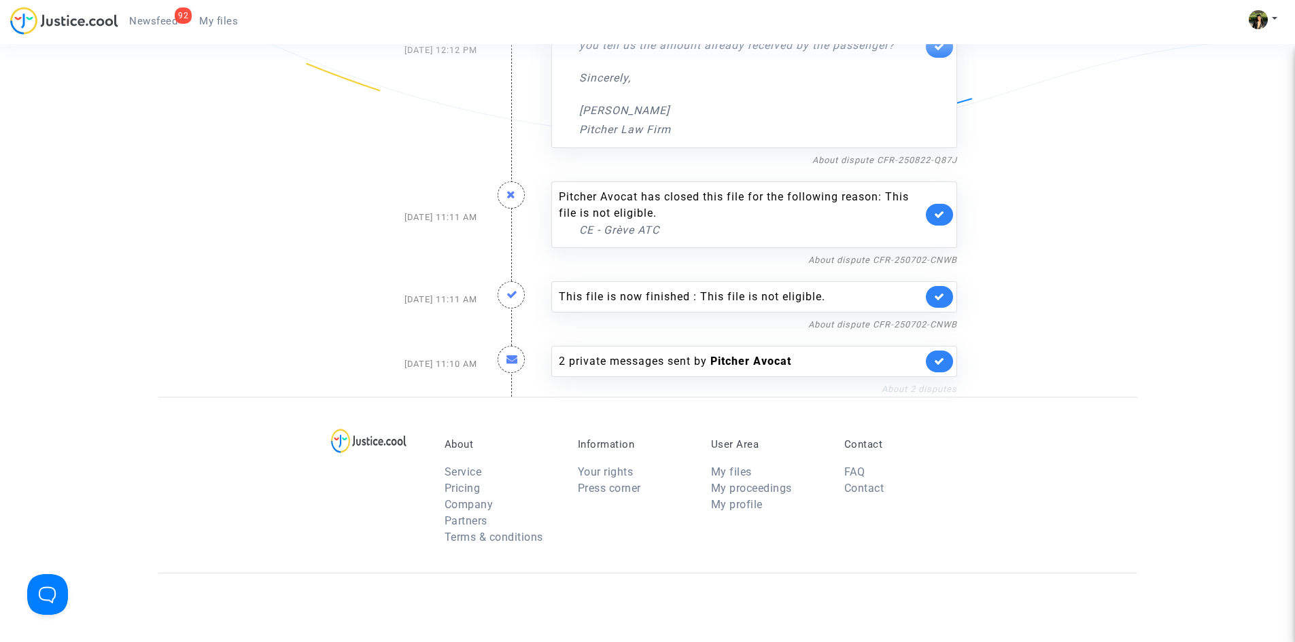
click at [911, 387] on link "About 2 disputes" at bounding box center [919, 389] width 75 height 10
click at [903, 384] on link "About 2 disputes" at bounding box center [919, 389] width 75 height 10
click at [937, 365] on icon at bounding box center [939, 361] width 11 height 10
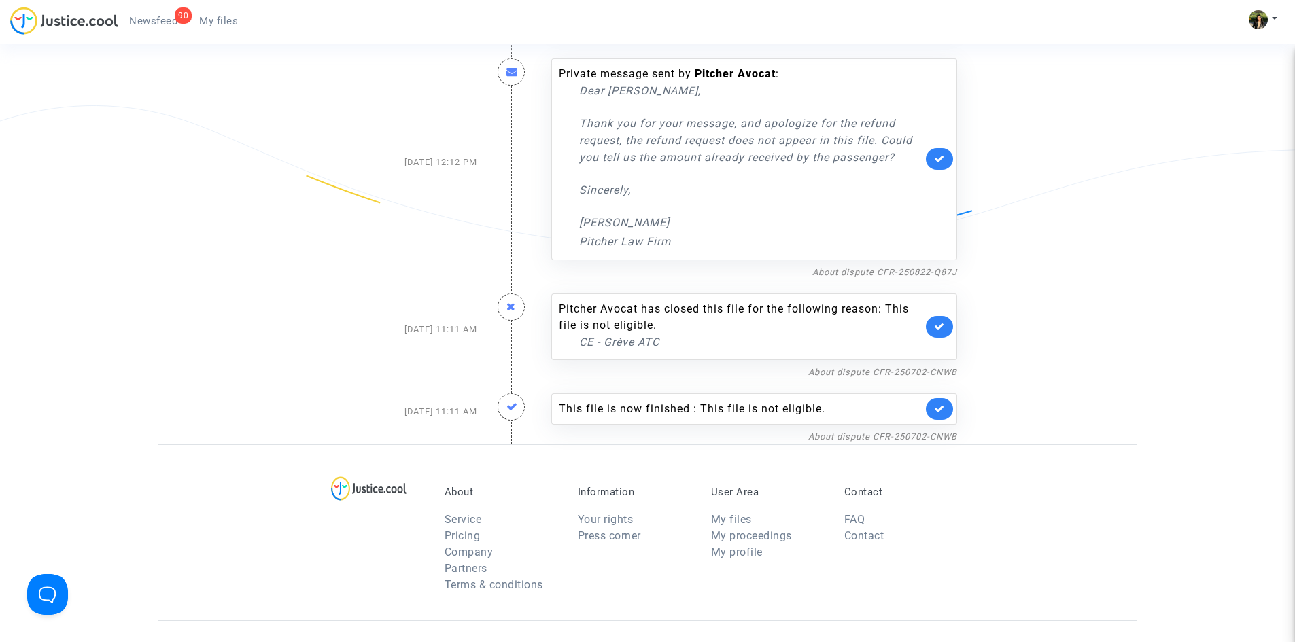
scroll to position [3852, 0]
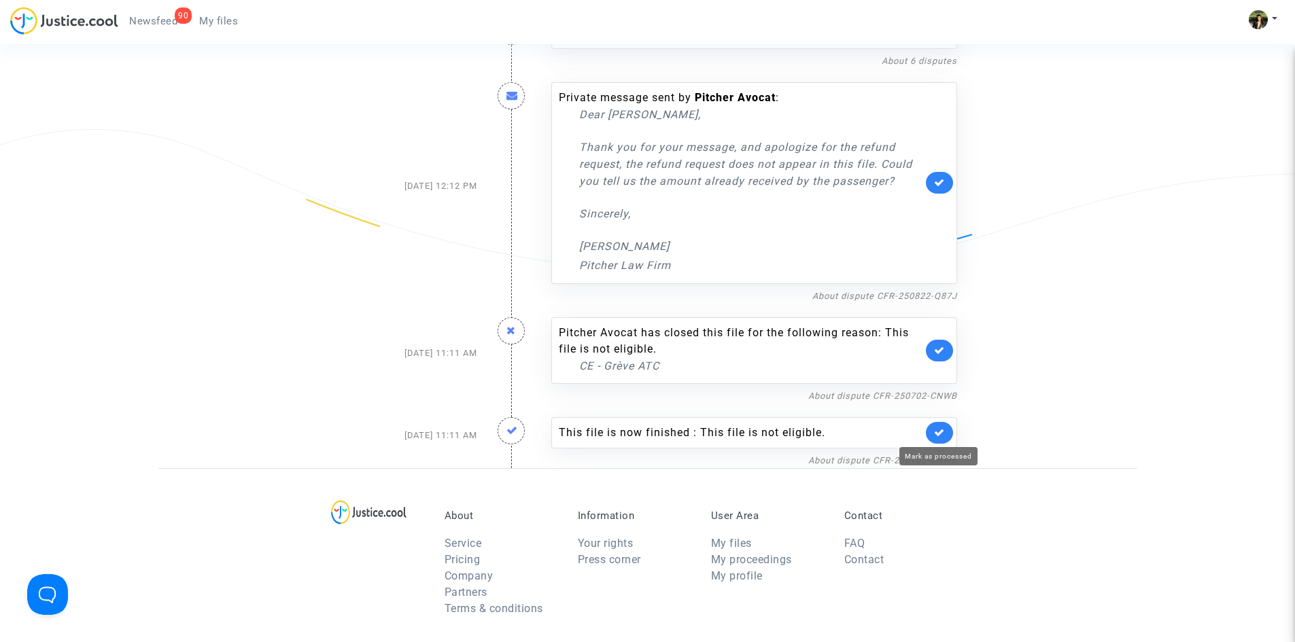
click at [942, 432] on icon at bounding box center [939, 433] width 11 height 10
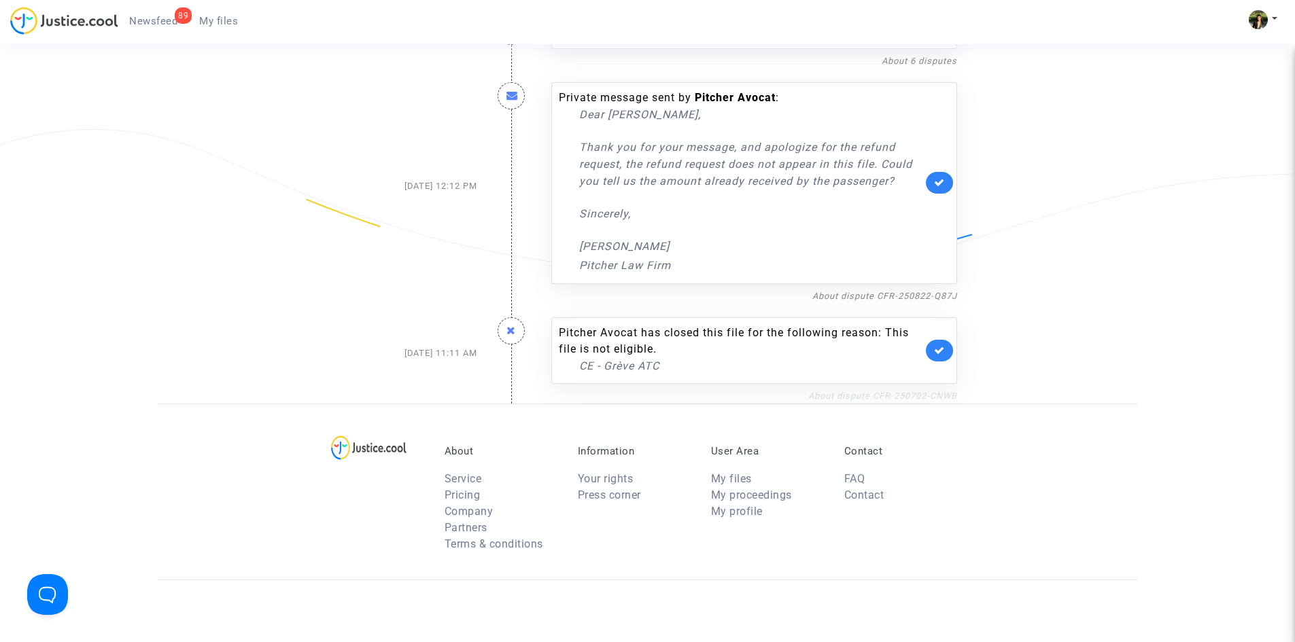
click at [927, 396] on link "About dispute CFR-250702-CNWB" at bounding box center [882, 396] width 149 height 10
click at [935, 344] on link at bounding box center [939, 351] width 27 height 22
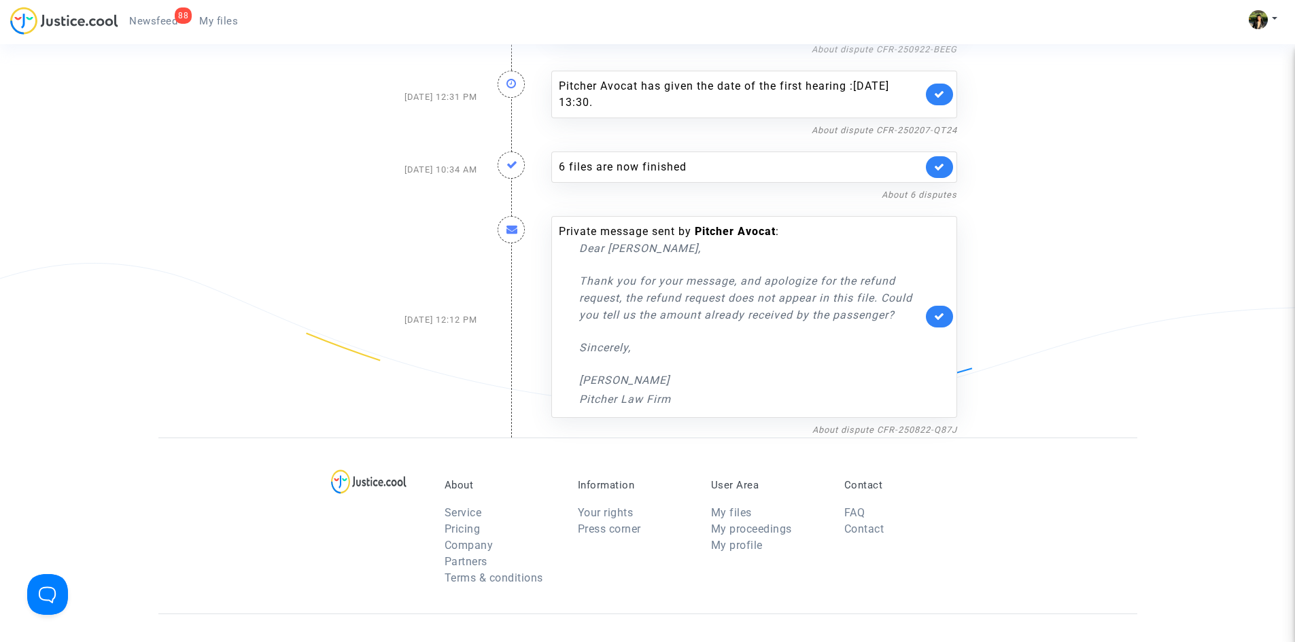
scroll to position [3716, 0]
click at [906, 429] on link "About dispute CFR-250822-Q87J" at bounding box center [884, 432] width 145 height 10
click at [940, 322] on icon at bounding box center [939, 318] width 11 height 10
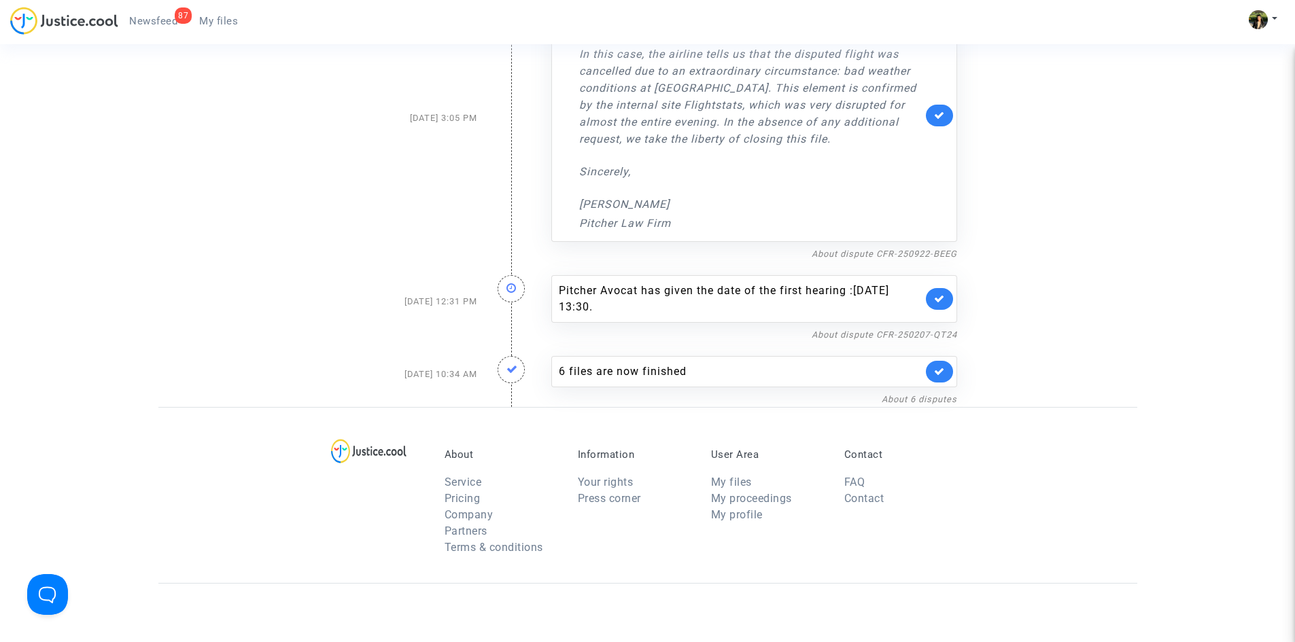
scroll to position [3512, 0]
click at [915, 400] on link "About 6 disputes" at bounding box center [919, 401] width 75 height 10
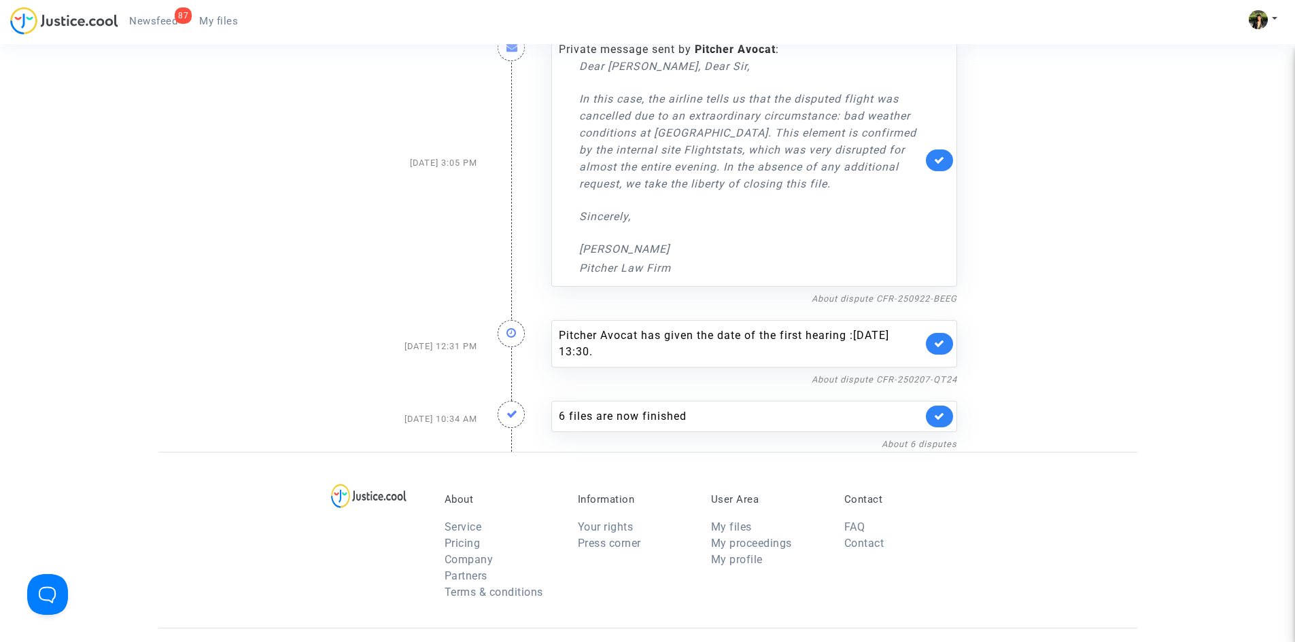
scroll to position [3444, 0]
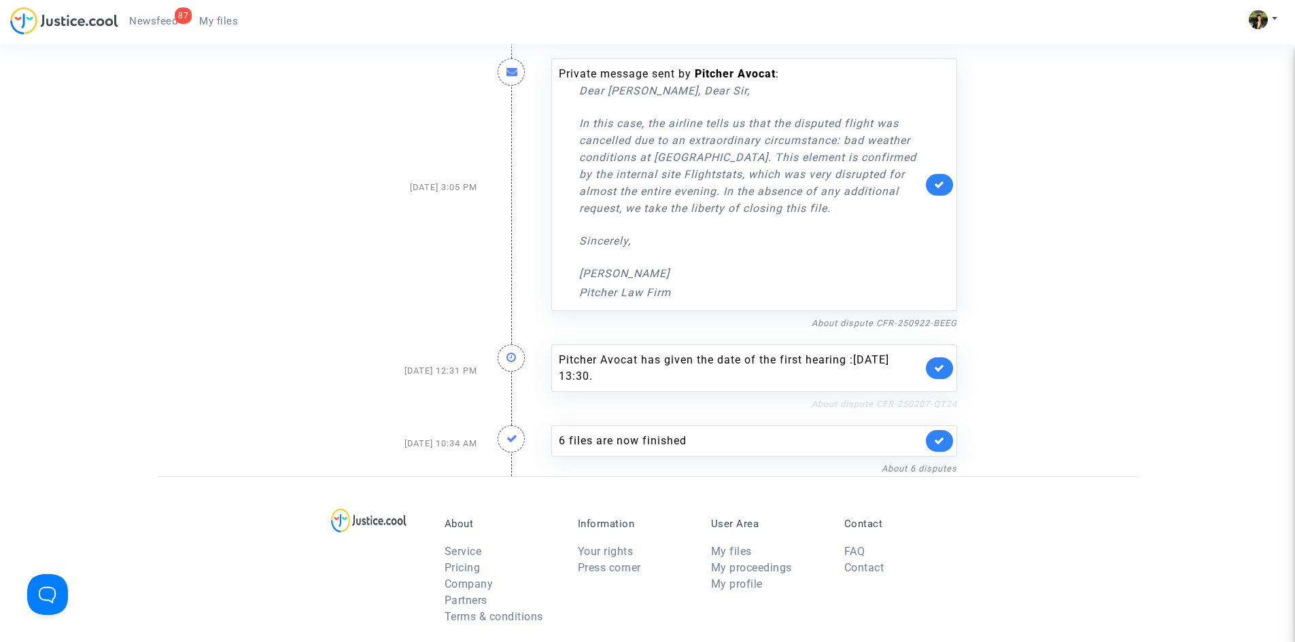
click at [863, 402] on link "About dispute CFR-250207-QT24" at bounding box center [884, 404] width 145 height 10
click at [934, 368] on icon at bounding box center [939, 368] width 11 height 10
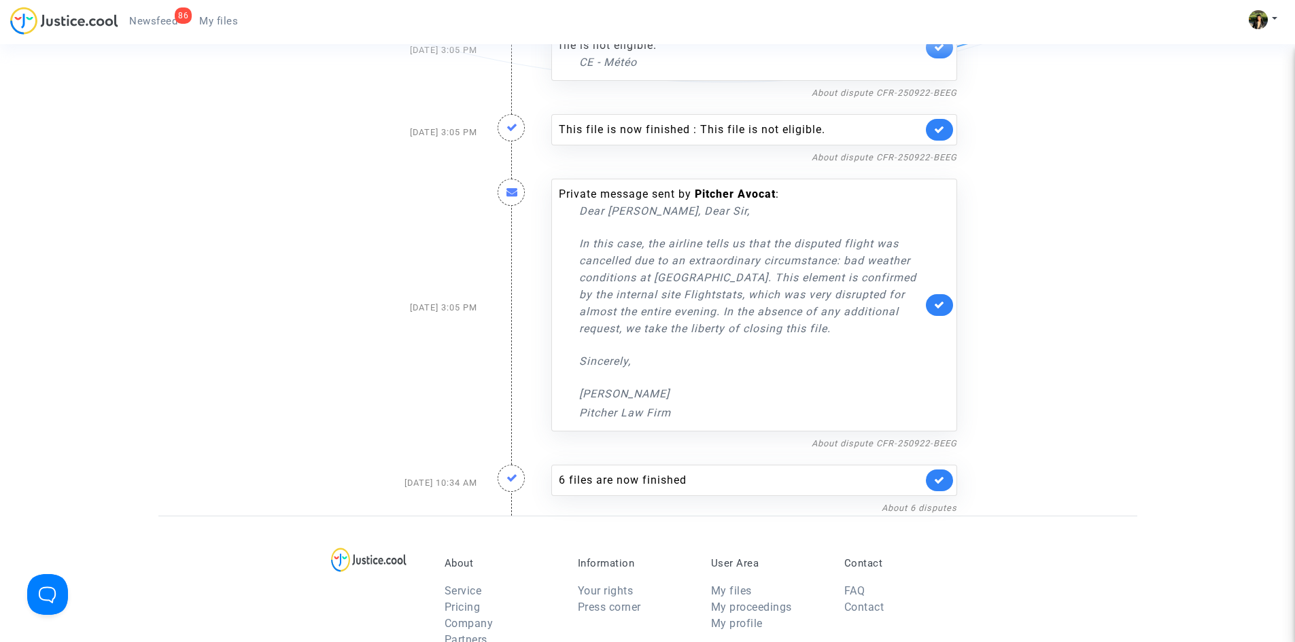
scroll to position [3308, 0]
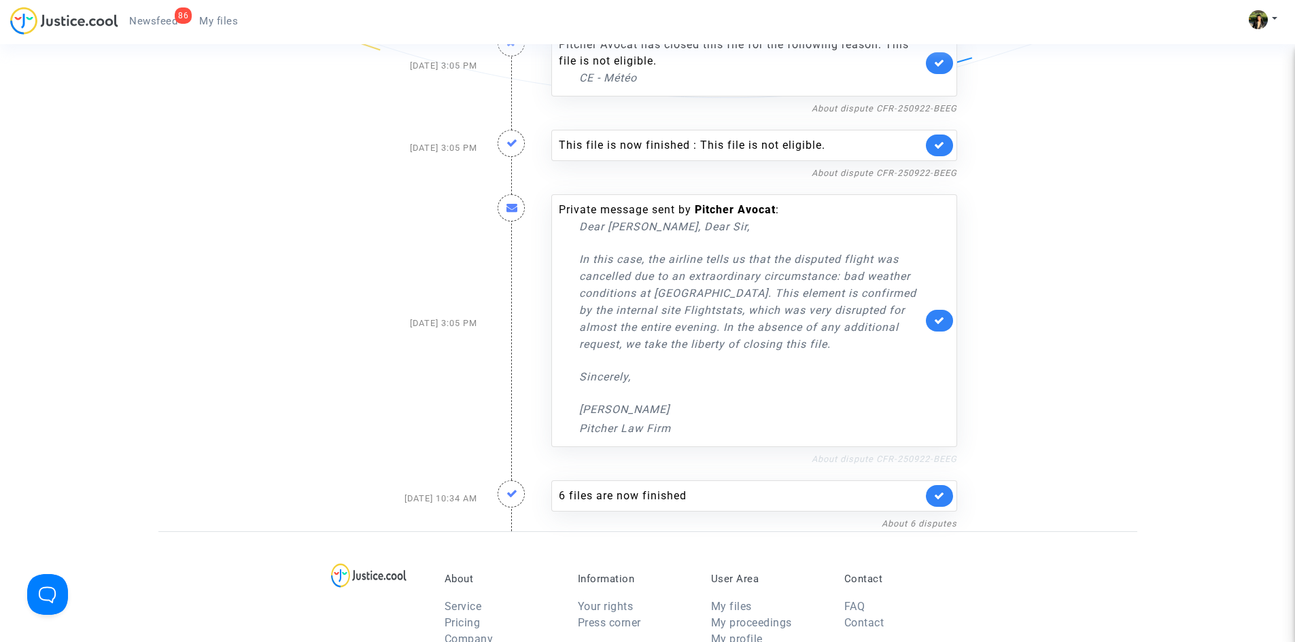
click at [867, 457] on link "About dispute CFR-250922-BEEG" at bounding box center [884, 459] width 145 height 10
click at [936, 317] on icon at bounding box center [939, 320] width 11 height 10
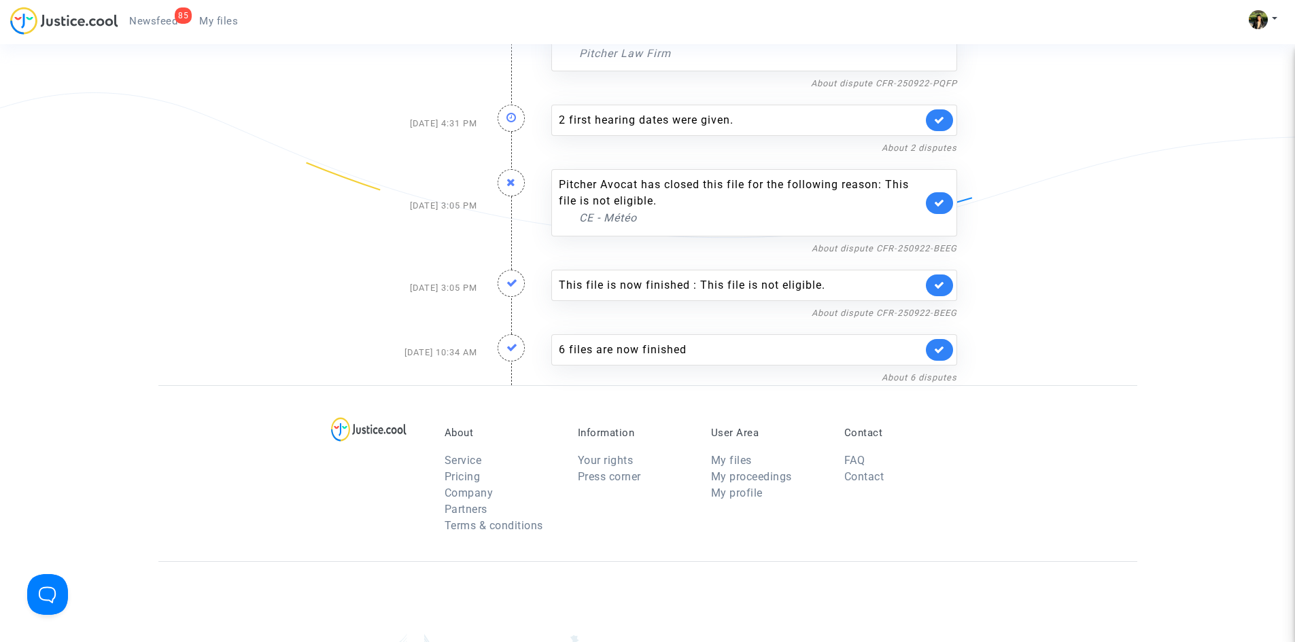
scroll to position [3105, 0]
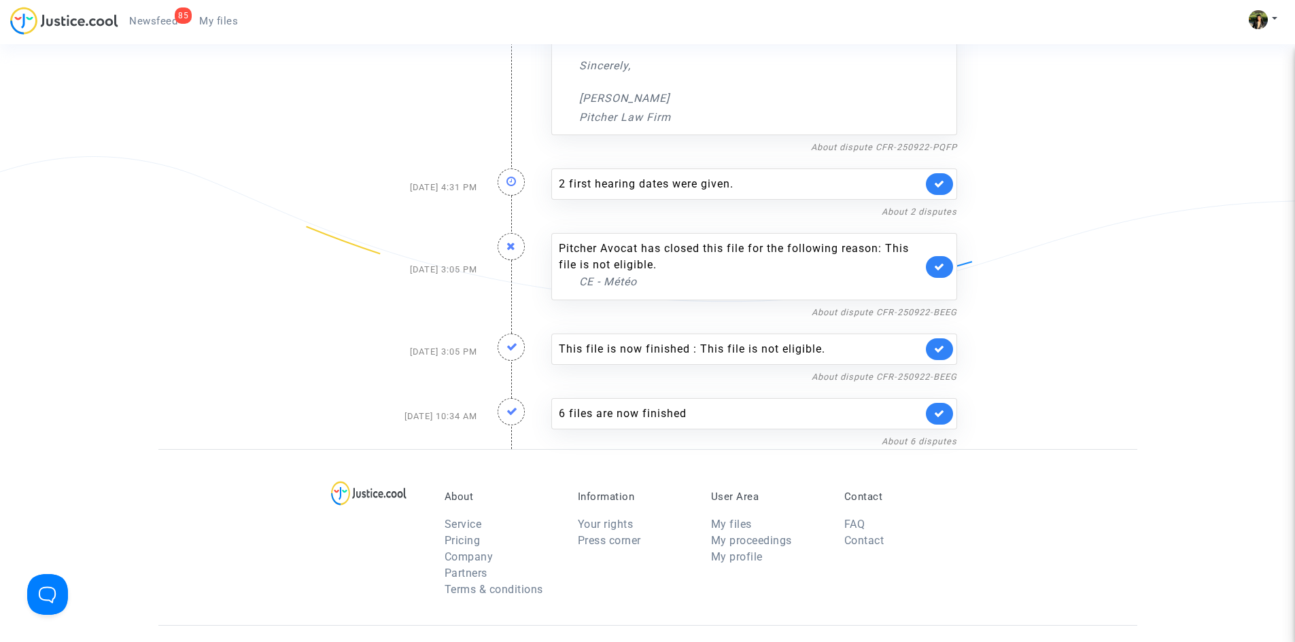
click at [933, 345] on link at bounding box center [939, 350] width 27 height 22
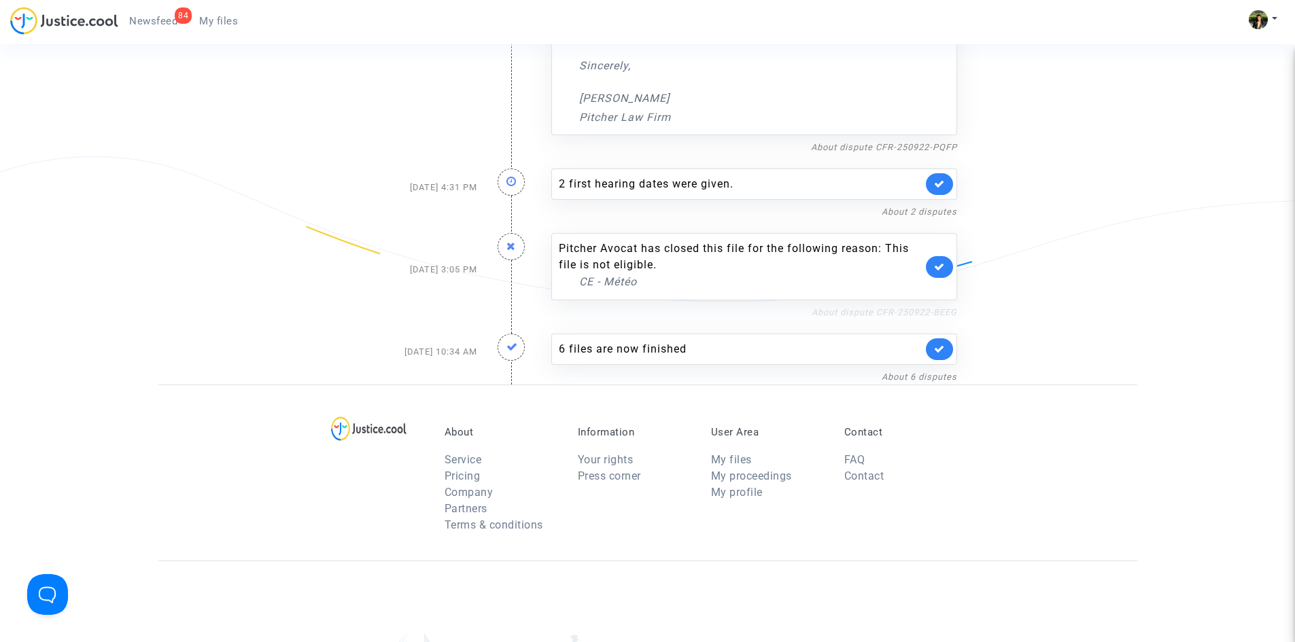
click at [869, 312] on link "About dispute CFR-250922-BEEG" at bounding box center [884, 312] width 145 height 10
click at [937, 263] on icon at bounding box center [939, 267] width 11 height 10
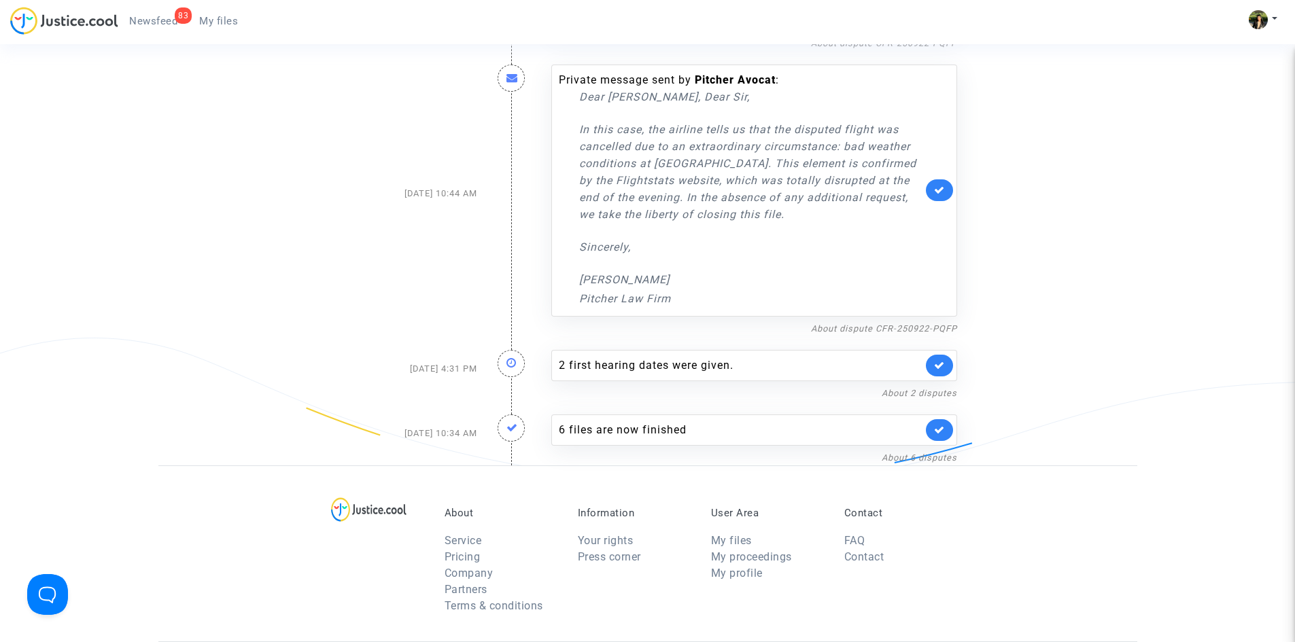
scroll to position [2901, 0]
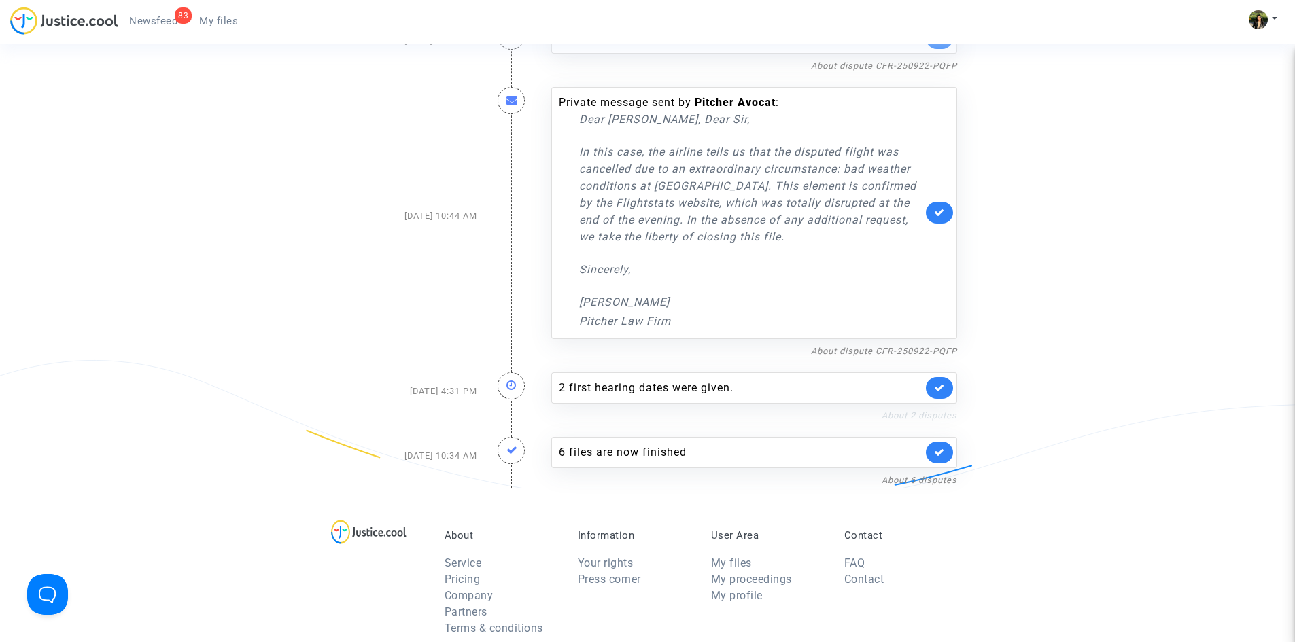
click at [903, 415] on link "About 2 disputes" at bounding box center [919, 416] width 75 height 10
click at [946, 392] on link at bounding box center [939, 388] width 27 height 22
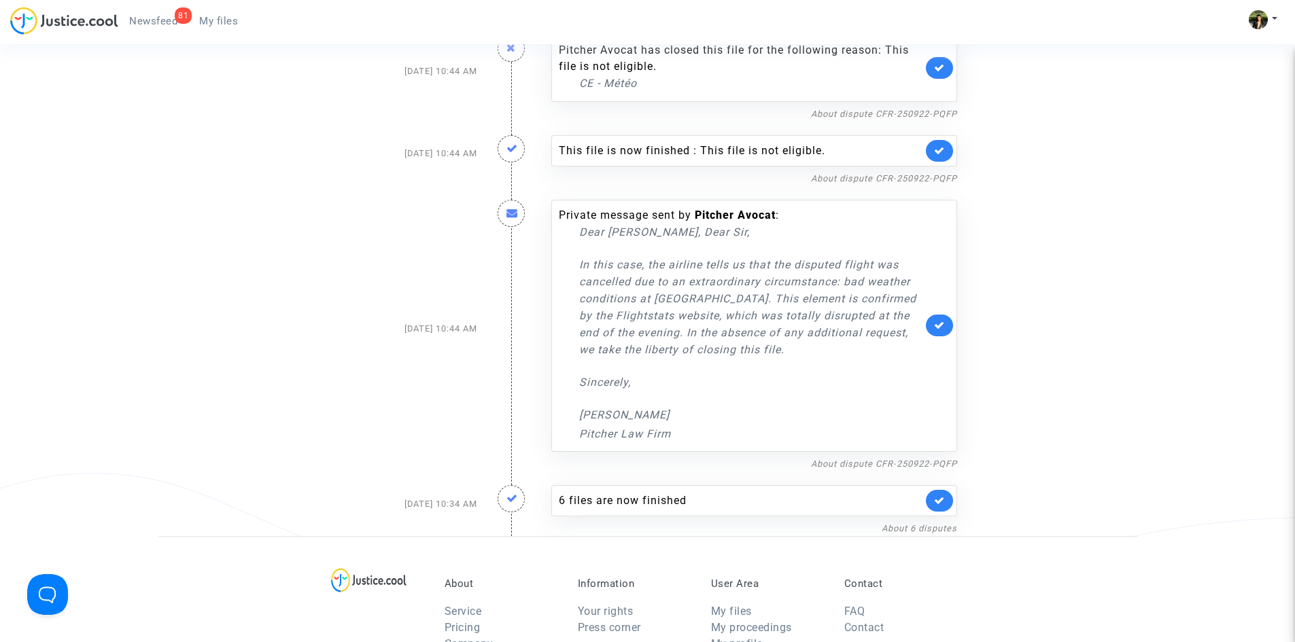
scroll to position [2765, 0]
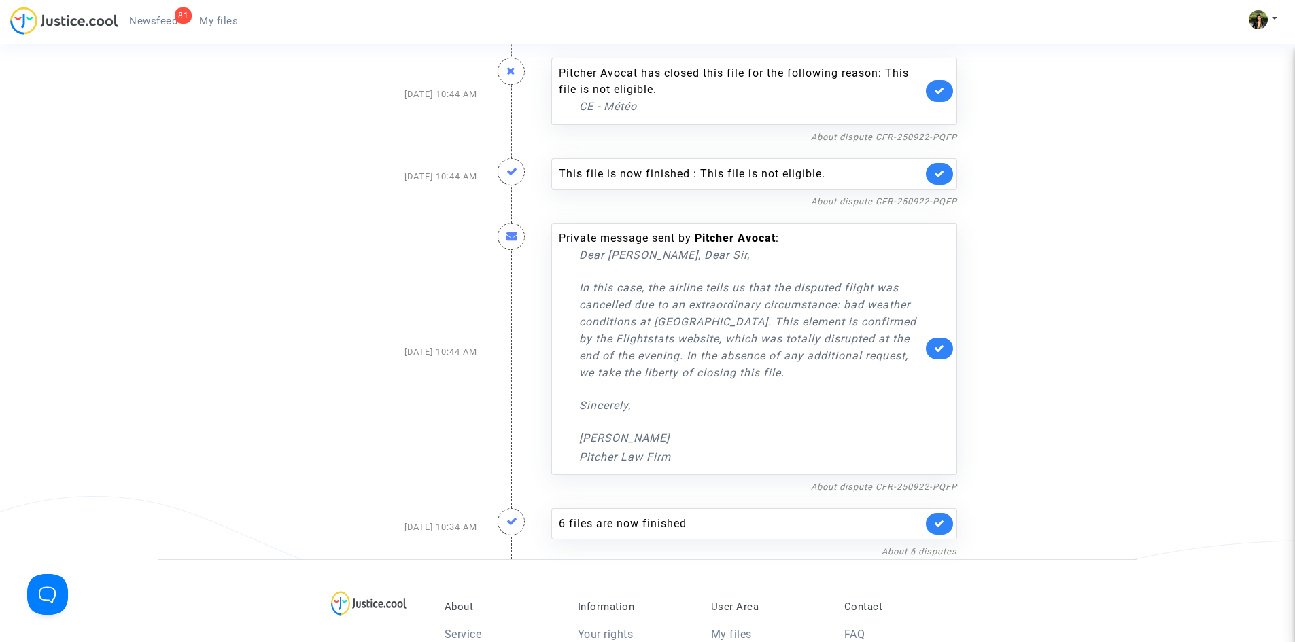
click at [934, 167] on link at bounding box center [939, 174] width 27 height 22
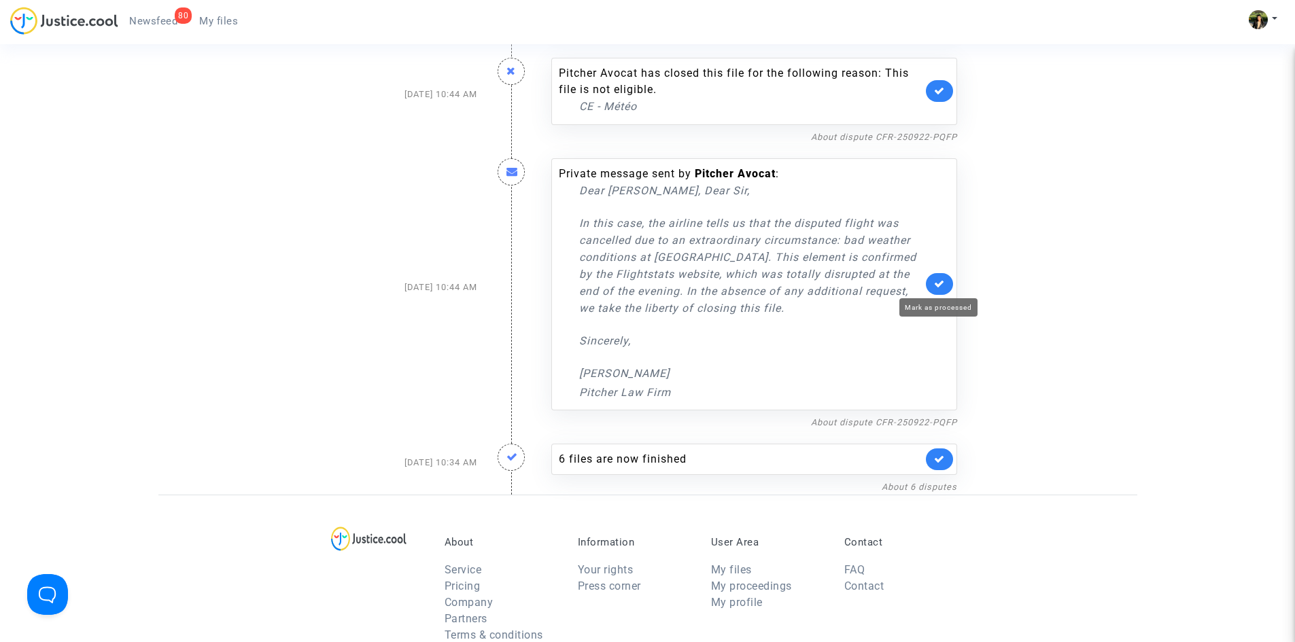
click at [935, 279] on icon at bounding box center [939, 284] width 11 height 10
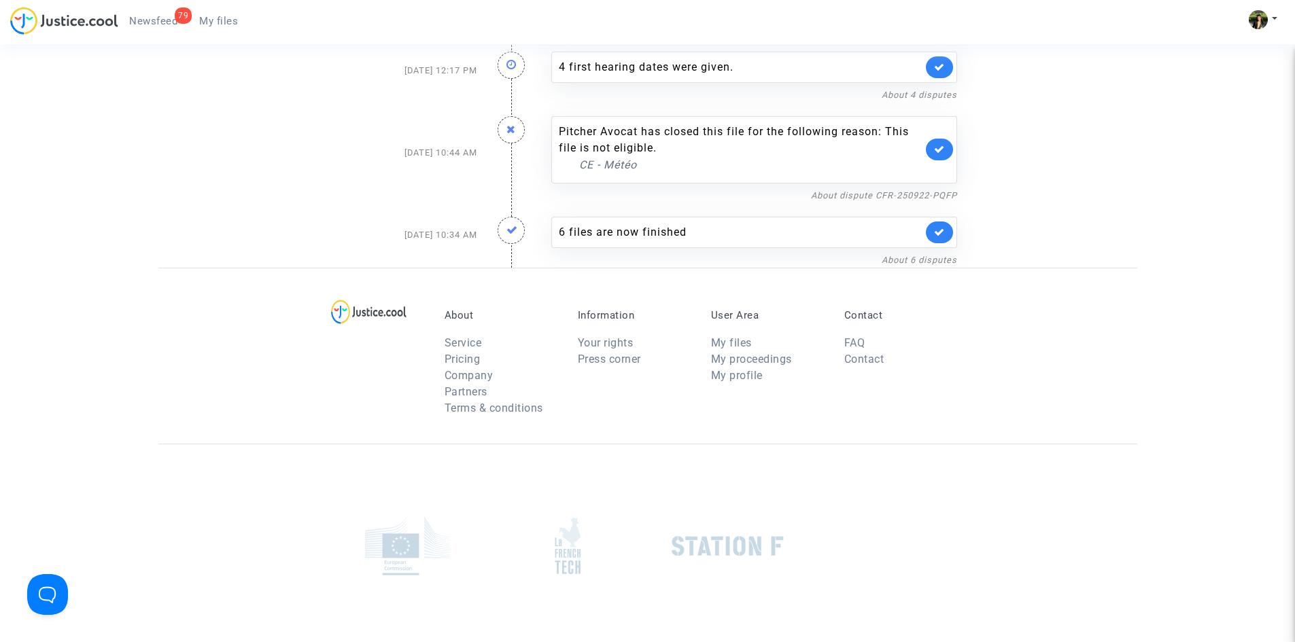
scroll to position [2561, 0]
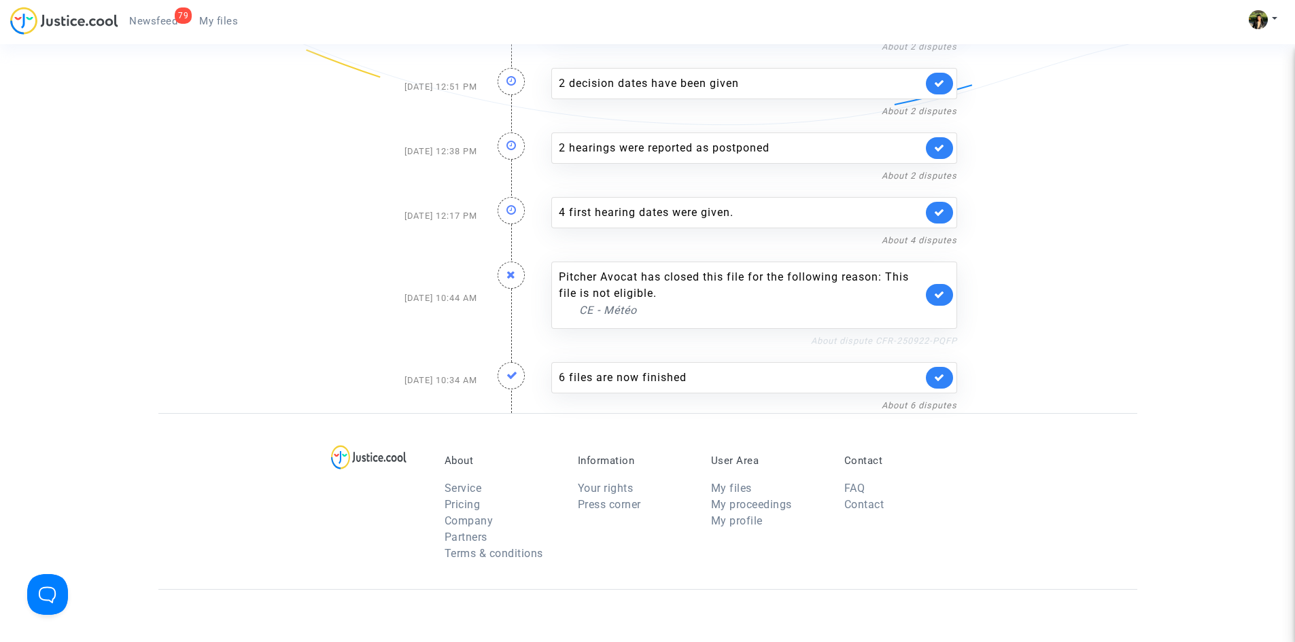
click at [910, 341] on link "About dispute CFR-250922-PQFP" at bounding box center [884, 341] width 146 height 10
click at [938, 295] on icon at bounding box center [939, 295] width 11 height 10
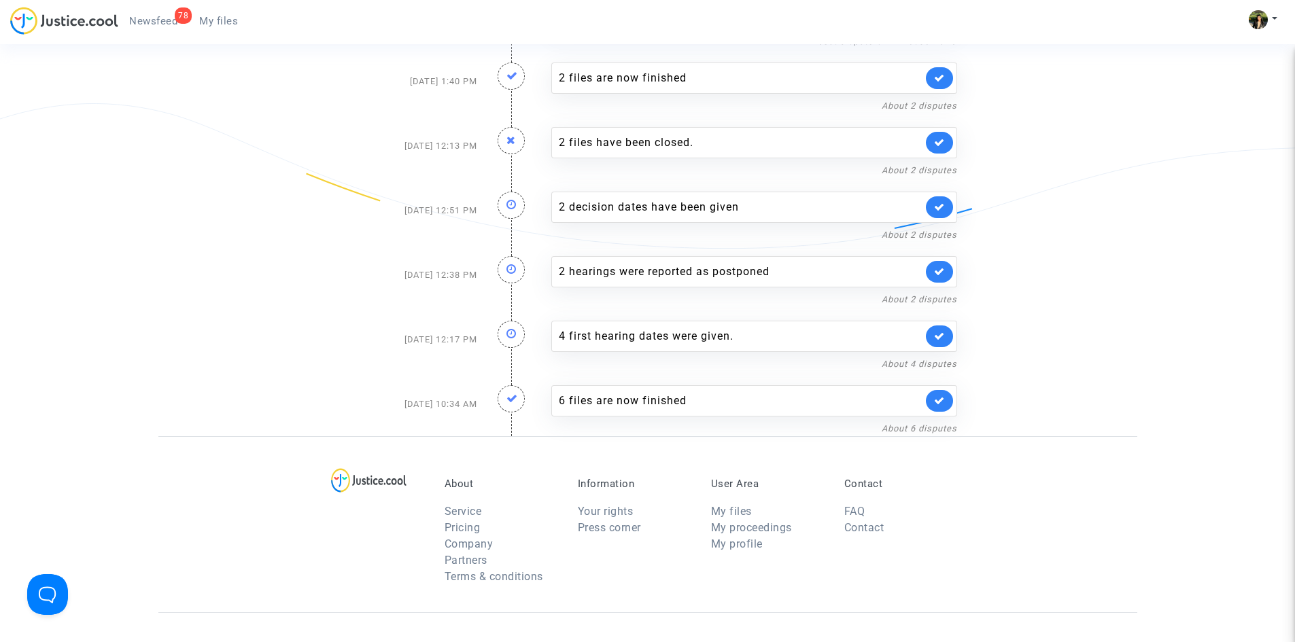
scroll to position [2425, 0]
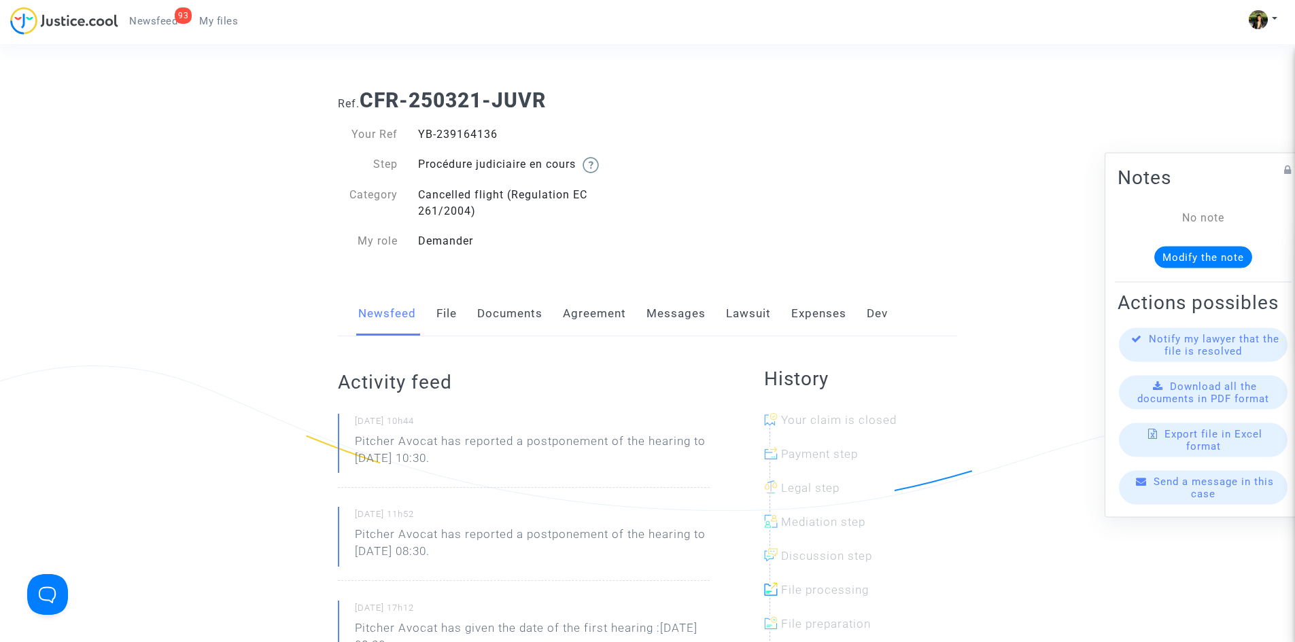
drag, startPoint x: 499, startPoint y: 128, endPoint x: 421, endPoint y: 133, distance: 78.4
click at [421, 133] on div "YB-239164136" at bounding box center [528, 134] width 240 height 16
copy div "YB-239164136"
drag, startPoint x: 495, startPoint y: 462, endPoint x: 351, endPoint y: 439, distance: 145.2
click at [351, 439] on div "26/09/2025 - 10h44 Pitcher Avocat has reported a postponement of the hearing to…" at bounding box center [524, 451] width 372 height 74
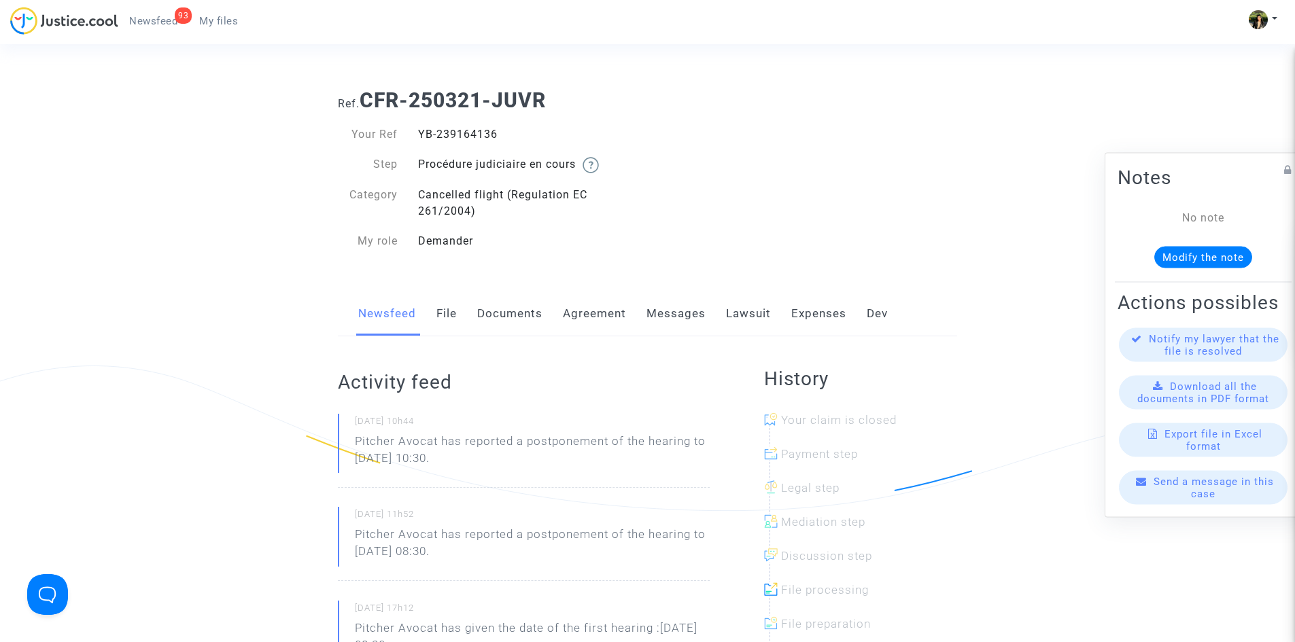
copy p "Pitcher Avocat has reported a postponement of the hearing to Nov 12th 2025 at 1…"
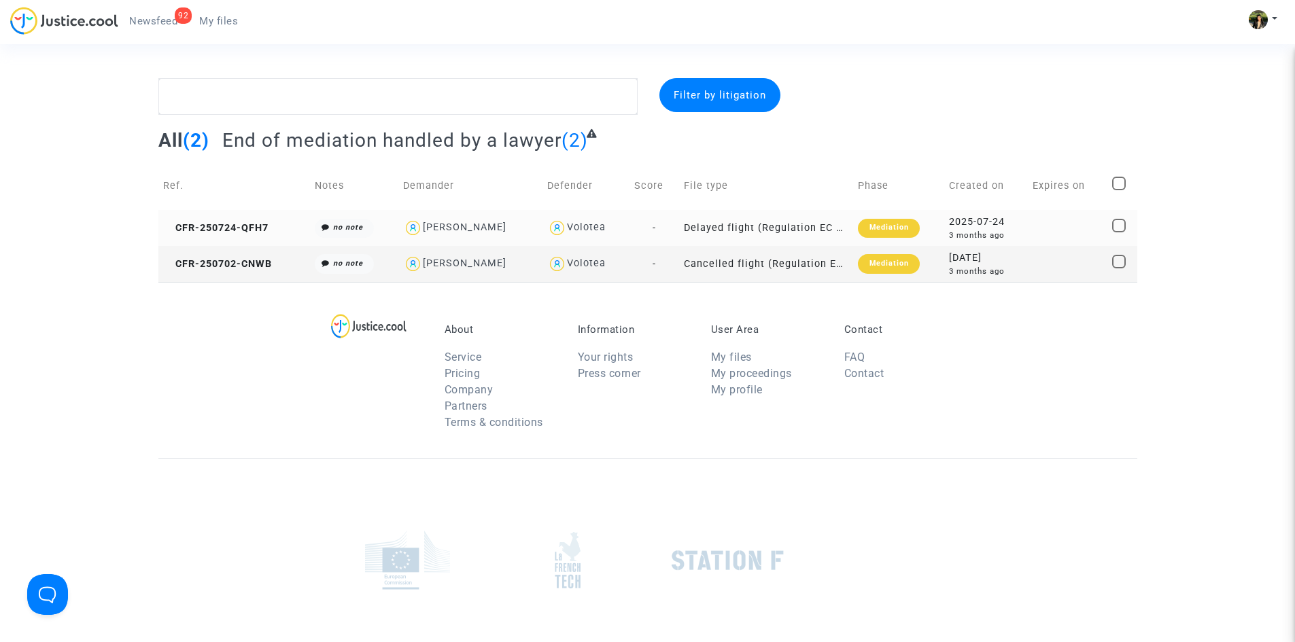
click at [739, 224] on td "Delayed flight (Regulation EC 261/2004)" at bounding box center [766, 228] width 174 height 36
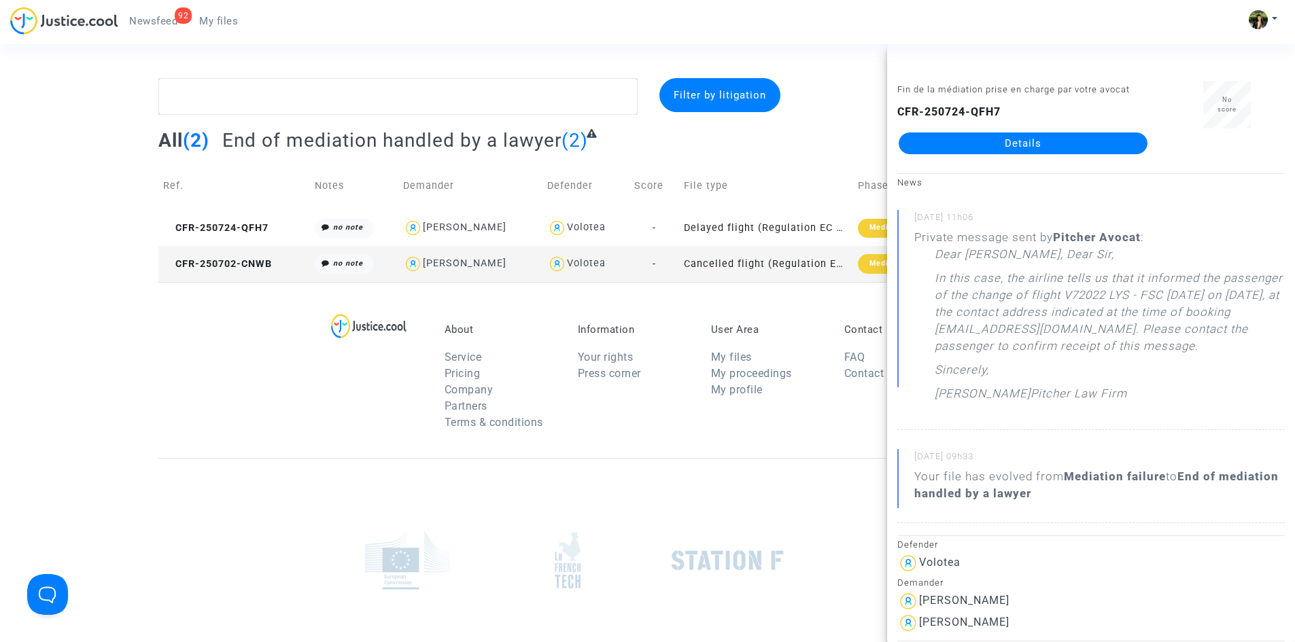
drag, startPoint x: 699, startPoint y: 227, endPoint x: 608, endPoint y: 307, distance: 120.4
click at [608, 307] on div "About Service Pricing Company Partners Terms & conditions Information Your righ…" at bounding box center [647, 370] width 979 height 176
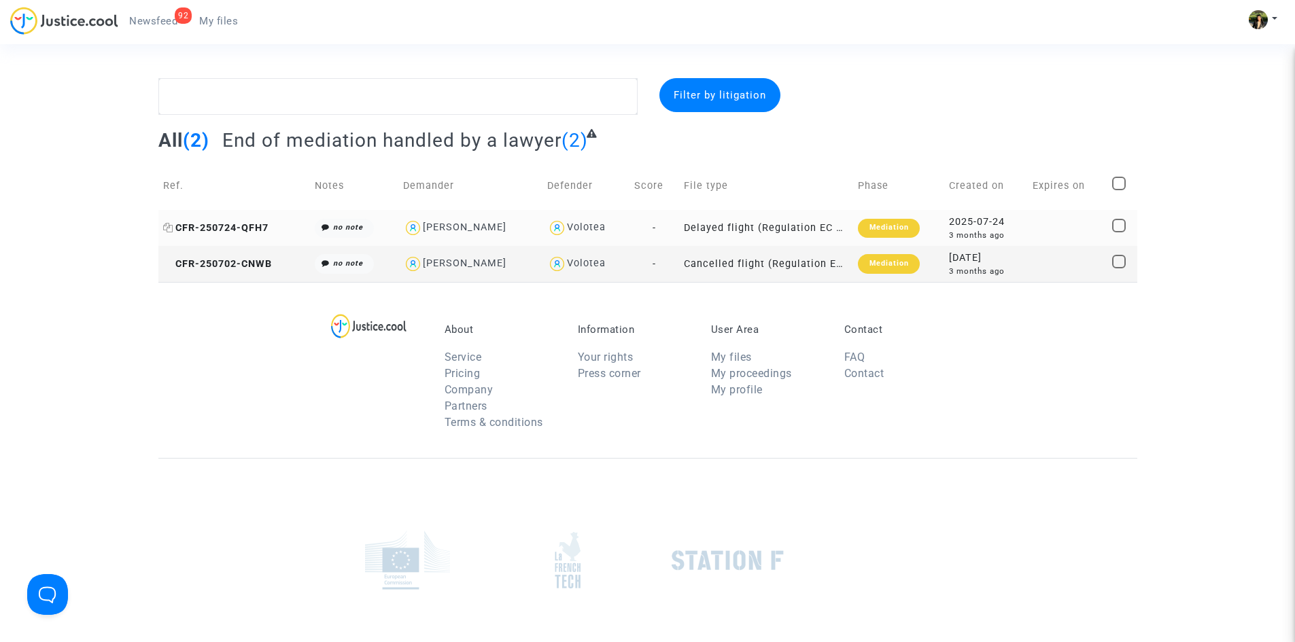
drag, startPoint x: 950, startPoint y: 225, endPoint x: 252, endPoint y: 228, distance: 698.8
click at [816, 225] on td "Delayed flight (Regulation EC 261/2004)" at bounding box center [766, 228] width 174 height 36
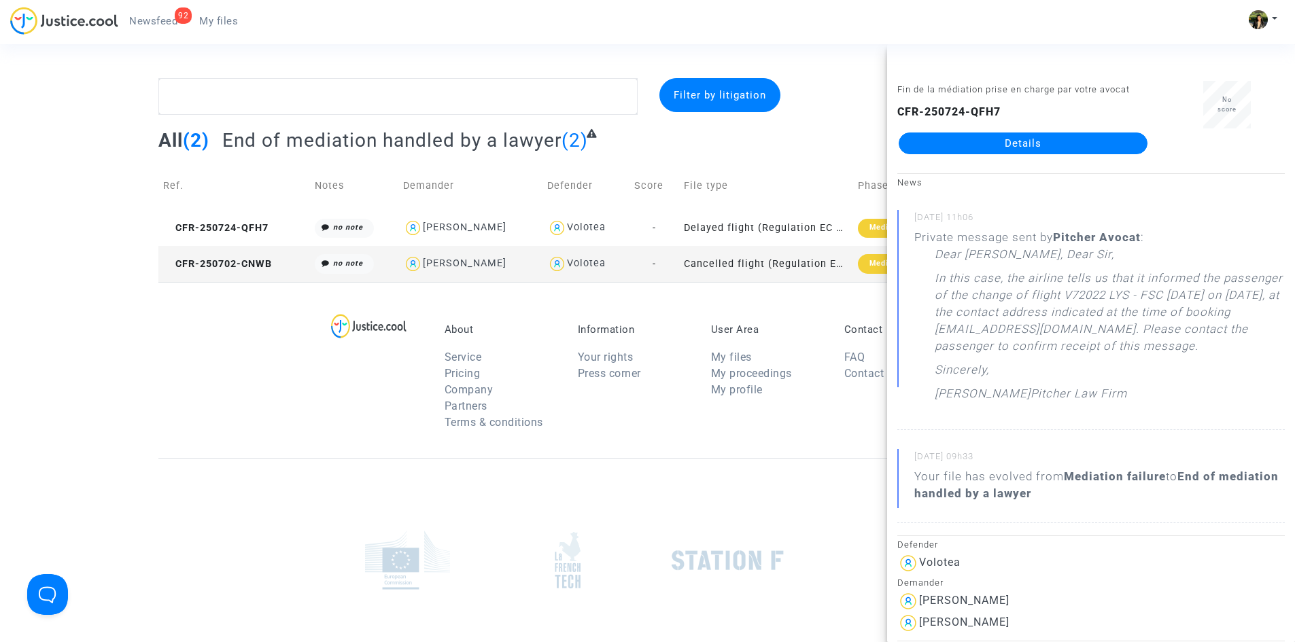
click at [742, 265] on td "Cancelled flight (Regulation EC 261/2004)" at bounding box center [766, 264] width 174 height 36
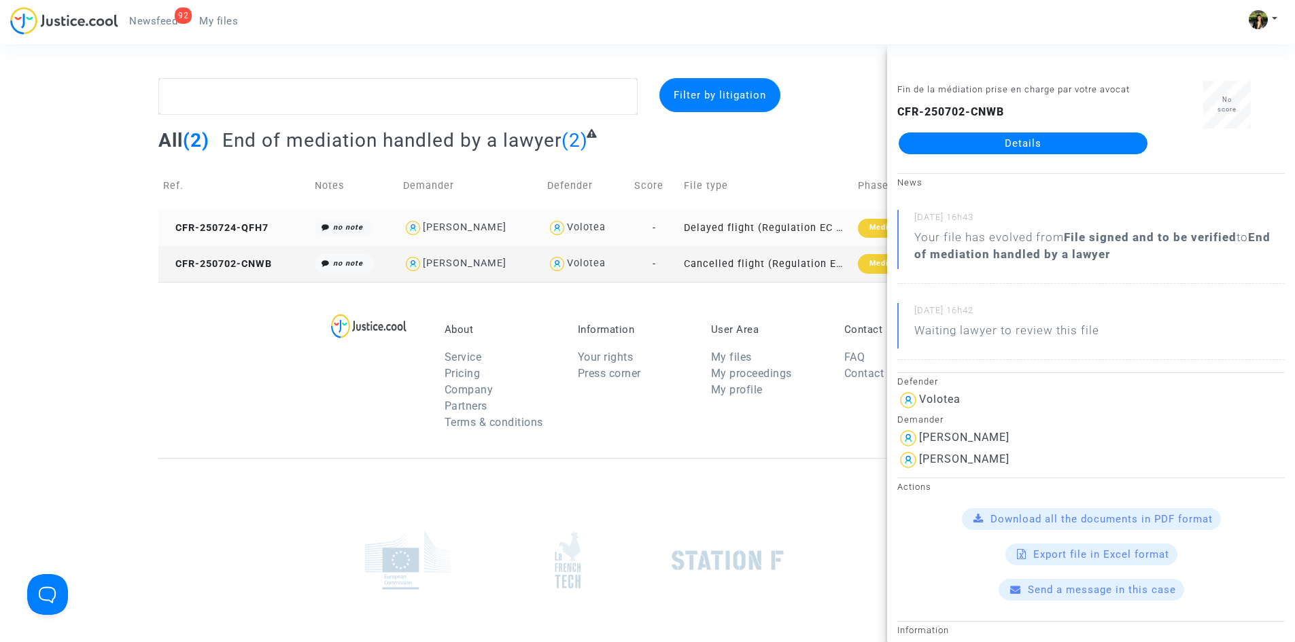
click at [766, 226] on td "Delayed flight (Regulation EC 261/2004)" at bounding box center [766, 228] width 174 height 36
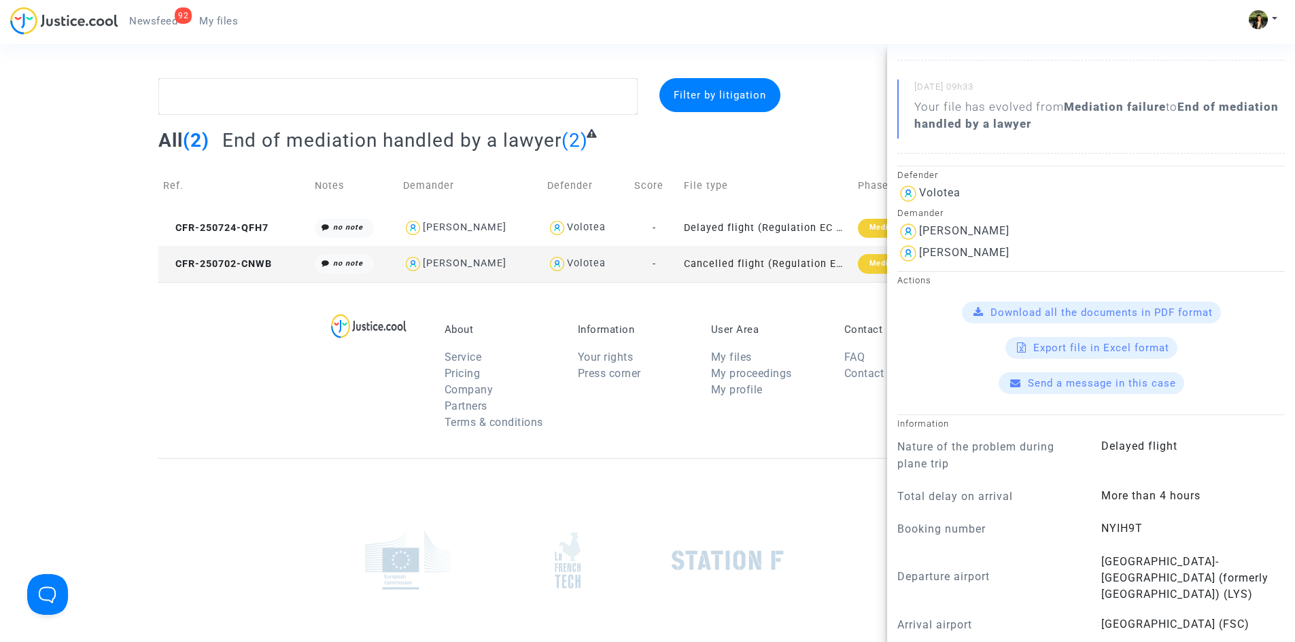
scroll to position [408, 0]
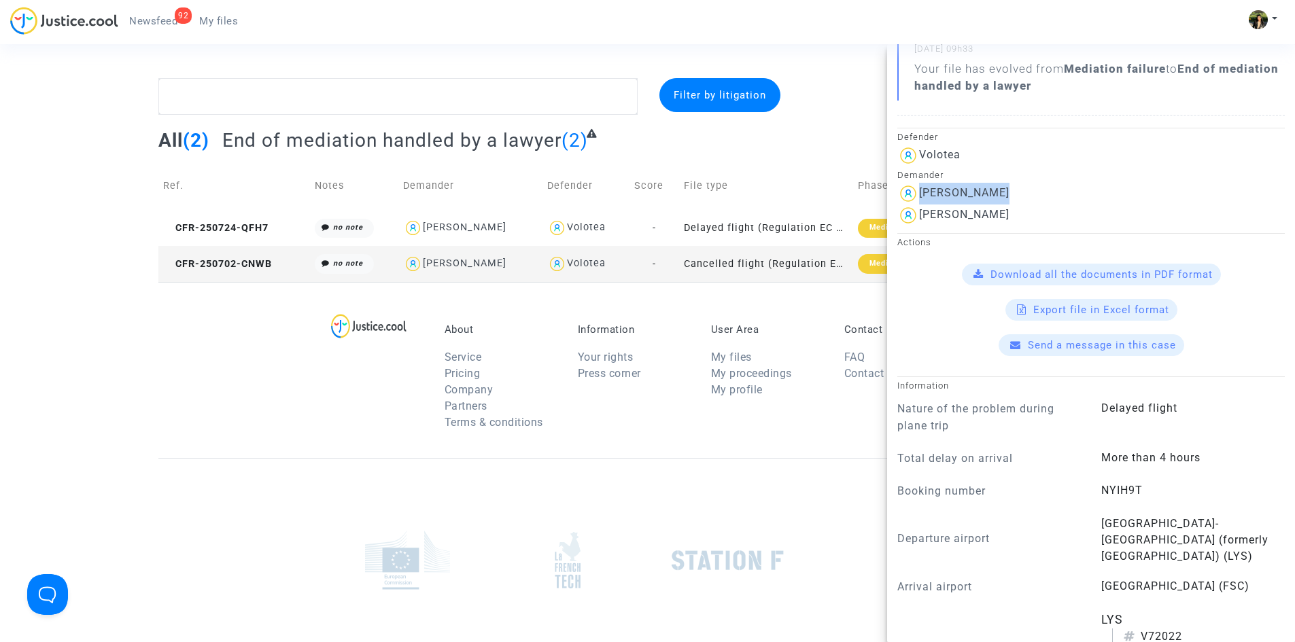
drag, startPoint x: 998, startPoint y: 207, endPoint x: 922, endPoint y: 207, distance: 76.1
click at [922, 205] on div "[PERSON_NAME]" at bounding box center [1090, 194] width 387 height 22
copy div "[PERSON_NAME]"
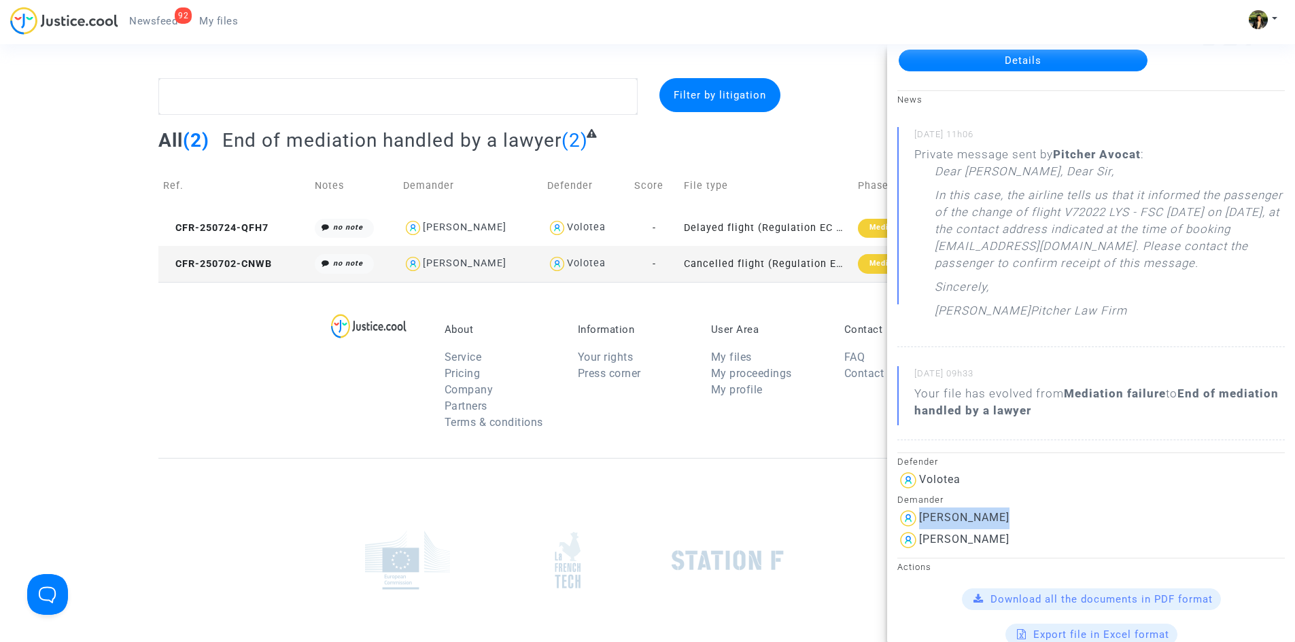
scroll to position [68, 0]
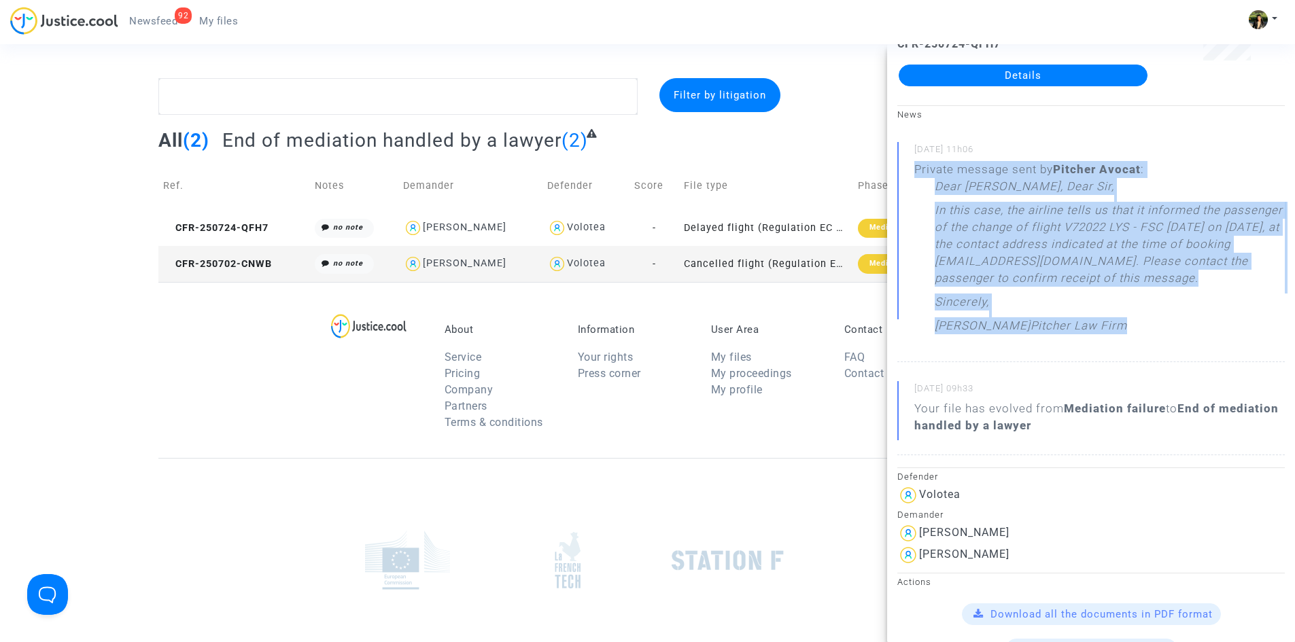
drag, startPoint x: 914, startPoint y: 169, endPoint x: 1076, endPoint y: 341, distance: 236.6
click at [1076, 341] on div "26/09/2025 - 11h06 Private message sent by Pitcher Avocat : Dear Madam, Dear Si…" at bounding box center [1090, 252] width 387 height 220
copy div "Private message sent by Pitcher Avocat : Dear Madam, Dear Sir, In this case, th…"
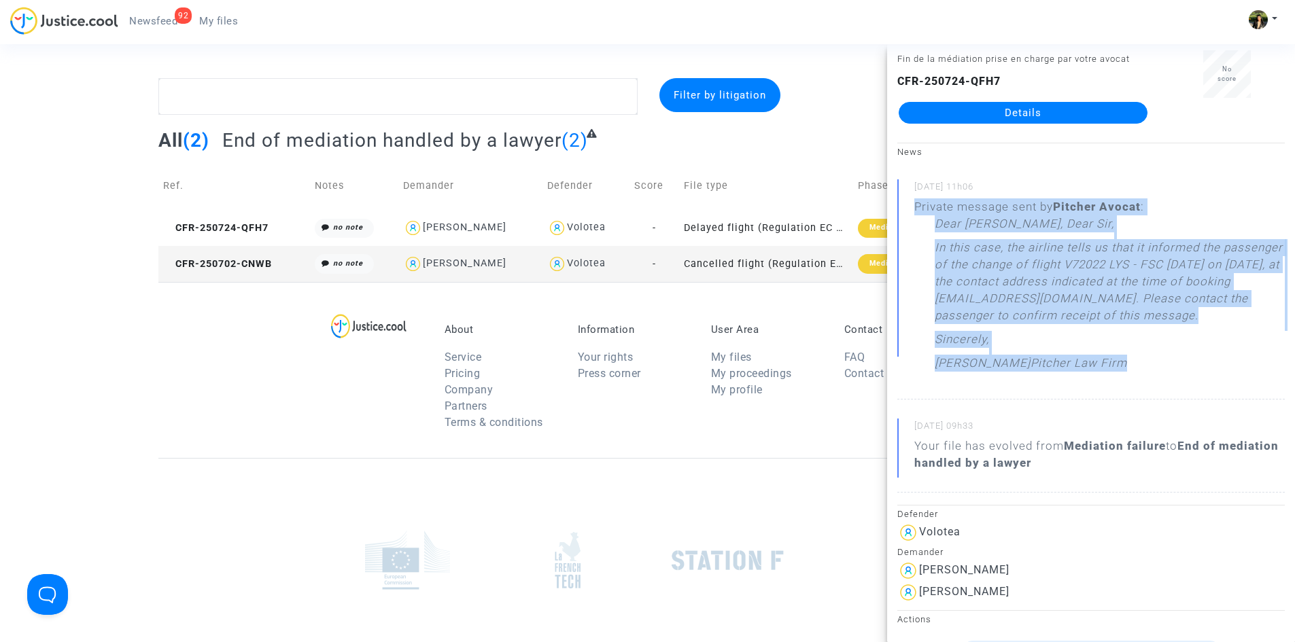
scroll to position [0, 0]
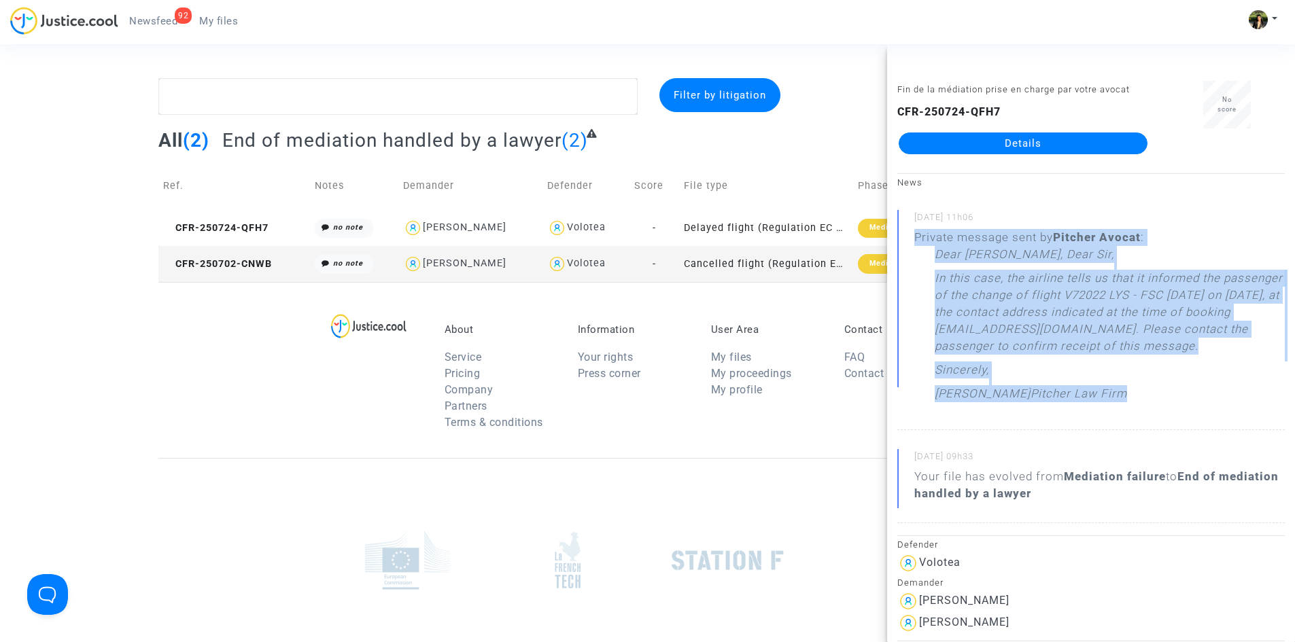
click at [1056, 137] on link "Details" at bounding box center [1023, 144] width 249 height 22
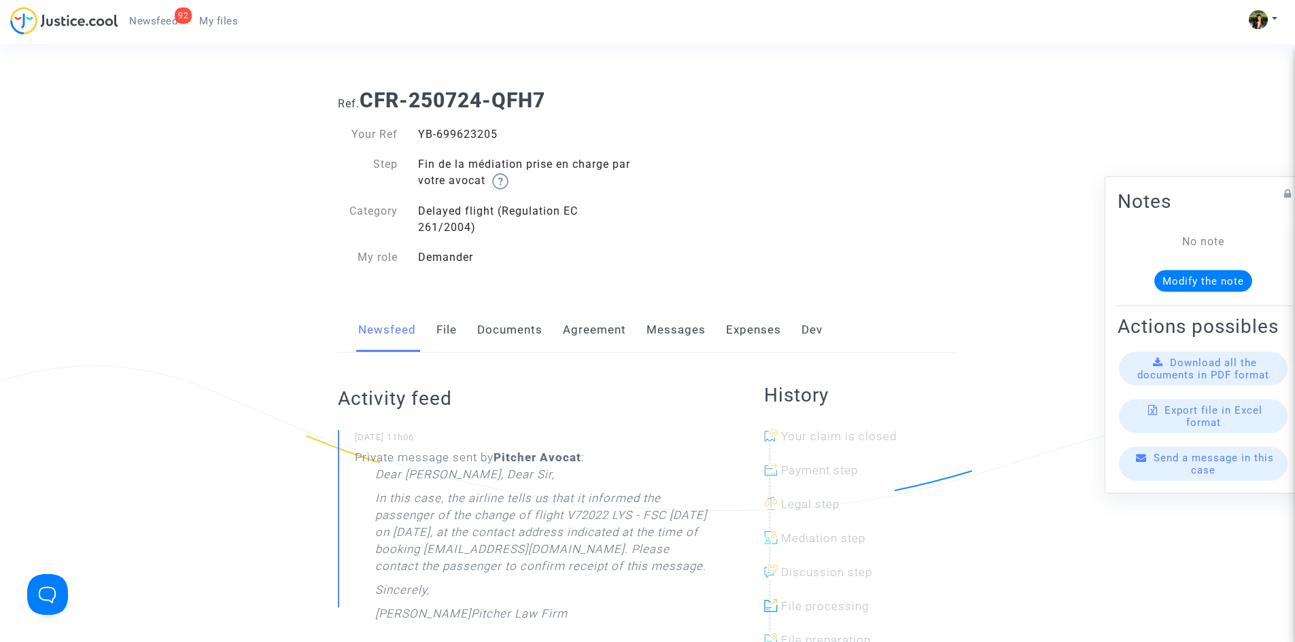
click at [660, 332] on link "Messages" at bounding box center [675, 330] width 59 height 45
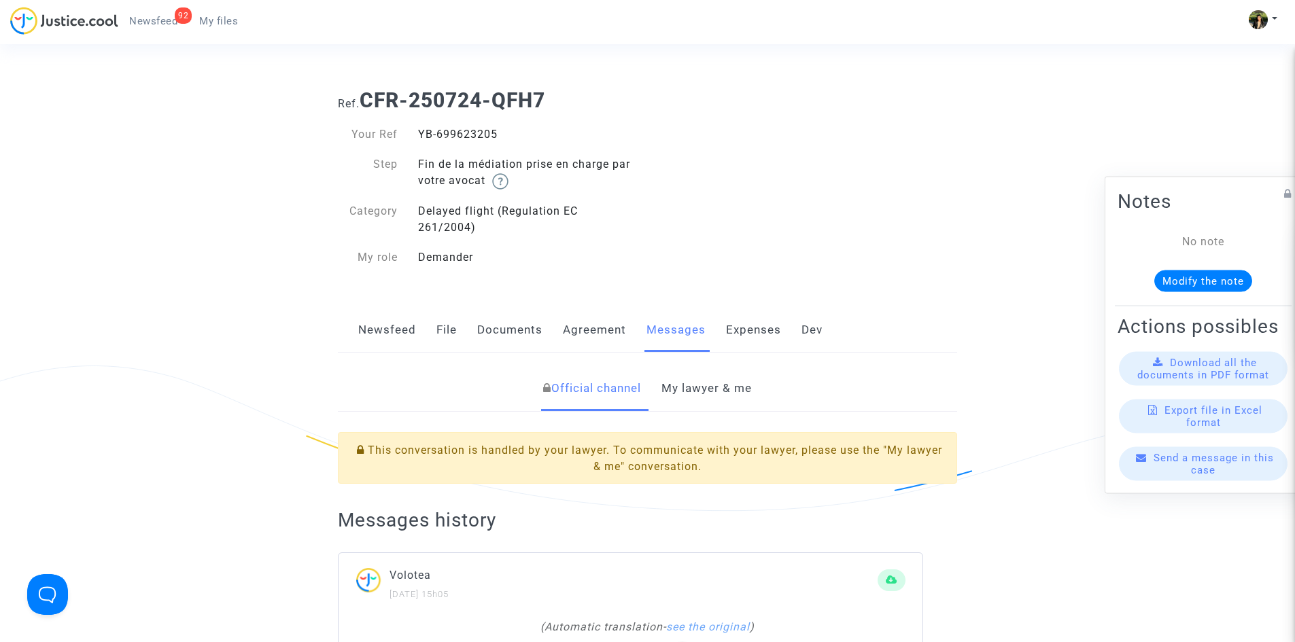
click at [694, 393] on link "My lawyer & me" at bounding box center [706, 388] width 90 height 45
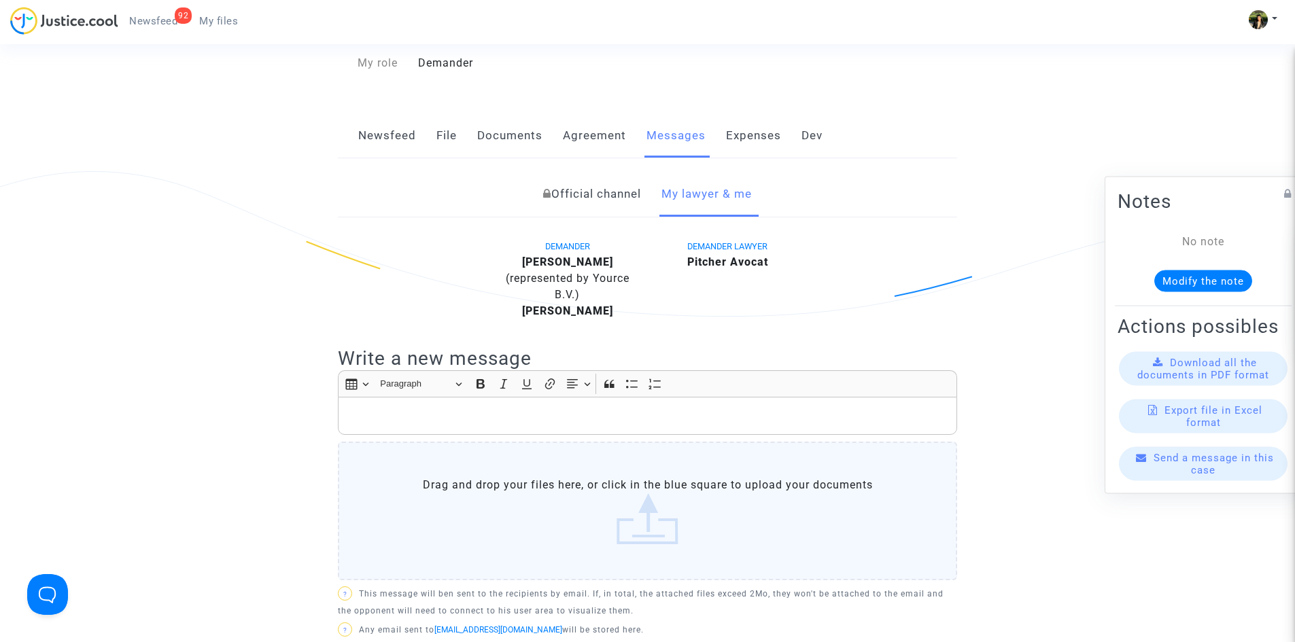
scroll to position [272, 0]
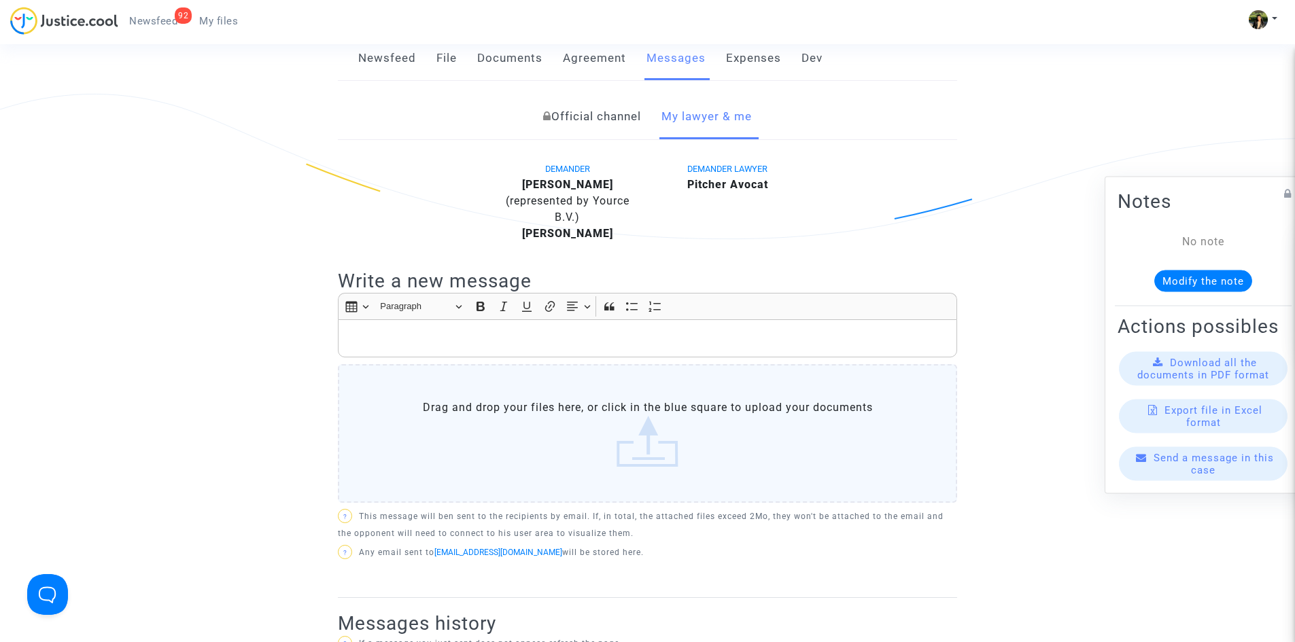
click at [533, 336] on p "Rich Text Editor, main" at bounding box center [647, 338] width 605 height 17
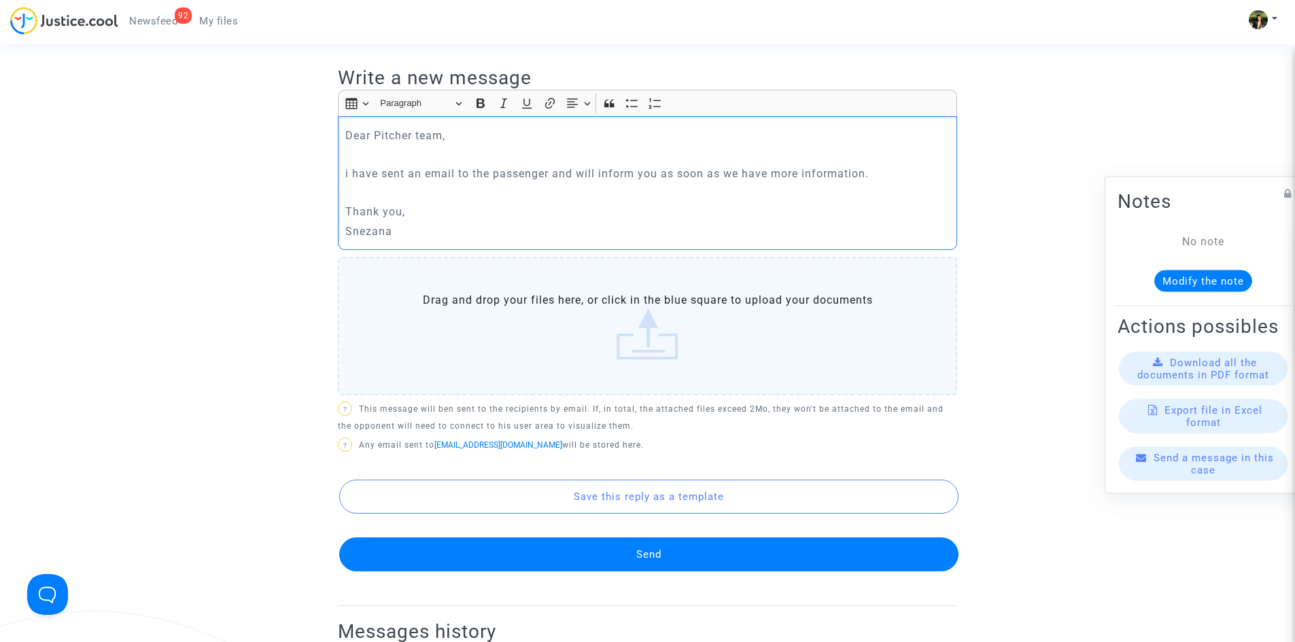
scroll to position [544, 0]
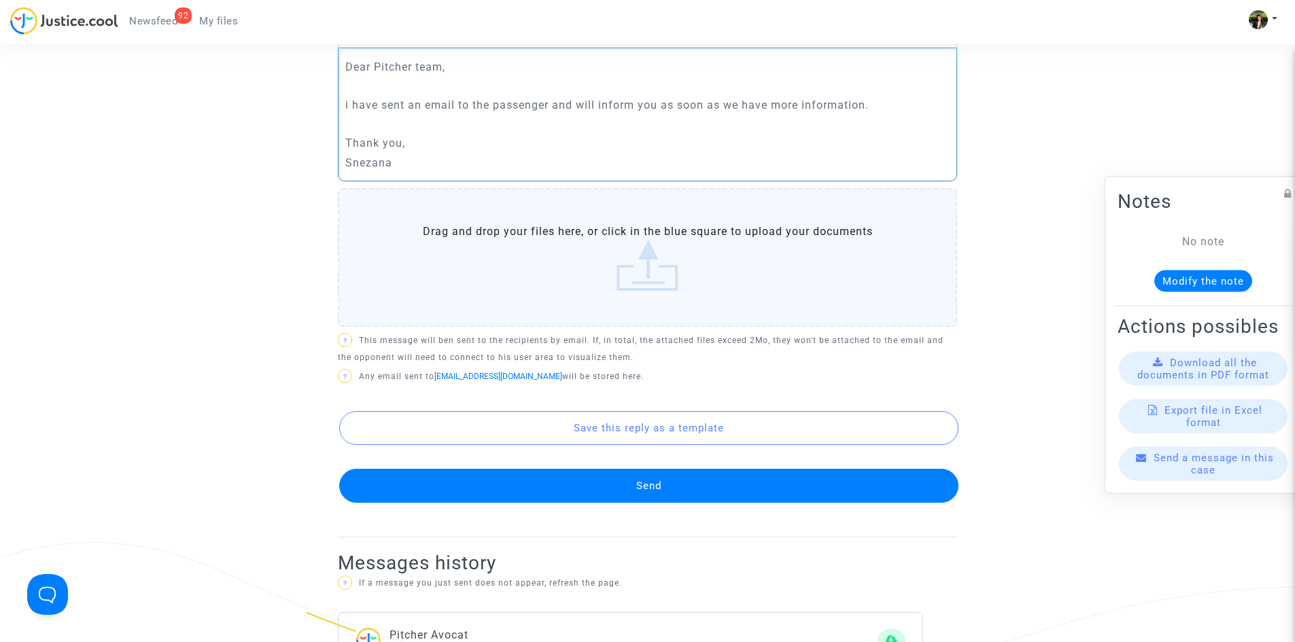
click at [622, 481] on button "Send" at bounding box center [648, 486] width 619 height 34
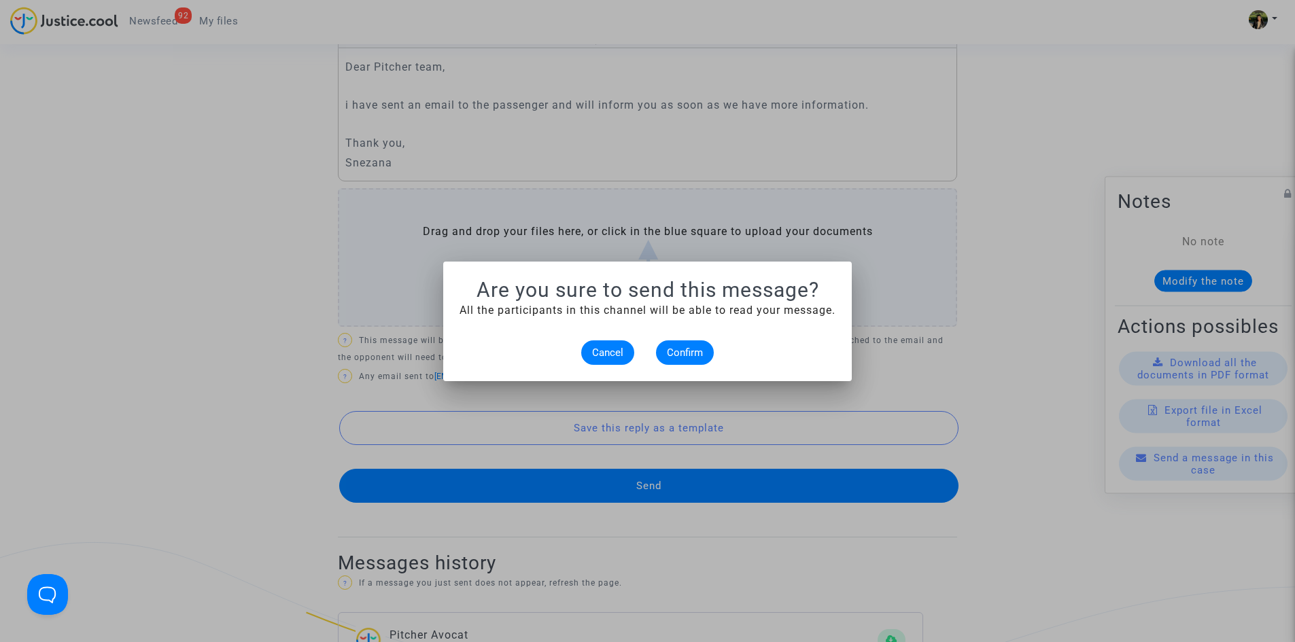
scroll to position [0, 0]
click at [687, 358] on span "Confirm" at bounding box center [685, 353] width 36 height 12
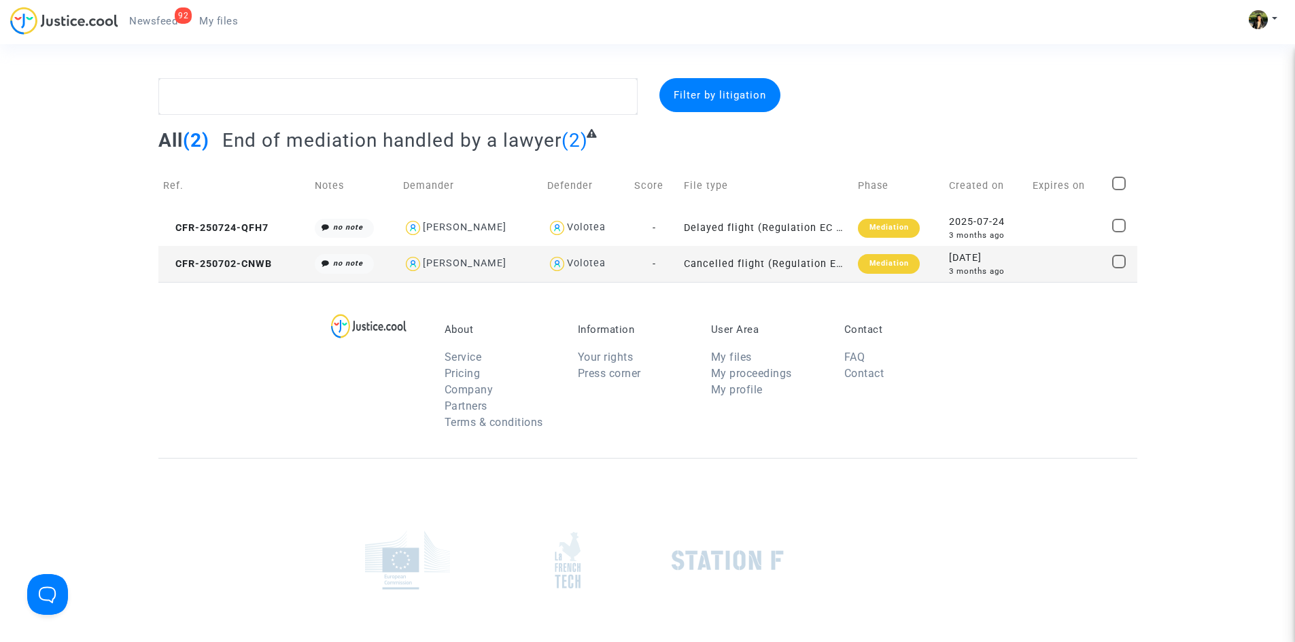
click at [725, 263] on td "Cancelled flight (Regulation EC 261/2004)" at bounding box center [766, 264] width 174 height 36
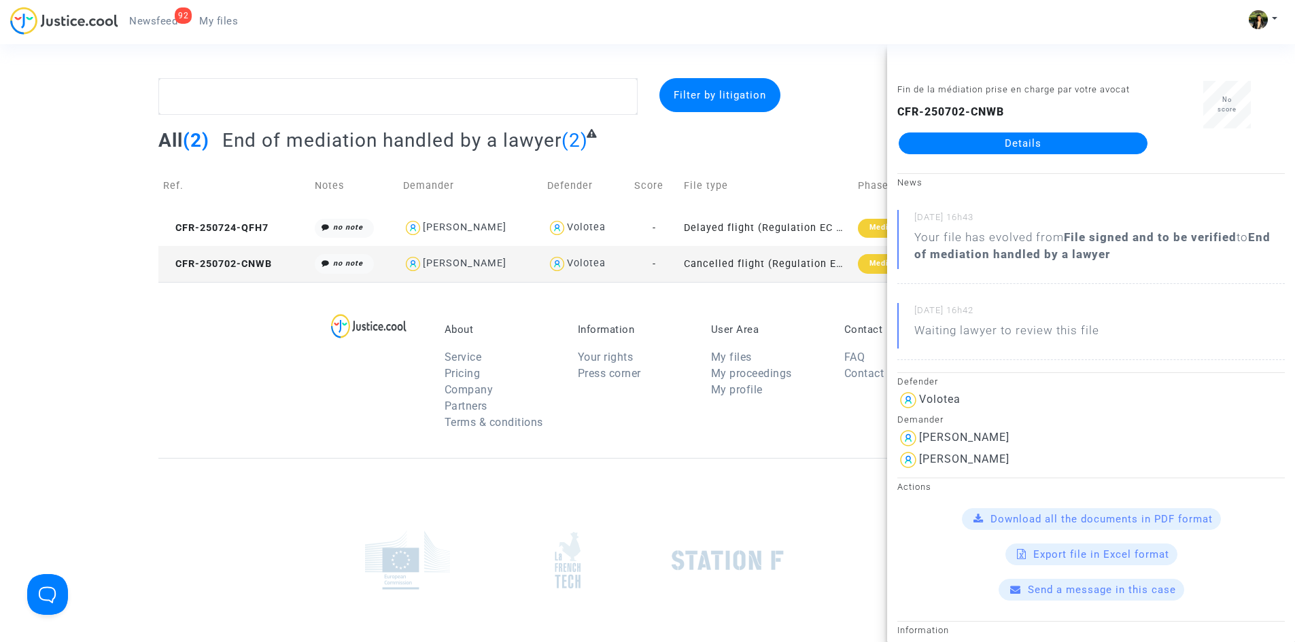
click at [1074, 140] on link "Details" at bounding box center [1023, 144] width 249 height 22
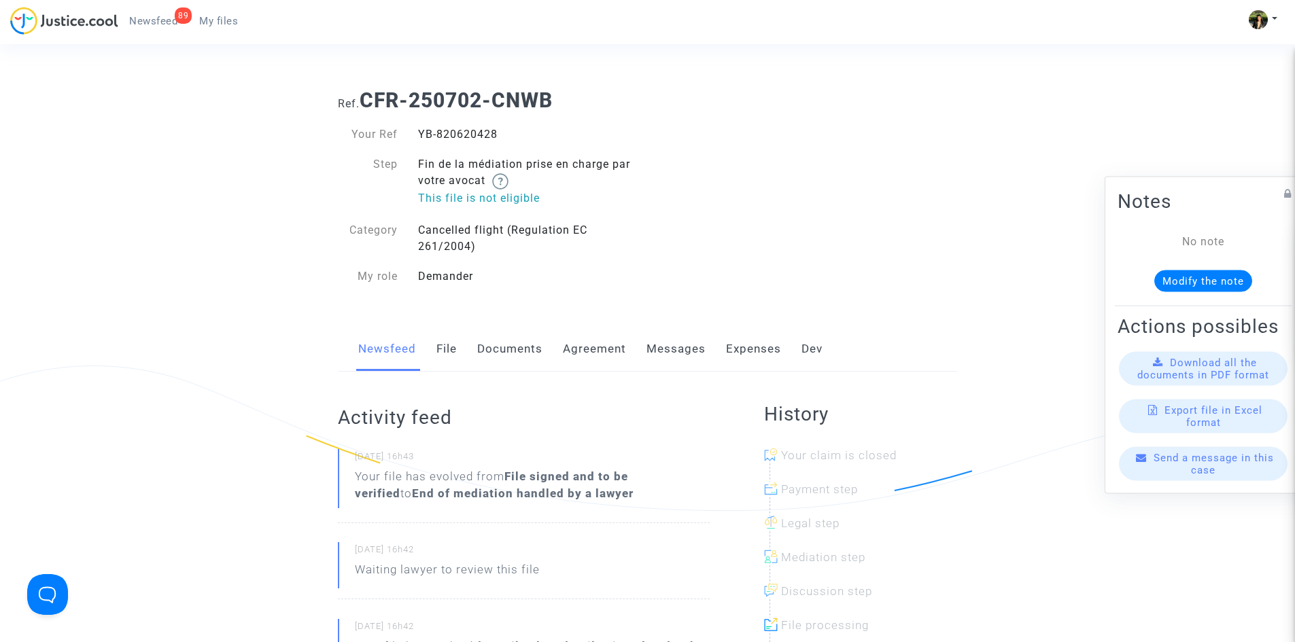
drag, startPoint x: 497, startPoint y: 136, endPoint x: 419, endPoint y: 133, distance: 77.5
click at [419, 133] on div "YB-820620428" at bounding box center [528, 134] width 240 height 16
copy div "YB-820620428"
click at [665, 354] on link "Messages" at bounding box center [675, 349] width 59 height 45
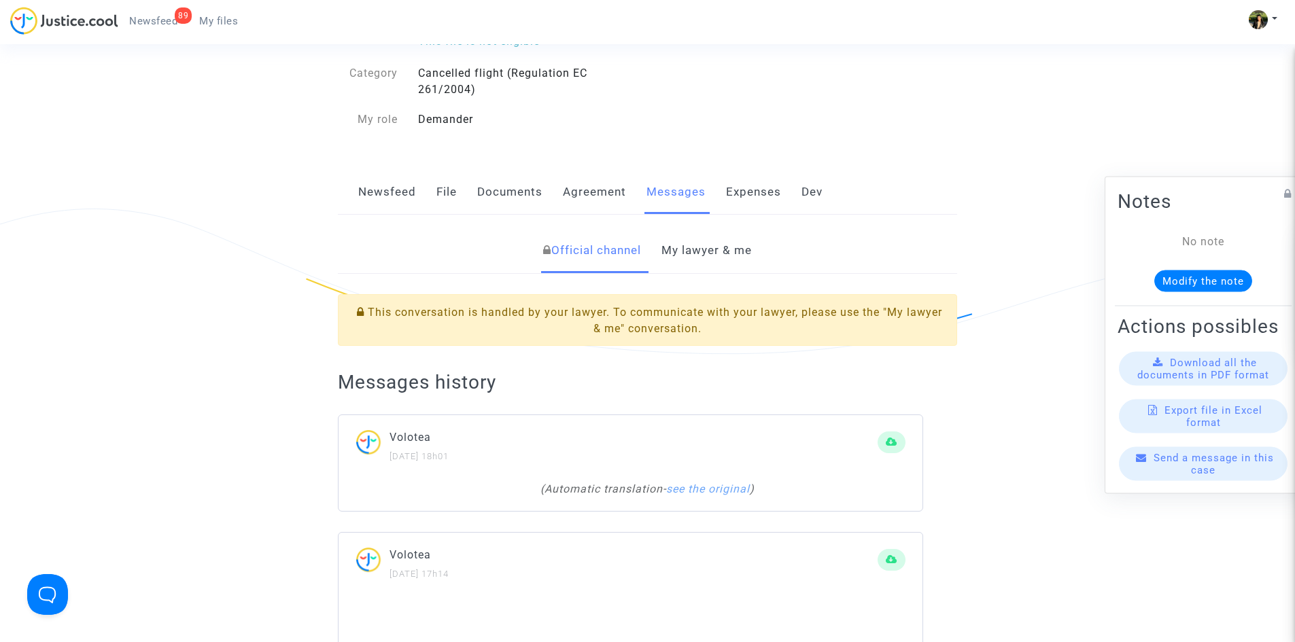
scroll to position [204, 0]
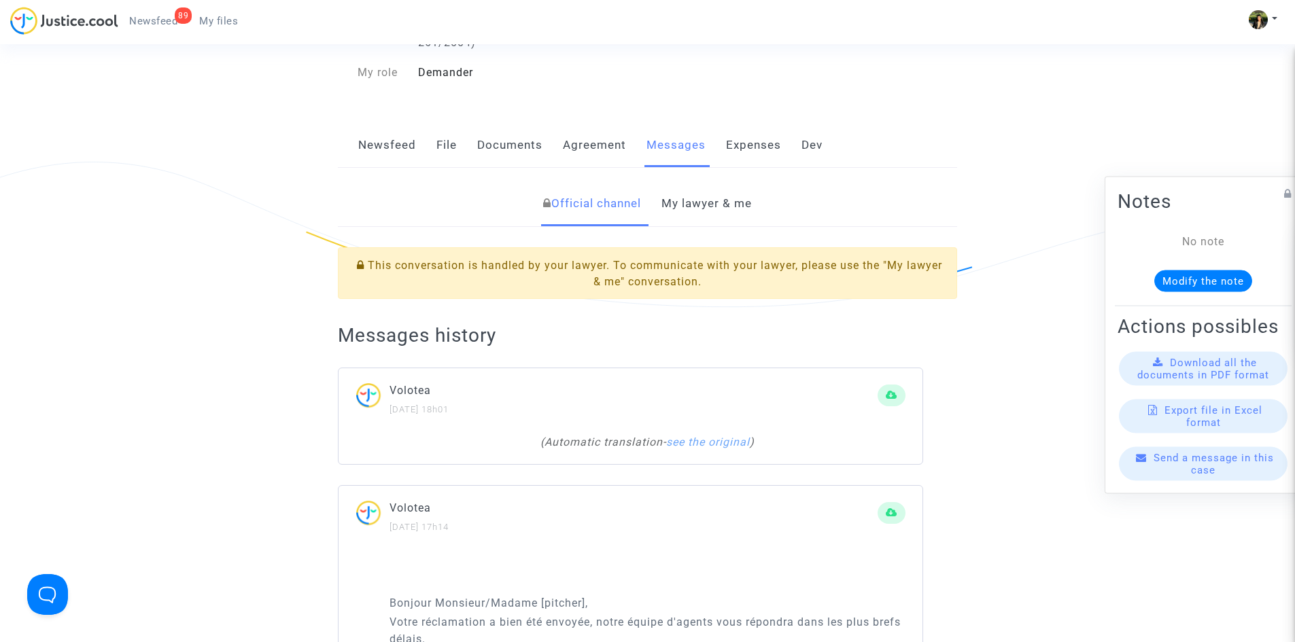
click at [702, 215] on link "My lawyer & me" at bounding box center [706, 204] width 90 height 45
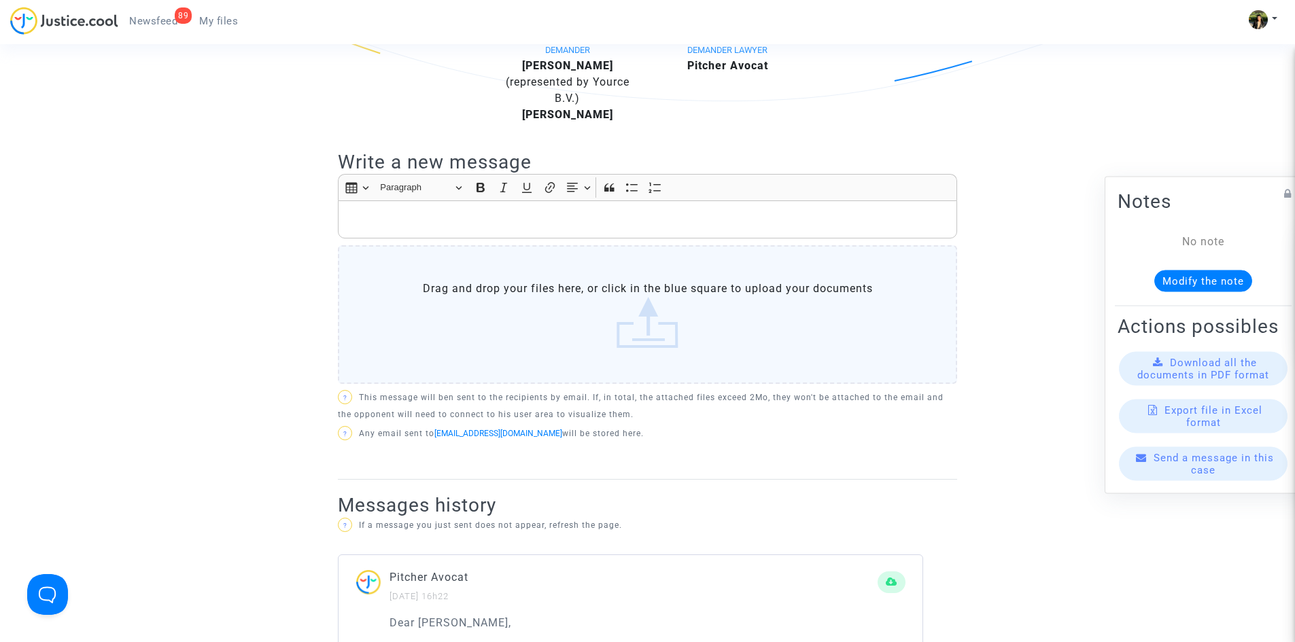
scroll to position [408, 0]
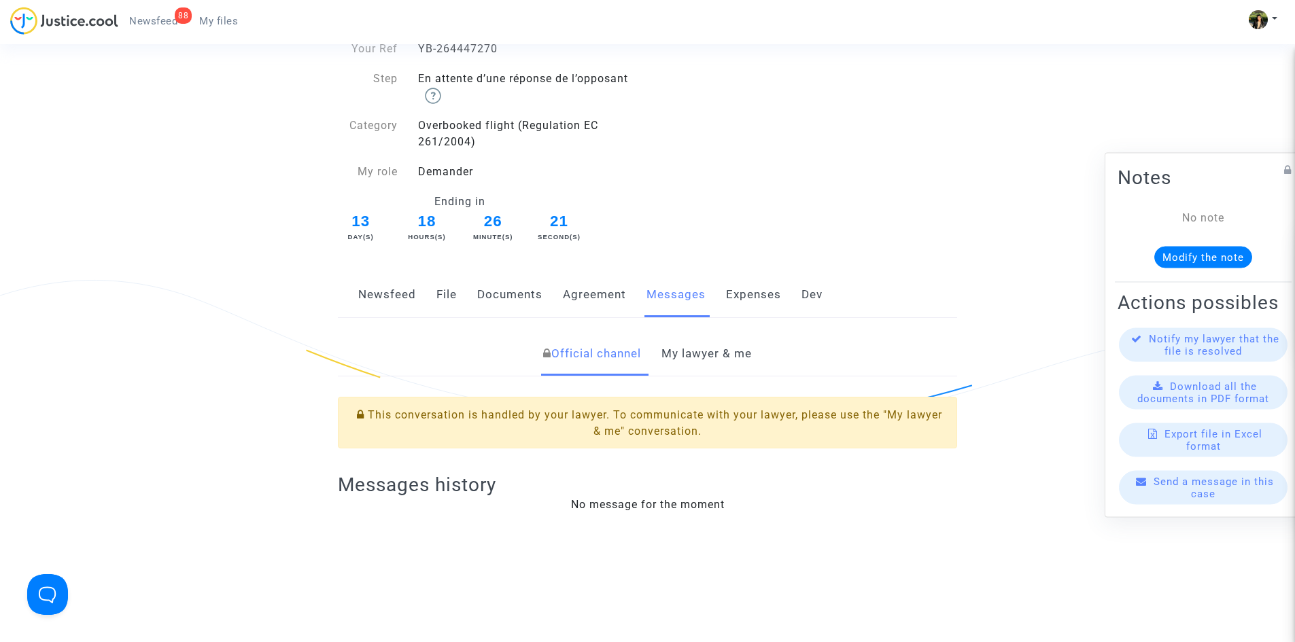
scroll to position [136, 0]
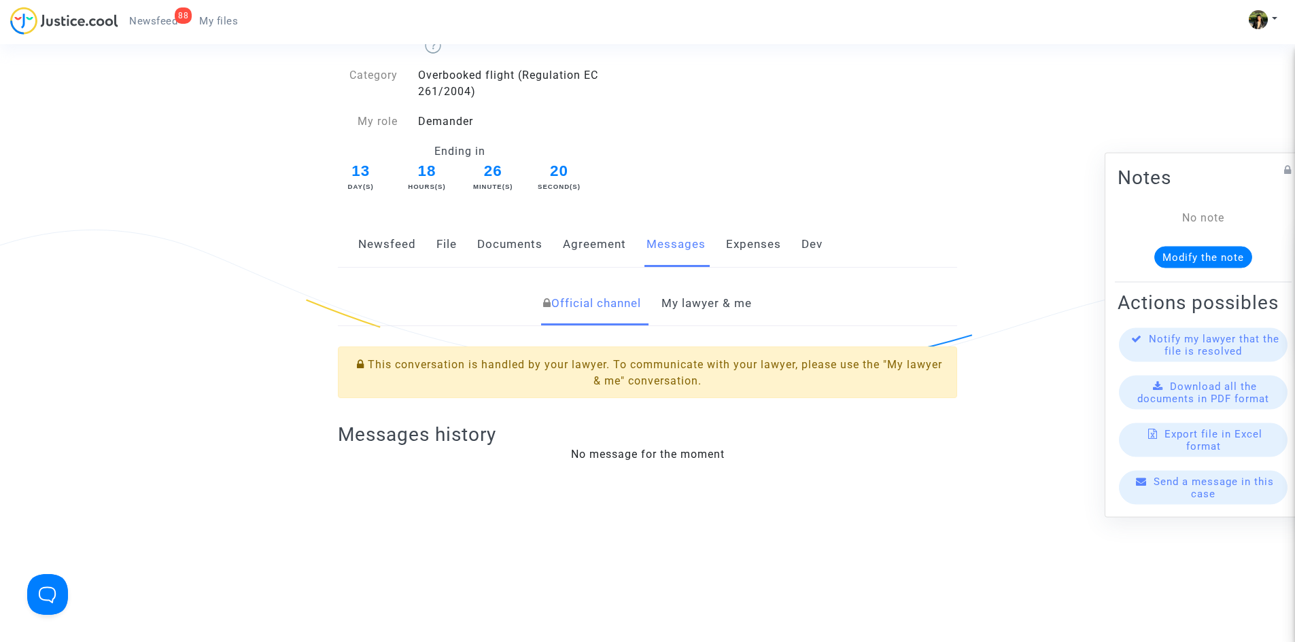
click at [712, 299] on link "My lawyer & me" at bounding box center [706, 303] width 90 height 45
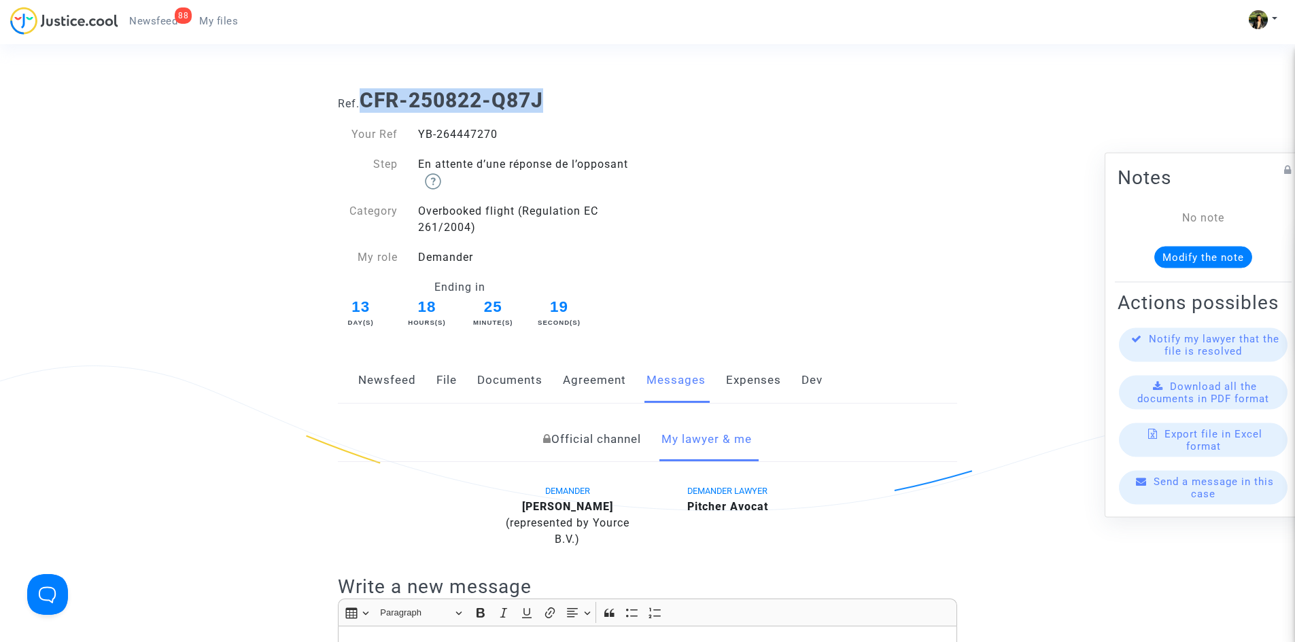
drag, startPoint x: 559, startPoint y: 98, endPoint x: 366, endPoint y: 97, distance: 193.7
click at [366, 97] on h1 "Ref. CFR-250822-Q87J" at bounding box center [647, 100] width 619 height 24
copy b "CFR-250822-Q87J"
drag, startPoint x: 502, startPoint y: 128, endPoint x: 417, endPoint y: 133, distance: 85.1
click at [417, 133] on div "YB-264447270" at bounding box center [528, 134] width 240 height 16
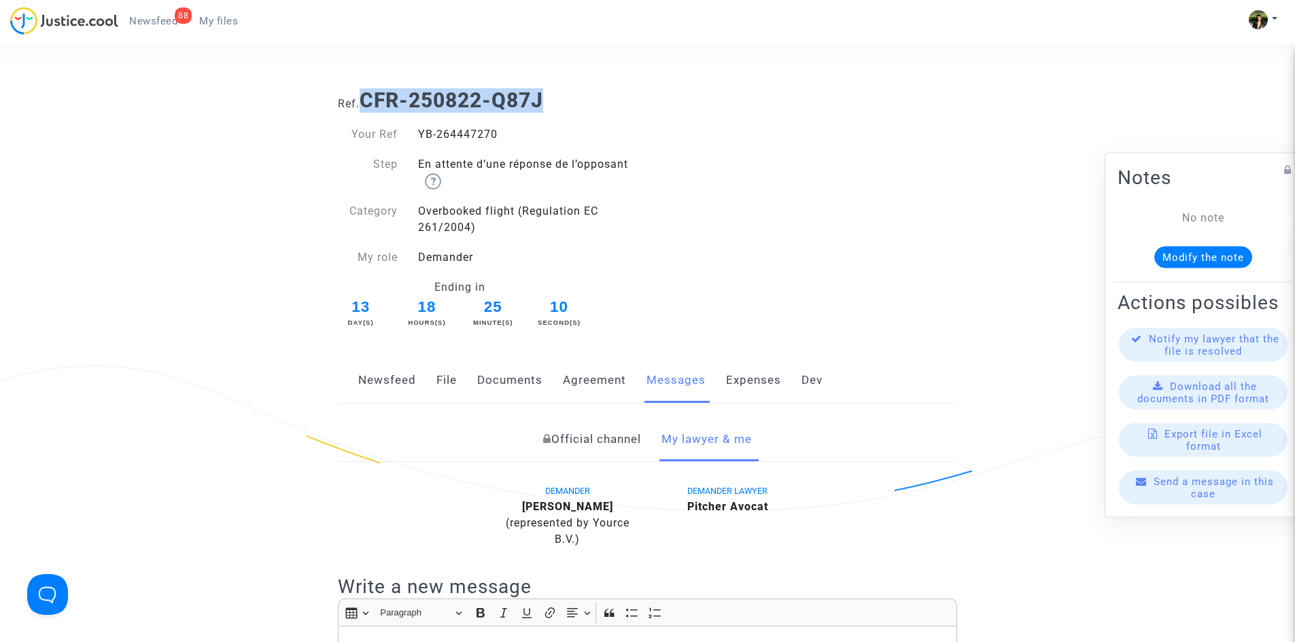
copy div "YB-264447270"
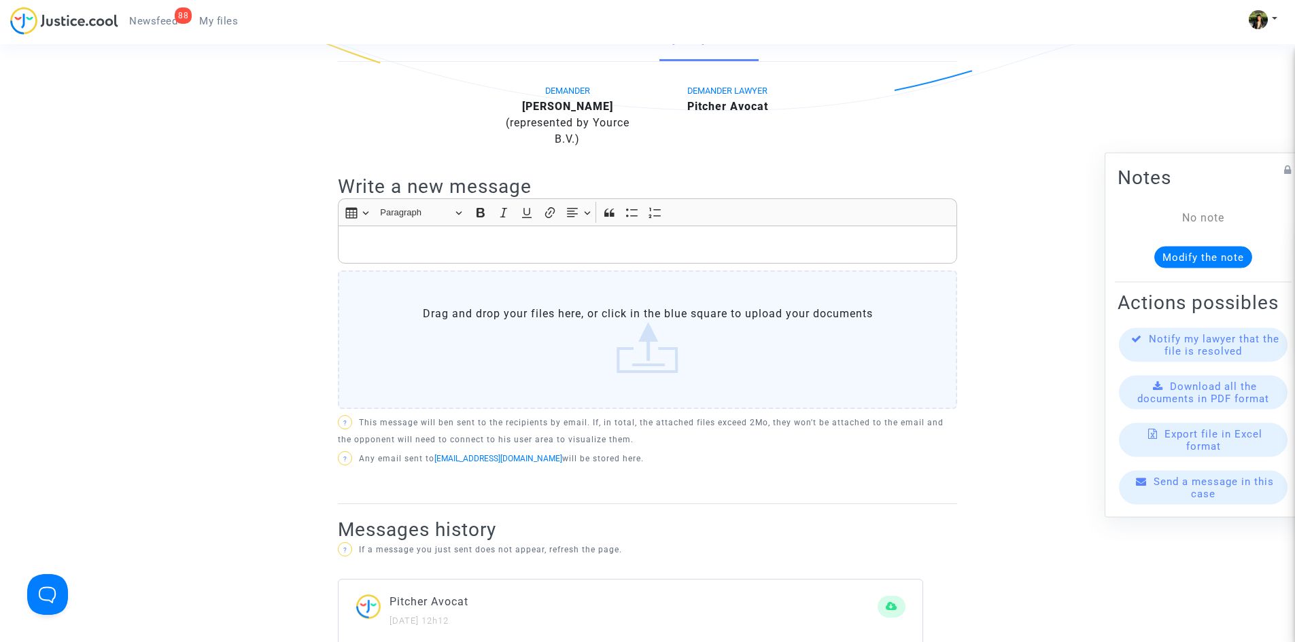
scroll to position [408, 0]
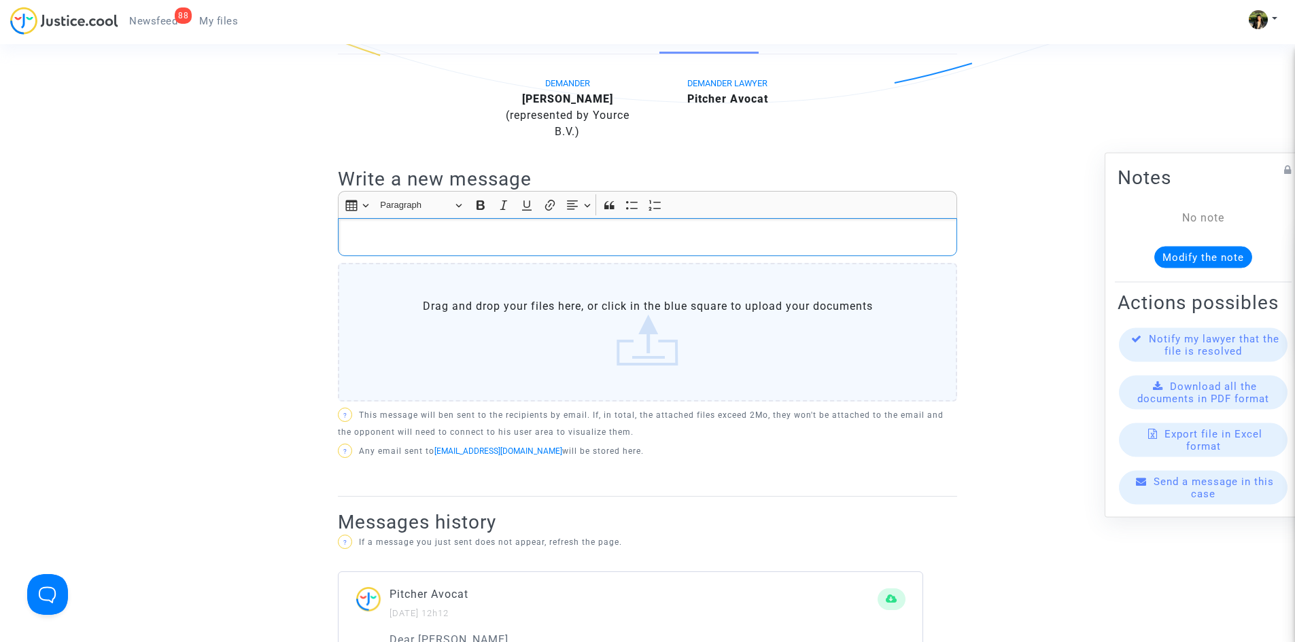
click at [545, 237] on p "Rich Text Editor, main" at bounding box center [647, 236] width 605 height 17
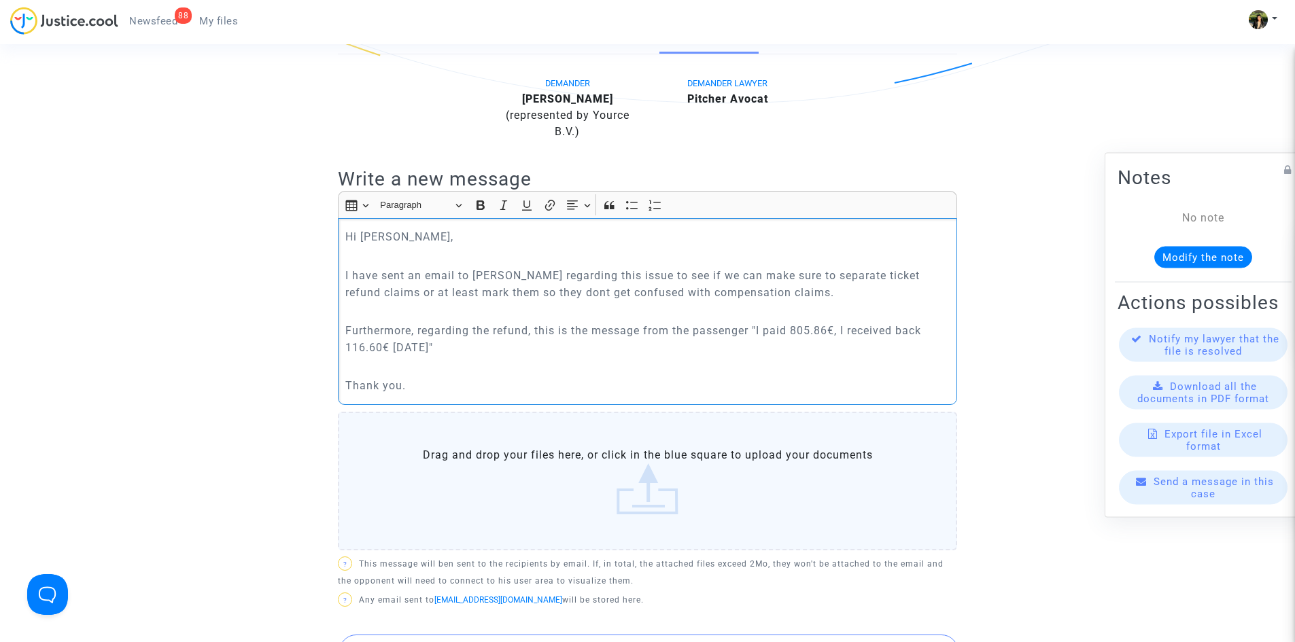
drag, startPoint x: 760, startPoint y: 330, endPoint x: 438, endPoint y: 347, distance: 322.0
click at [438, 347] on p "Furthermore, regarding the refund, this is the message from the passenger "I pa…" at bounding box center [647, 339] width 605 height 34
click at [500, 202] on icon "Editor toolbar" at bounding box center [504, 205] width 14 height 14
click at [483, 205] on icon "Editor toolbar" at bounding box center [481, 206] width 8 height 10
click at [487, 384] on p "Thank you." at bounding box center [647, 385] width 605 height 17
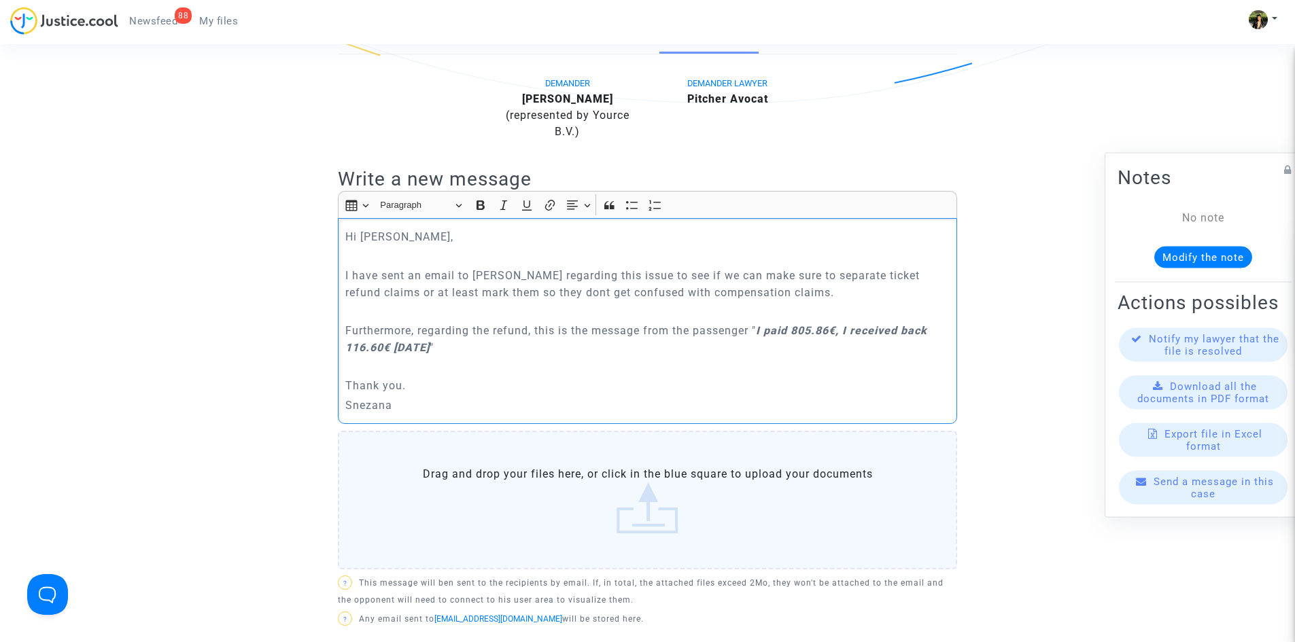
click at [530, 296] on p "I have sent an email to Claire regarding this issue to see if we can make sure …" at bounding box center [647, 284] width 605 height 34
click at [572, 405] on p "Snezana" at bounding box center [647, 405] width 605 height 17
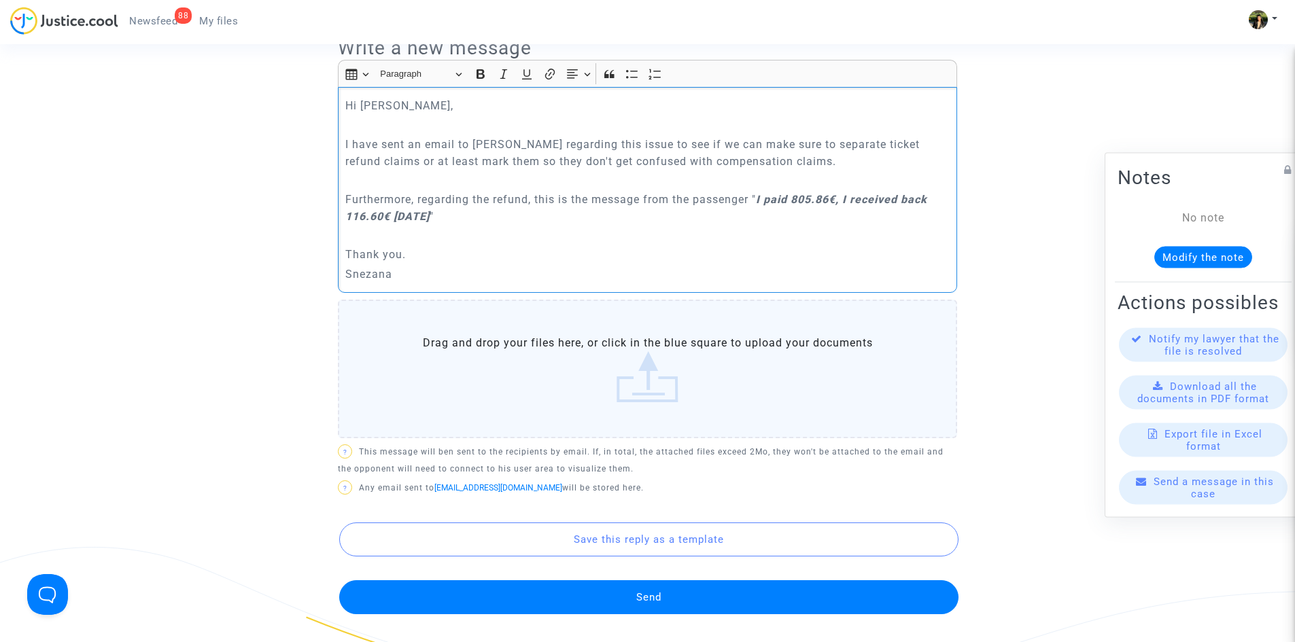
scroll to position [544, 0]
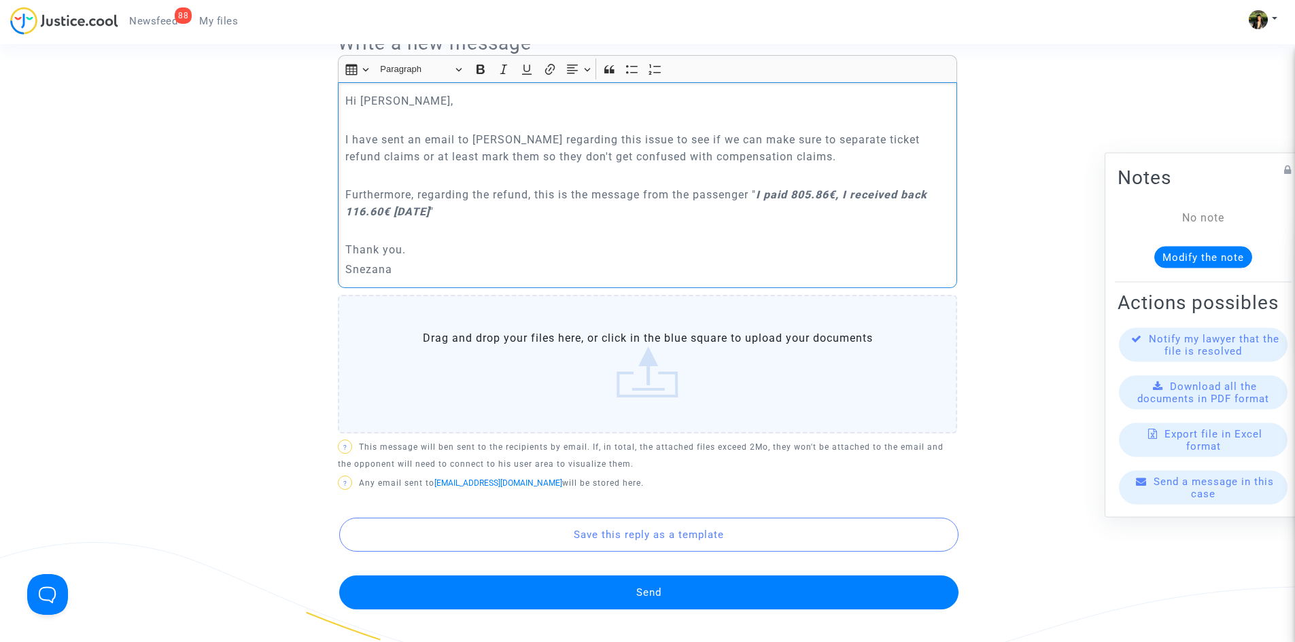
click at [659, 593] on button "Send" at bounding box center [648, 593] width 619 height 34
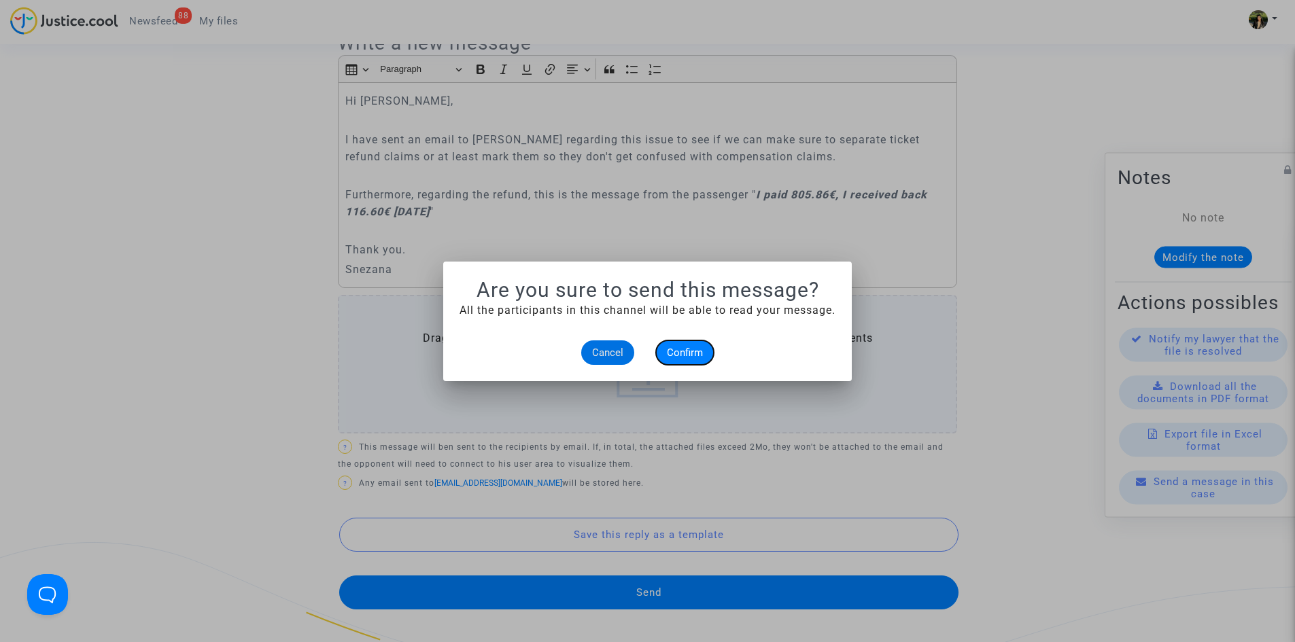
click at [693, 351] on span "Confirm" at bounding box center [685, 353] width 36 height 12
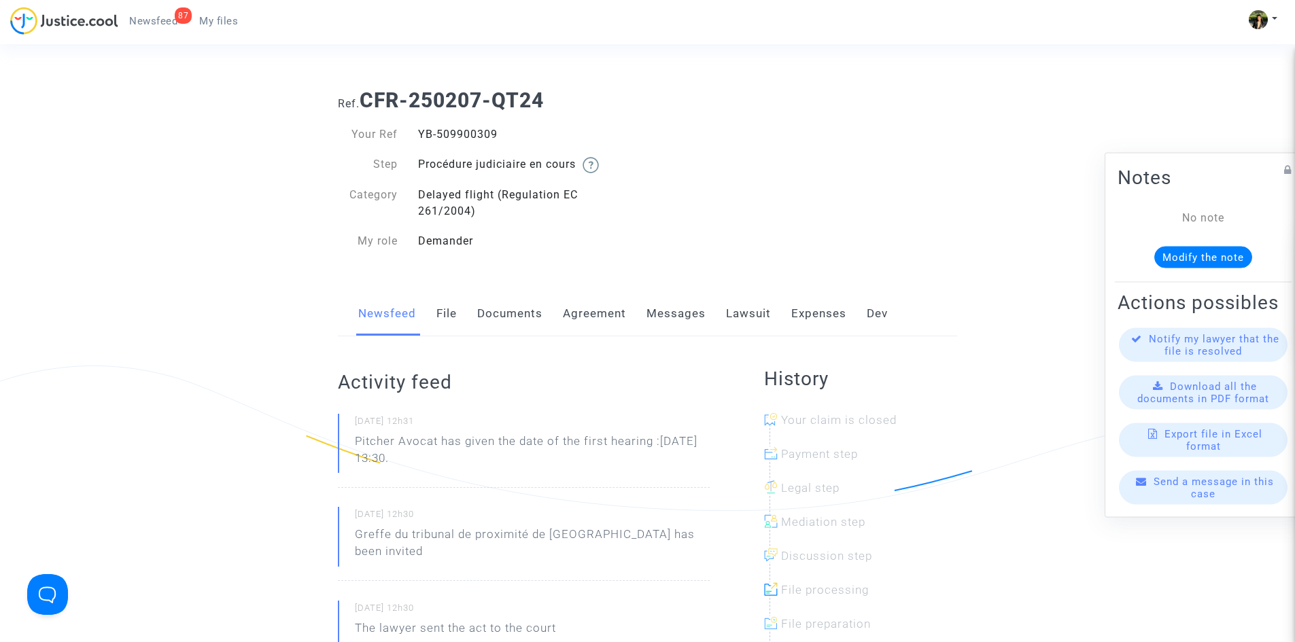
click at [440, 315] on link "File" at bounding box center [446, 314] width 20 height 45
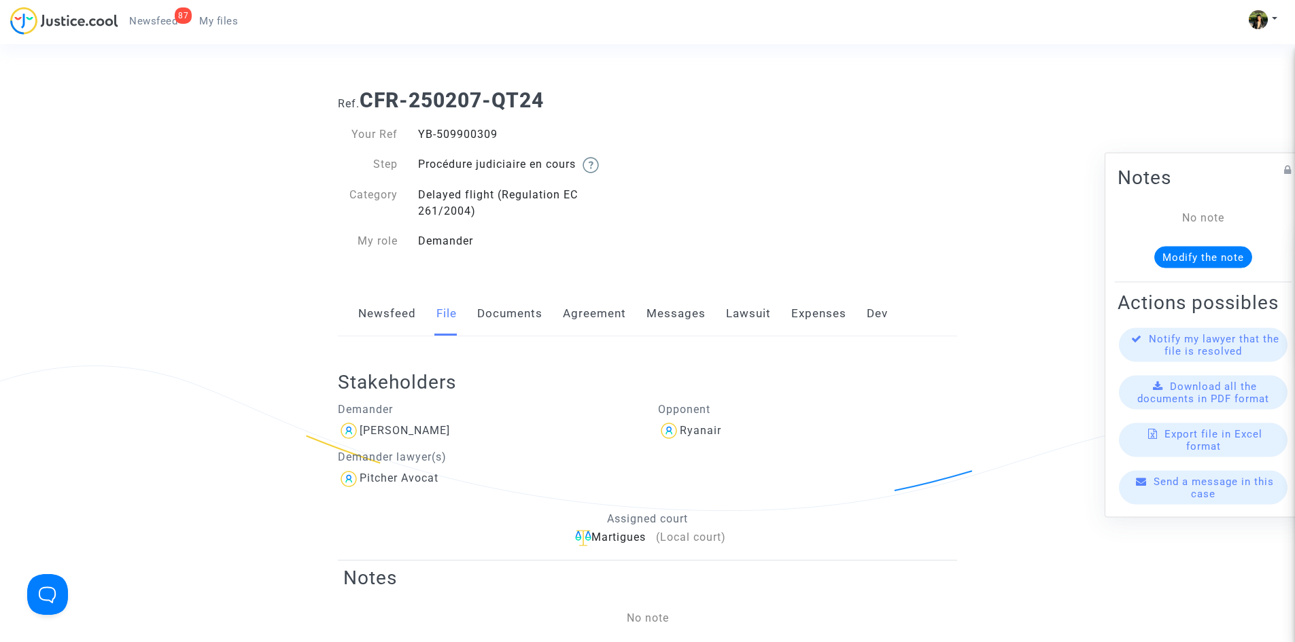
click at [389, 312] on link "Newsfeed" at bounding box center [387, 314] width 58 height 45
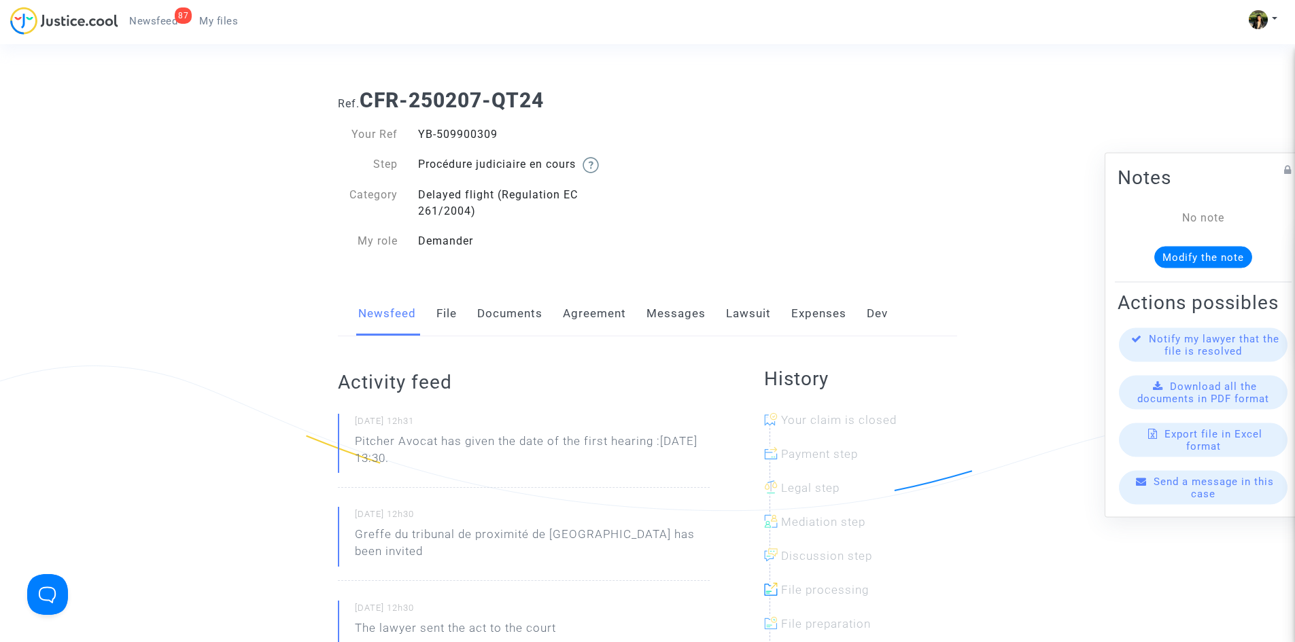
drag, startPoint x: 499, startPoint y: 133, endPoint x: 415, endPoint y: 132, distance: 84.3
click at [415, 132] on div "YB-509900309" at bounding box center [528, 134] width 240 height 16
copy div "YB-509900309"
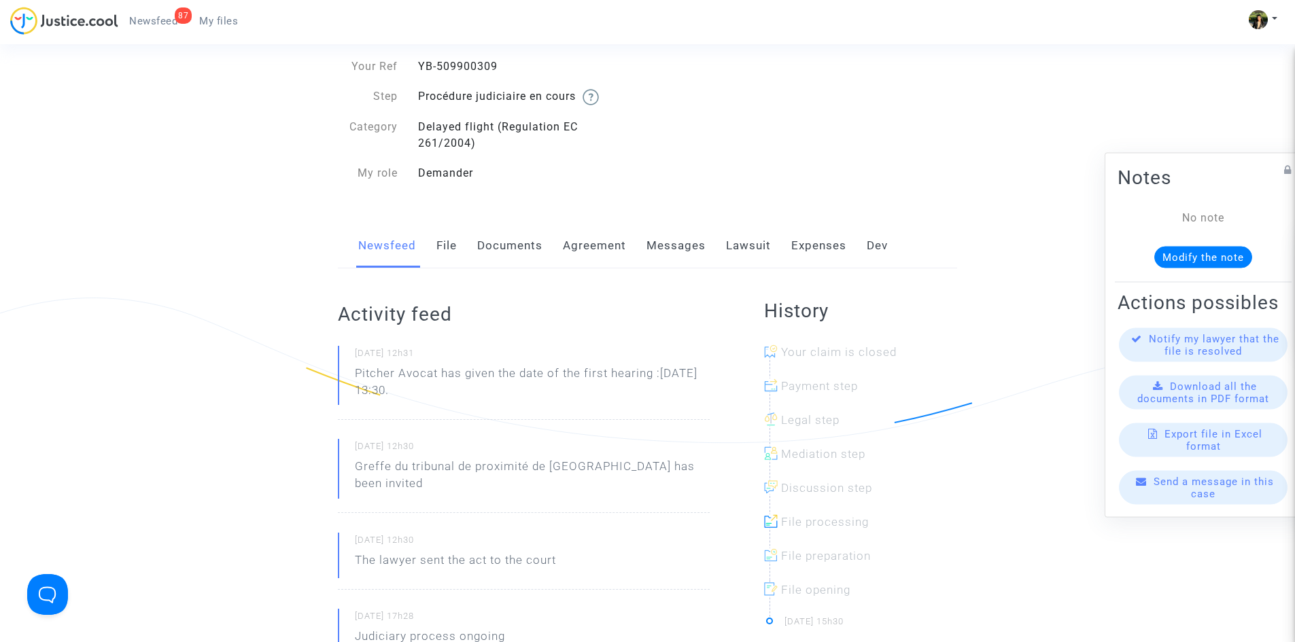
scroll to position [136, 0]
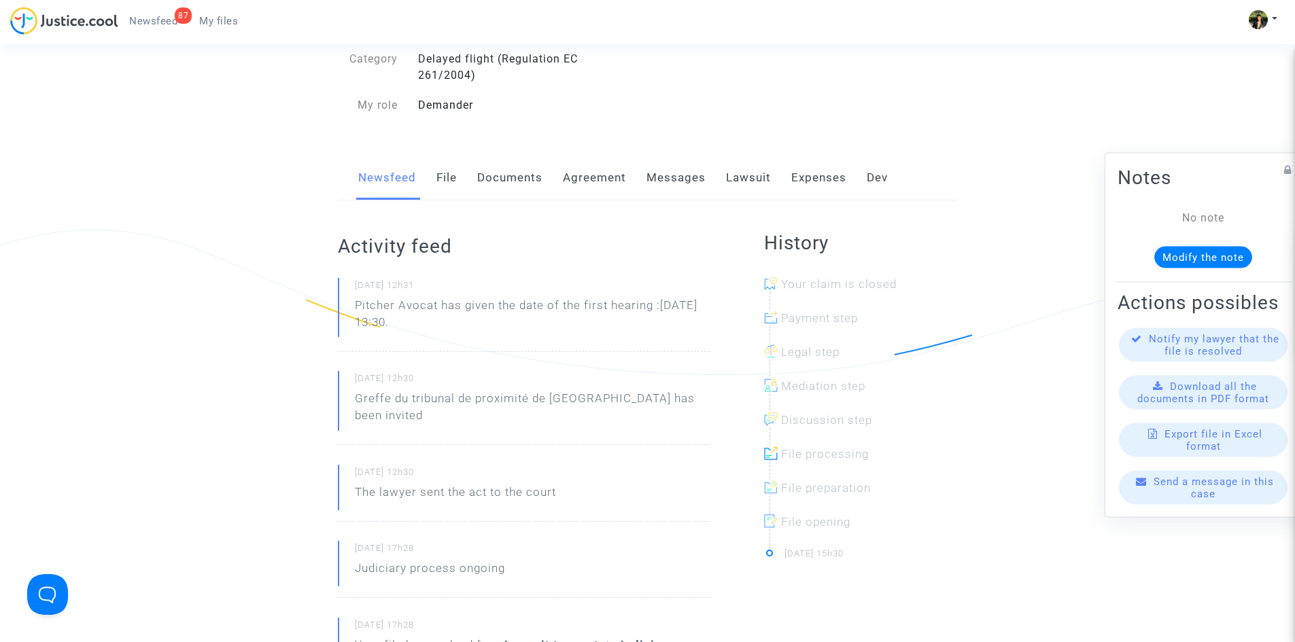
drag, startPoint x: 466, startPoint y: 321, endPoint x: 354, endPoint y: 307, distance: 113.0
click at [354, 307] on div "29/09/2025 - 12h31 Pitcher Avocat has given the date of the first hearing :Dec …" at bounding box center [524, 315] width 372 height 74
copy p "Pitcher Avocat has given the date of the first hearing :Dec 15th 2025 at 13:30."
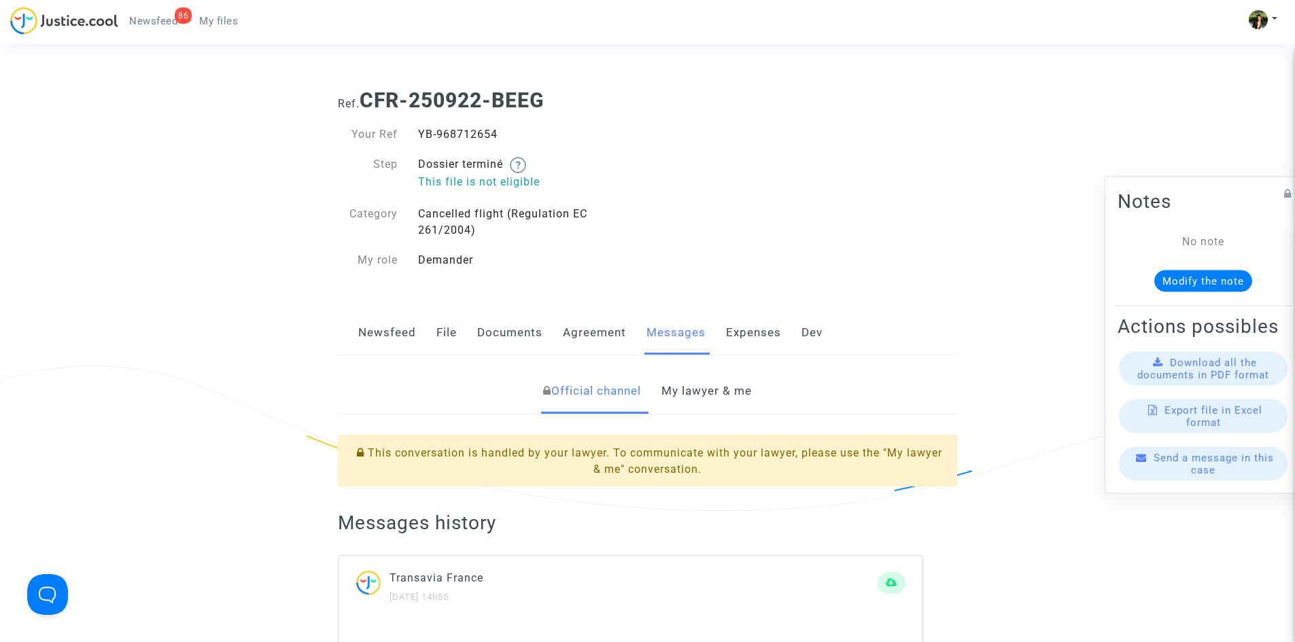
drag, startPoint x: 506, startPoint y: 131, endPoint x: 417, endPoint y: 129, distance: 88.4
click at [417, 129] on div "YB-968712654" at bounding box center [528, 134] width 240 height 16
copy div "YB-968712654"
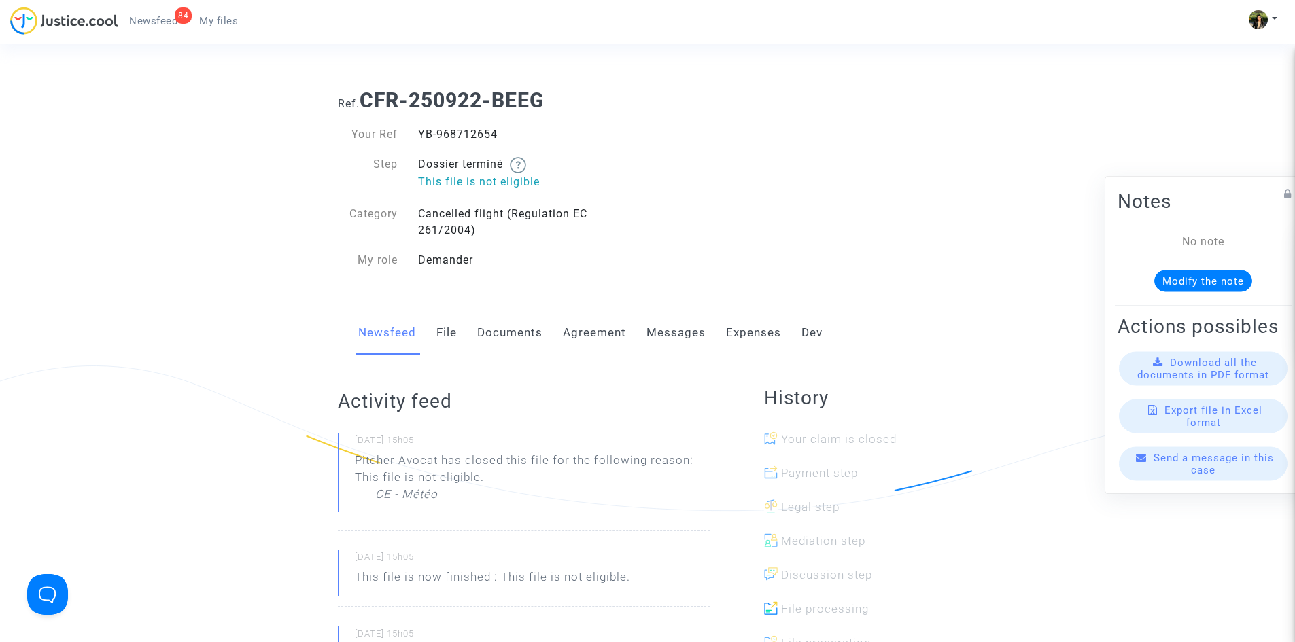
drag, startPoint x: 481, startPoint y: 127, endPoint x: 420, endPoint y: 123, distance: 61.3
click at [420, 123] on div "Your Ref YB-968712654 Step Dossier terminé This file is not eligible Category C…" at bounding box center [488, 198] width 320 height 170
copy div "YB-968712654"
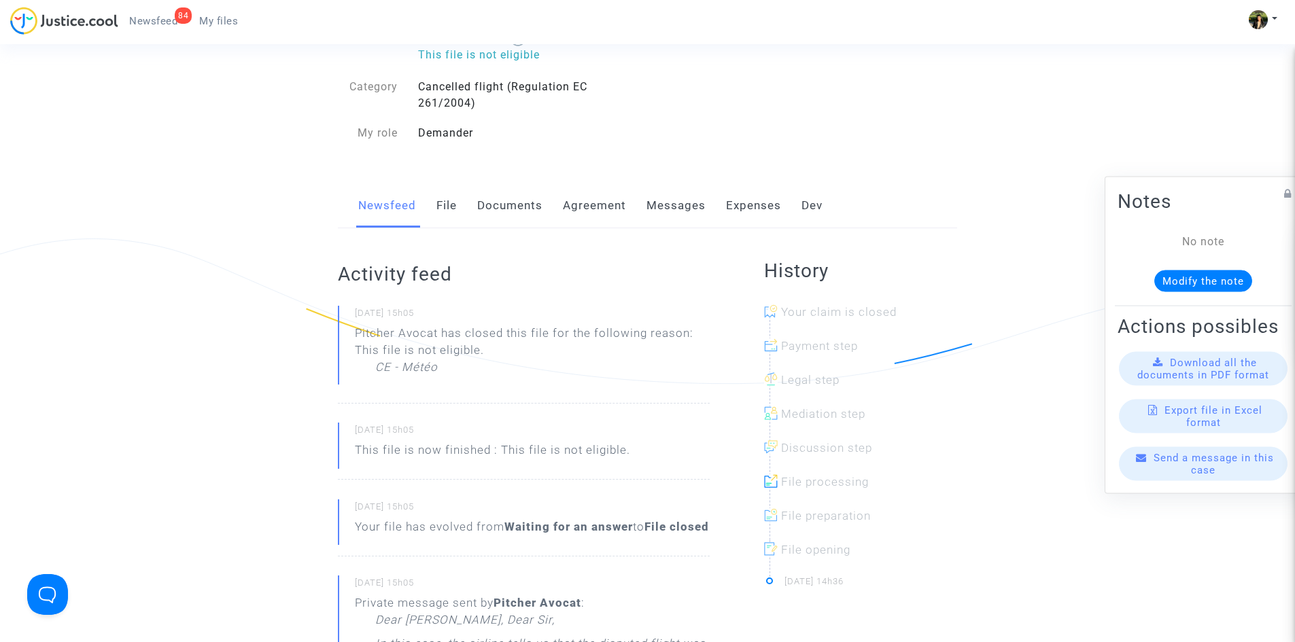
scroll to position [136, 0]
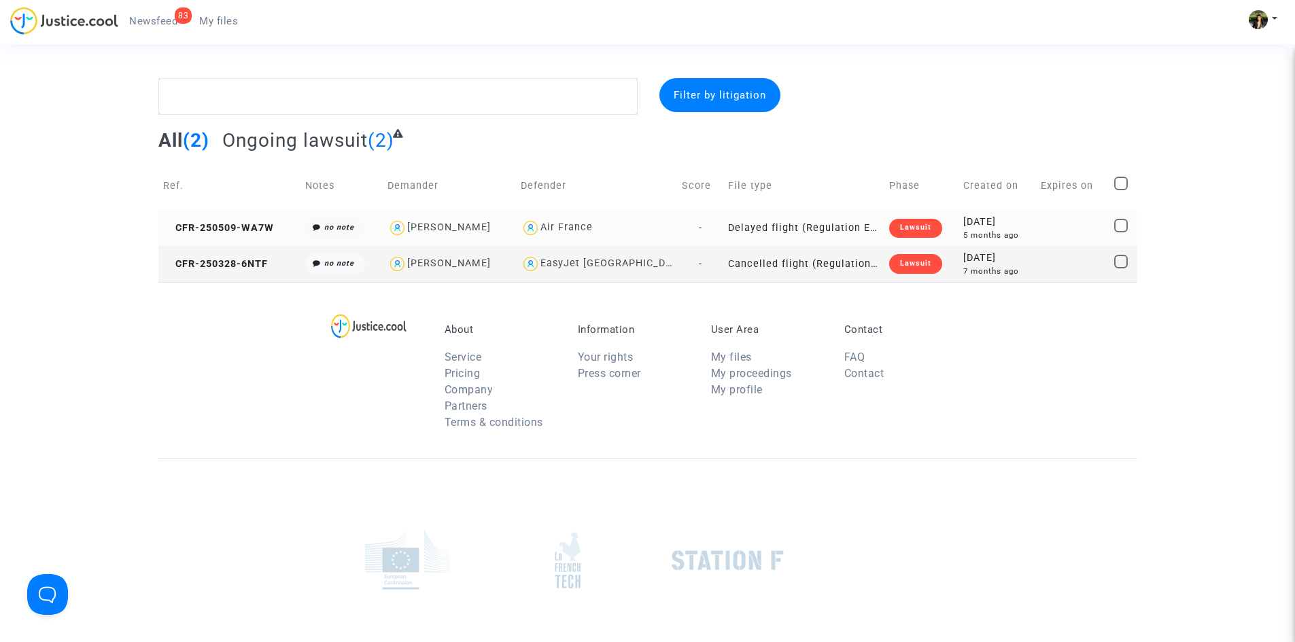
click at [842, 226] on td "Delayed flight (Regulation EC 261/2004)" at bounding box center [803, 228] width 161 height 36
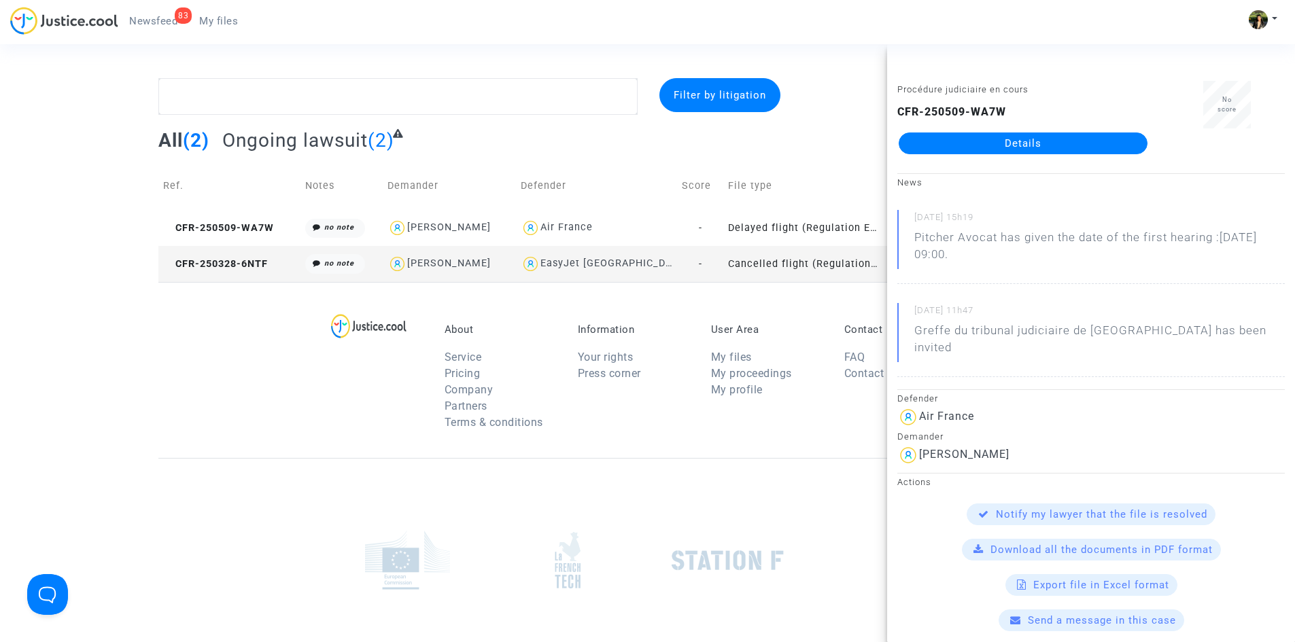
drag, startPoint x: 1030, startPoint y: 436, endPoint x: 929, endPoint y: 438, distance: 100.6
click at [914, 445] on div "Stephane Planchot" at bounding box center [1090, 456] width 387 height 22
copy div "Stephane Planchot"
drag, startPoint x: 1000, startPoint y: 255, endPoint x: 915, endPoint y: 242, distance: 85.9
click at [915, 242] on p "Pitcher Avocat has given the date of the first hearing :May 29th 2026 at 09:00." at bounding box center [1099, 249] width 370 height 41
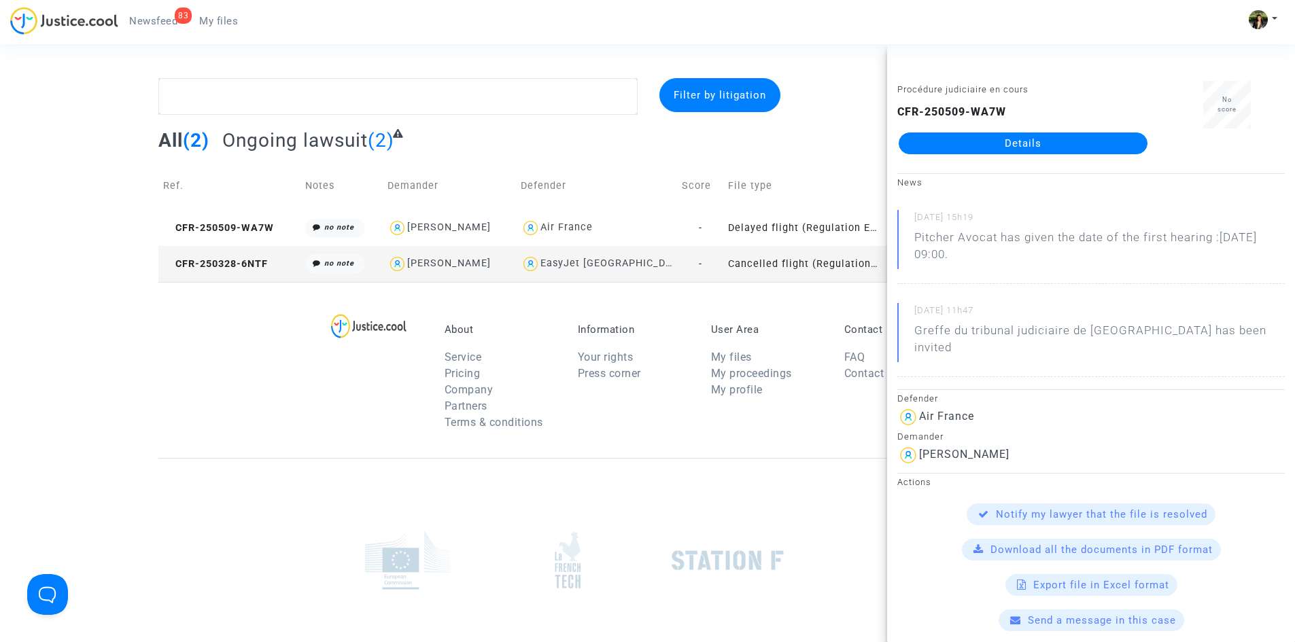
copy p "Pitcher Avocat has given the date of the first hearing :May 29th 2026 at 09:00."
click at [672, 264] on div "EasyJet Switzerland" at bounding box center [597, 264] width 152 height 20
type textarea "@"EasyJet Switzerland""
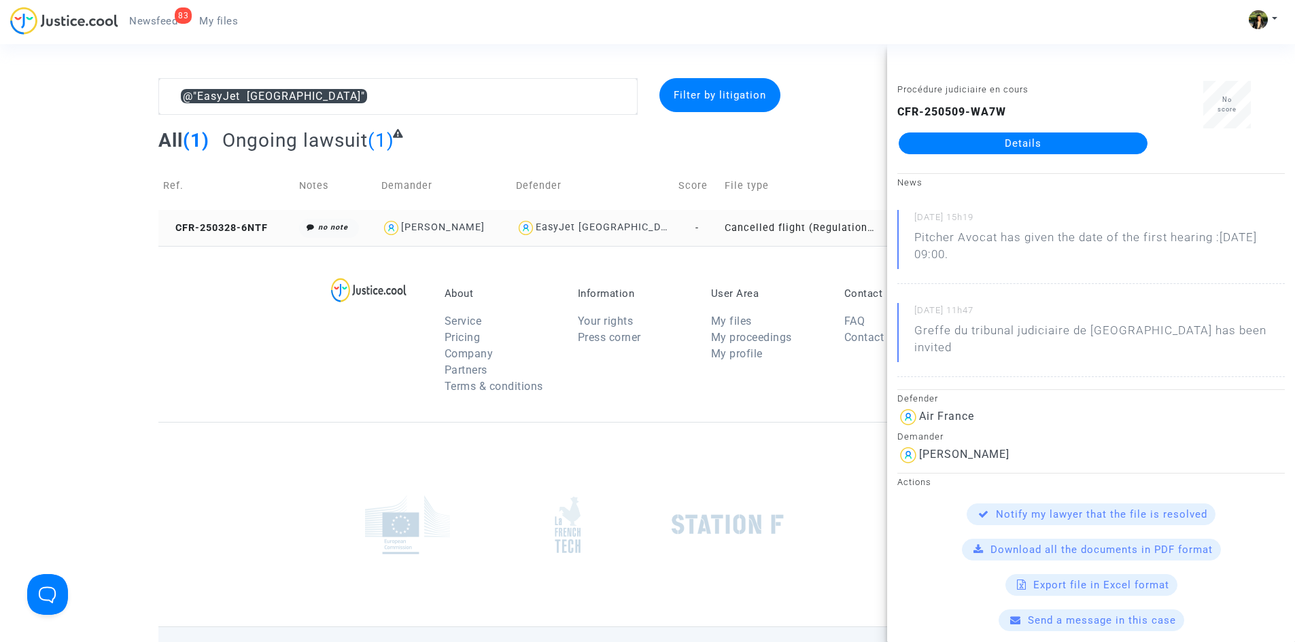
click at [623, 227] on div "EasyJet Switzerland" at bounding box center [610, 228] width 148 height 12
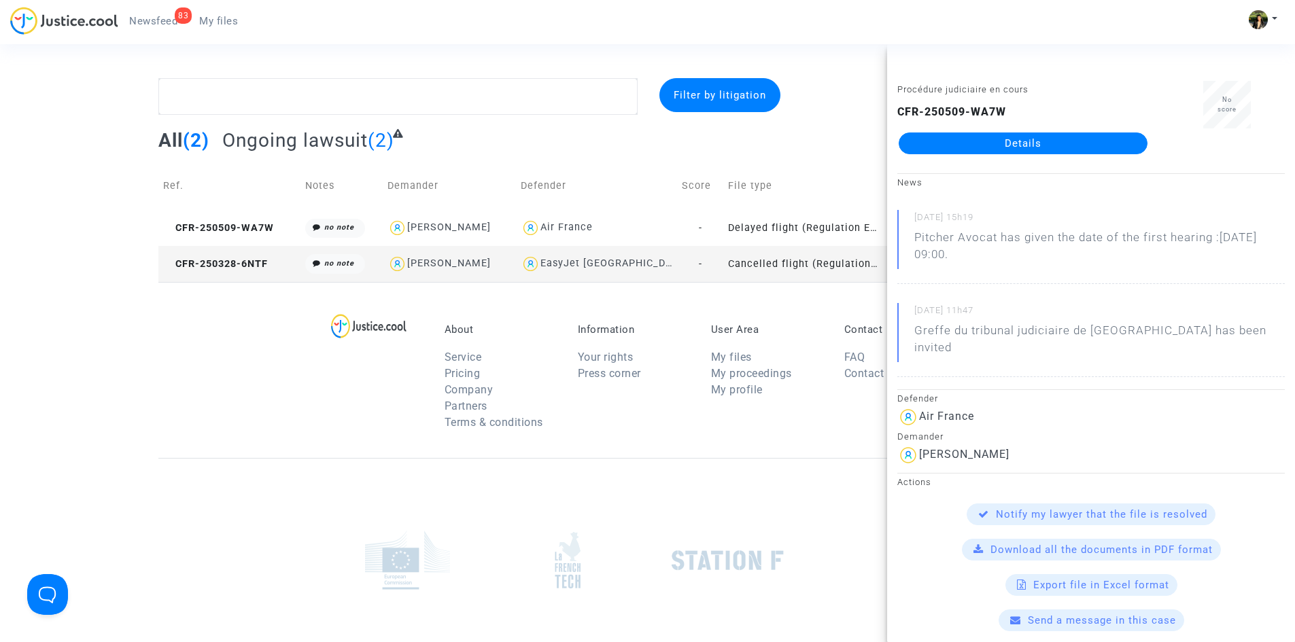
click at [413, 400] on div at bounding box center [381, 381] width 107 height 114
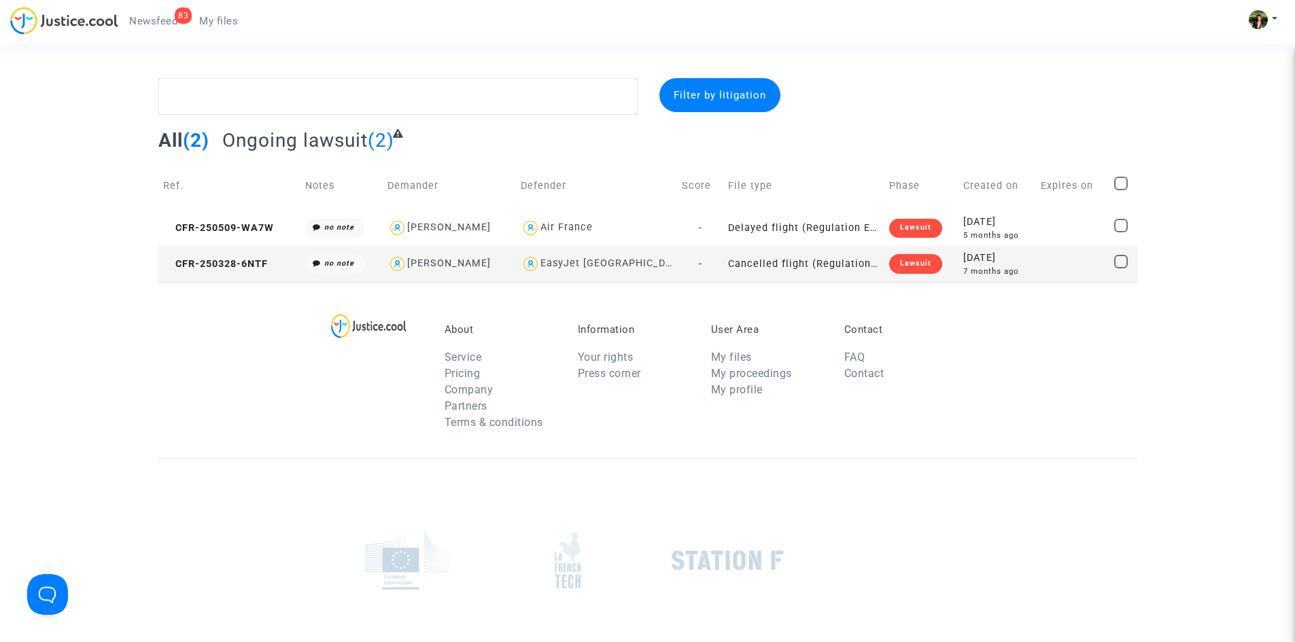
click at [874, 258] on td "Cancelled flight (Regulation EC 261/2004)" at bounding box center [803, 264] width 161 height 36
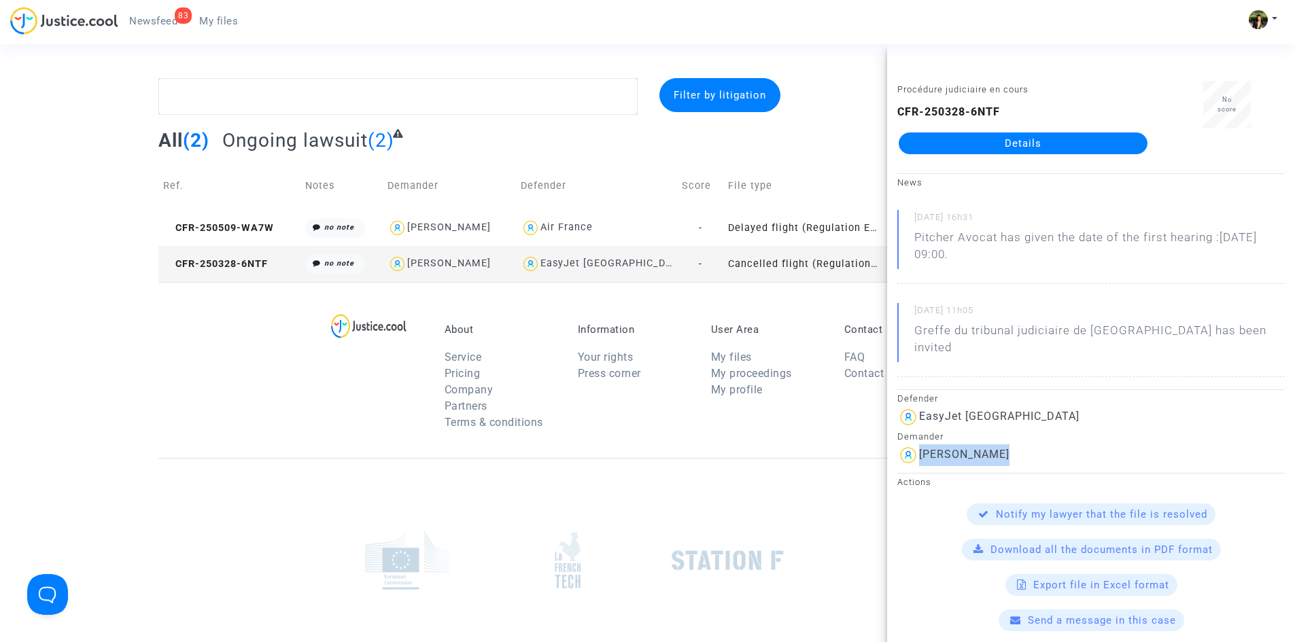
drag, startPoint x: 1007, startPoint y: 436, endPoint x: 922, endPoint y: 438, distance: 85.0
click at [922, 445] on div "Yoan Auberson" at bounding box center [1090, 456] width 387 height 22
copy div "Yoan Auberson"
drag, startPoint x: 997, startPoint y: 254, endPoint x: 914, endPoint y: 239, distance: 83.6
click at [914, 239] on p "Pitcher Avocat has given the date of the first hearing :Mar 27th 2026 at 09:00." at bounding box center [1099, 249] width 370 height 41
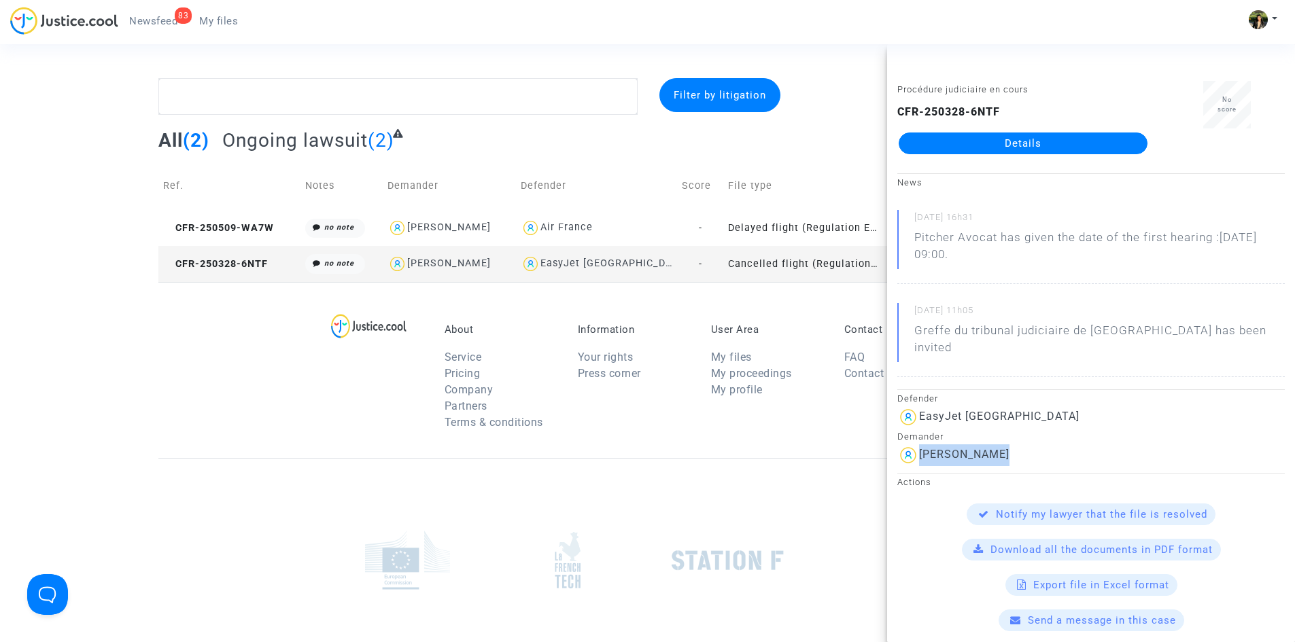
copy p "Pitcher Avocat has given the date of the first hearing :Mar 27th 2026 at 09:00."
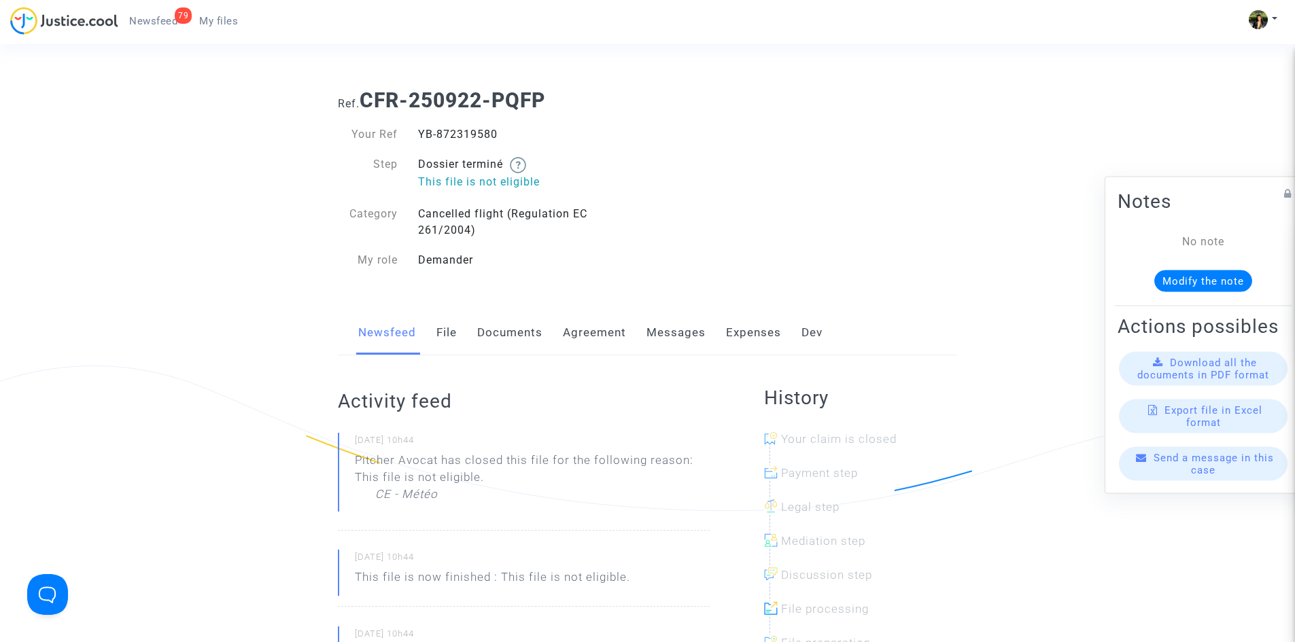
drag, startPoint x: 503, startPoint y: 135, endPoint x: 411, endPoint y: 137, distance: 92.5
click at [411, 137] on div "YB-872319580" at bounding box center [528, 134] width 240 height 16
copy div "YB-872319580"
